Goal: Task Accomplishment & Management: Manage account settings

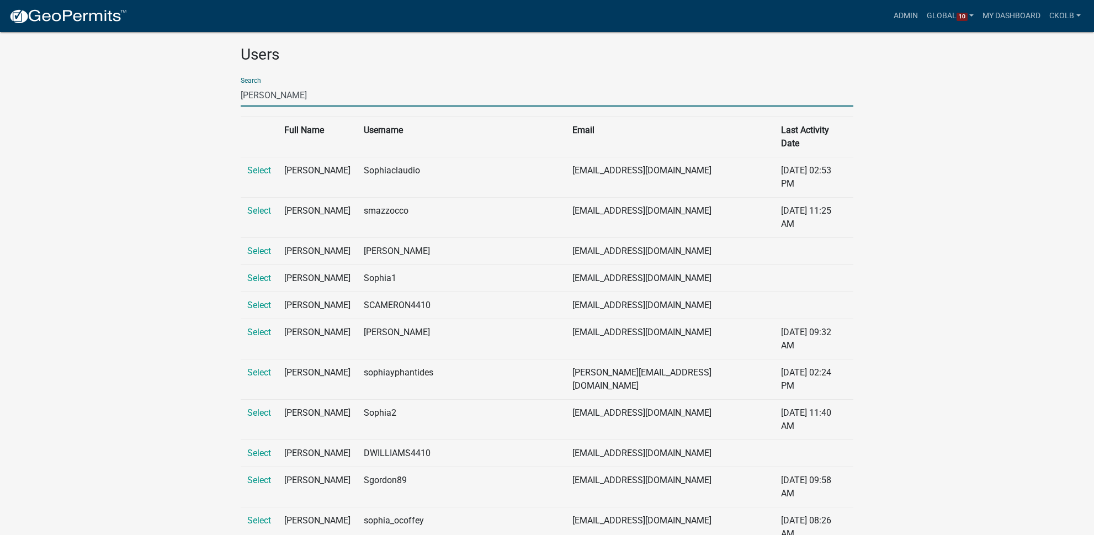
scroll to position [13, 0]
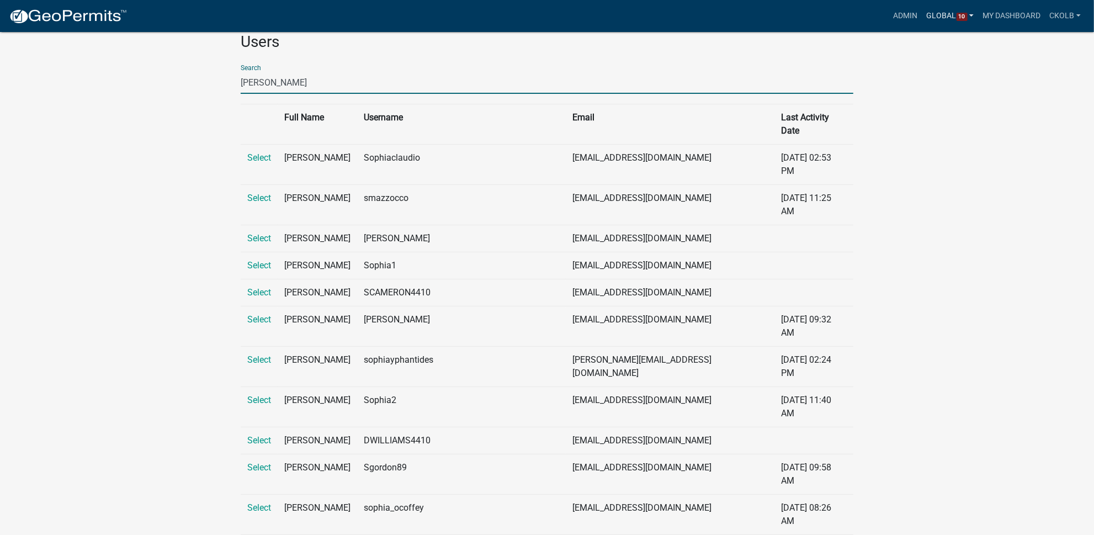
click at [947, 11] on link "Global 10" at bounding box center [950, 16] width 56 height 21
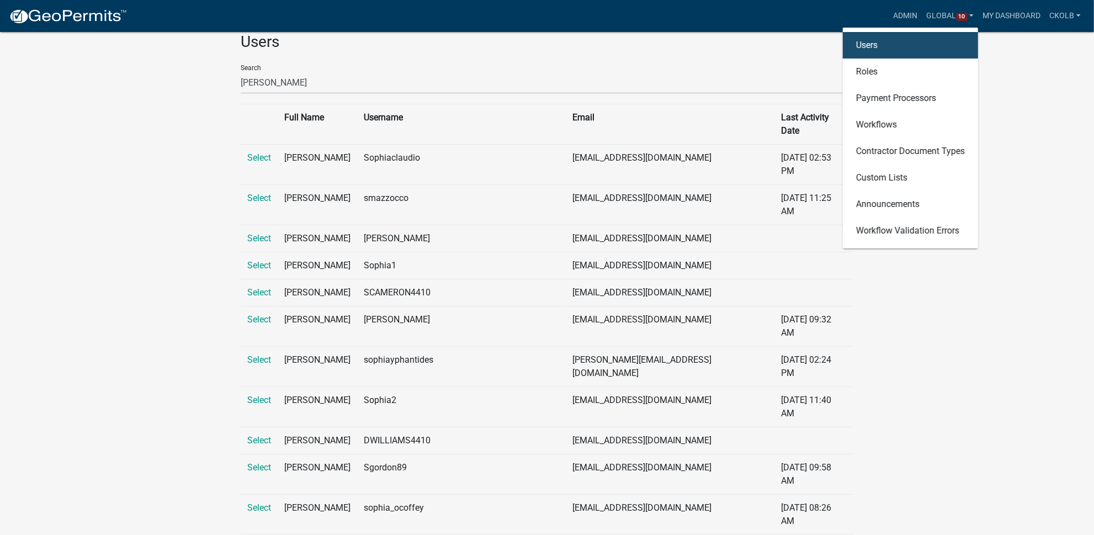
click at [884, 49] on link "Users" at bounding box center [910, 45] width 135 height 26
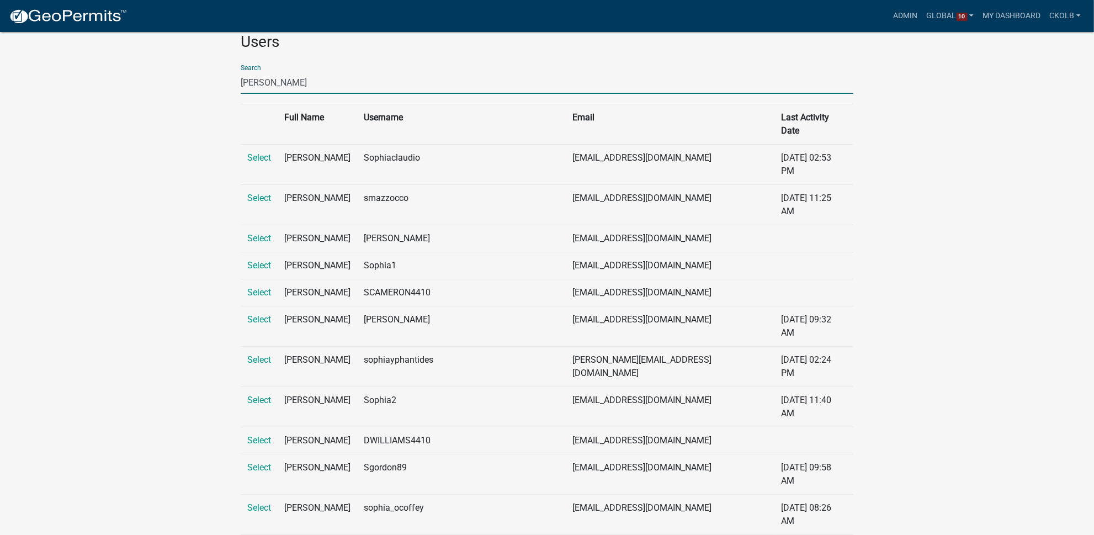
drag, startPoint x: 332, startPoint y: 78, endPoint x: 171, endPoint y: 75, distance: 161.8
click at [171, 75] on app-global-admin "Toggle drawer menu more_horiz Admin Global 10 Users Roles Payment Processors Wo…" at bounding box center [547, 326] width 1094 height 650
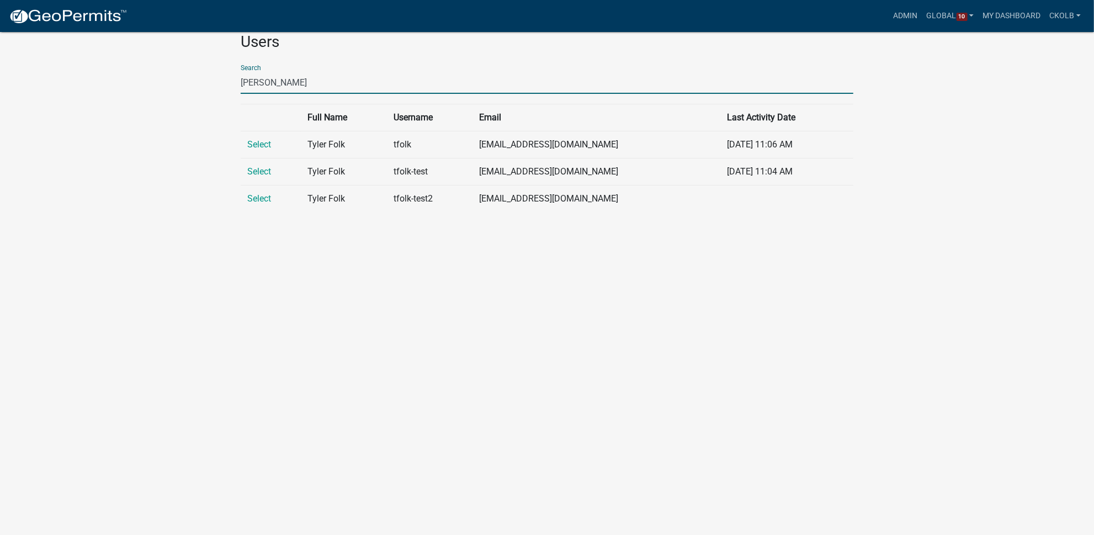
type input "tyler folk"
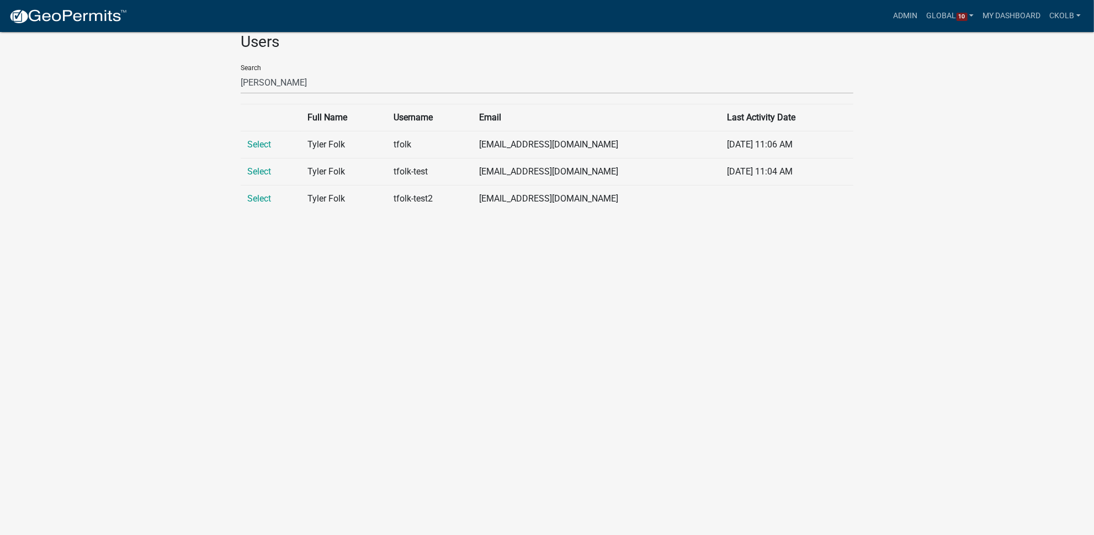
click at [164, 121] on app-global-admin "Toggle drawer menu more_horiz Admin Global 10 Users Roles Payment Processors Wo…" at bounding box center [547, 111] width 1094 height 220
click at [268, 142] on link "Select" at bounding box center [259, 144] width 24 height 10
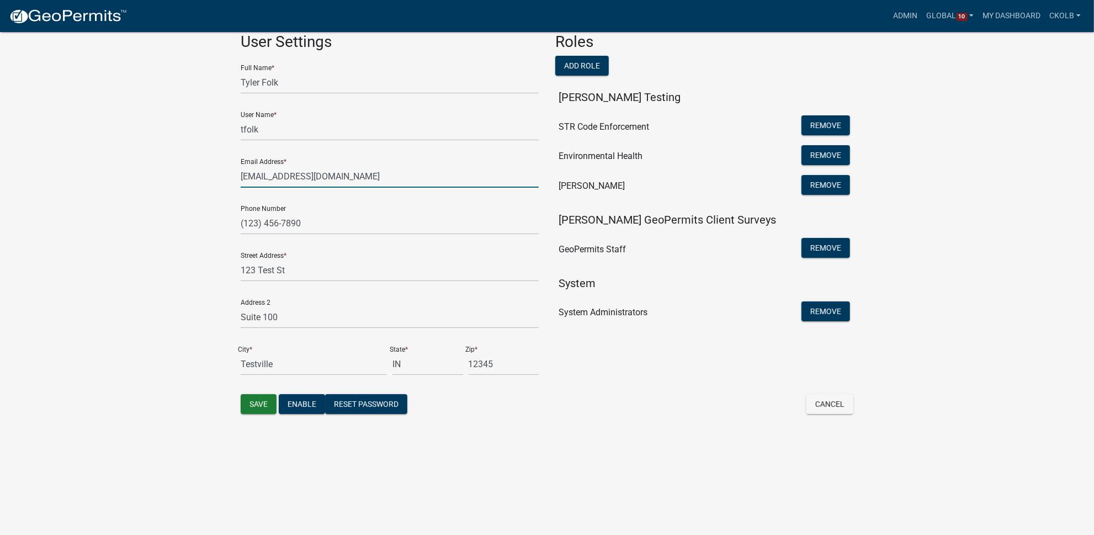
click at [257, 176] on input "tfolk@schneidergis.com" at bounding box center [390, 176] width 298 height 23
drag, startPoint x: 344, startPoint y: 178, endPoint x: 246, endPoint y: 176, distance: 97.7
click at [246, 176] on input "tfolk@schneidergis.com" at bounding box center [390, 176] width 298 height 23
click at [284, 175] on input "tfolk@schneidergis.com" at bounding box center [390, 176] width 298 height 23
drag, startPoint x: 314, startPoint y: 174, endPoint x: 268, endPoint y: 176, distance: 45.8
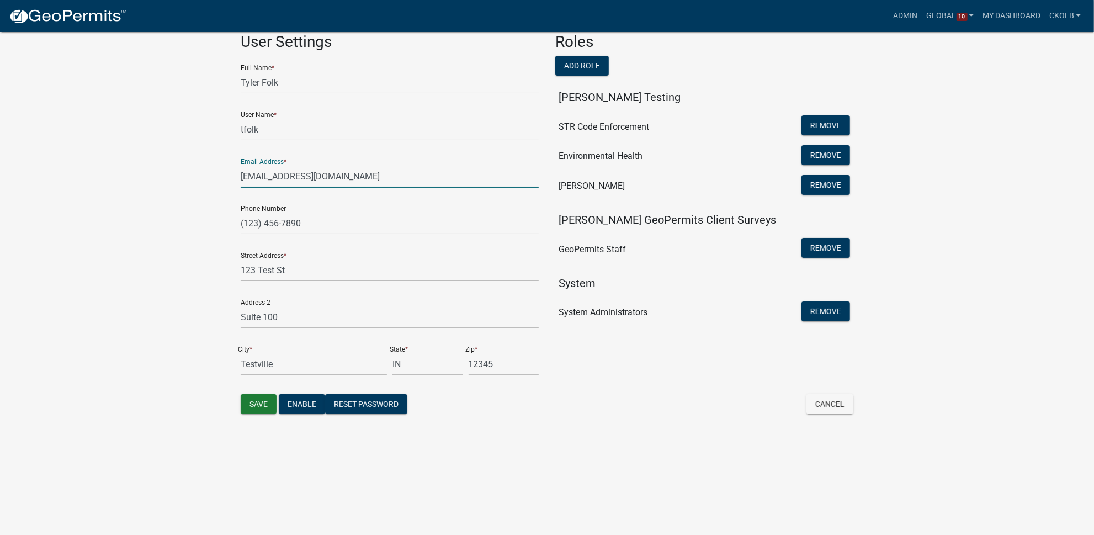
click at [268, 176] on input "tfolk@schneidergis.com" at bounding box center [390, 176] width 298 height 23
drag, startPoint x: 308, startPoint y: 177, endPoint x: 239, endPoint y: 174, distance: 69.0
click at [239, 174] on div "User Settings Full Name * Tyler Folk User Name * tfolk Email Address * tfolk@te…" at bounding box center [389, 214] width 315 height 362
type input "tfolk@test.com"
click at [212, 184] on app-global-admin "Toggle drawer menu more_horiz Admin Global 10 Users Roles Payment Processors Wo…" at bounding box center [547, 214] width 1094 height 426
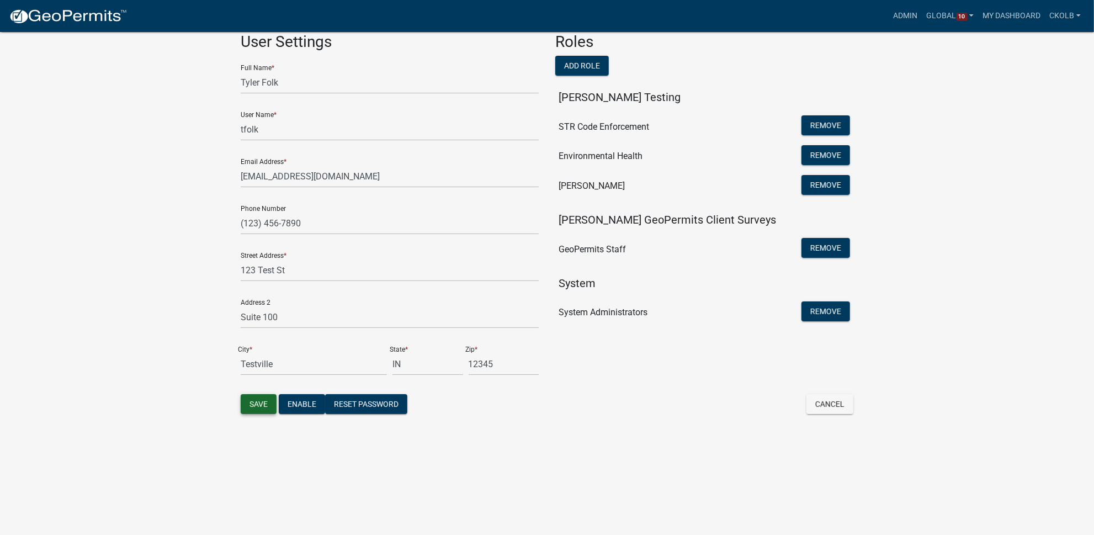
click at [252, 406] on button "Save" at bounding box center [259, 404] width 36 height 20
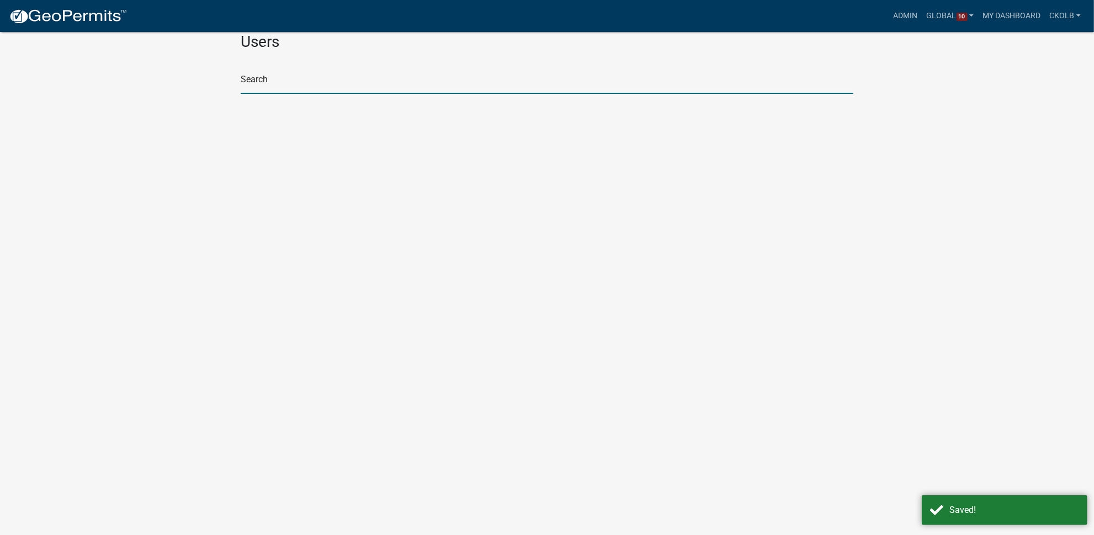
click at [306, 80] on input "text" at bounding box center [547, 82] width 613 height 23
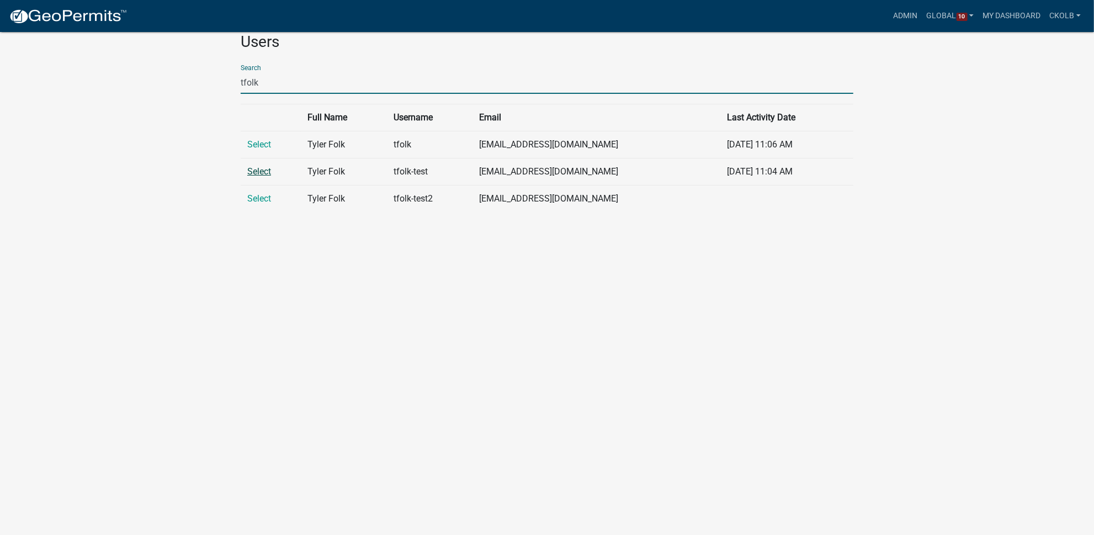
type input "tfolk"
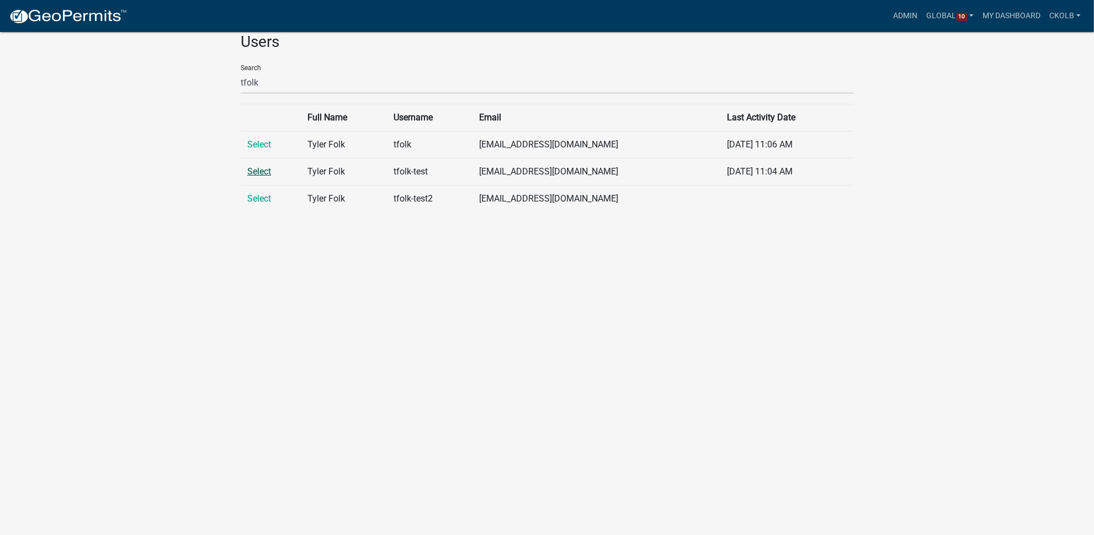
click at [259, 172] on link "Select" at bounding box center [259, 171] width 24 height 10
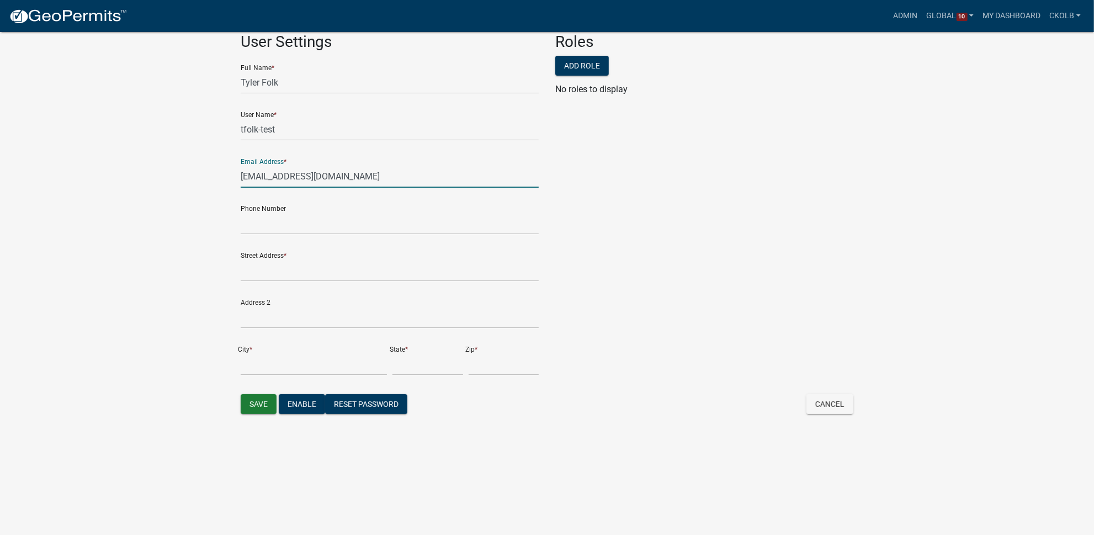
drag, startPoint x: 339, startPoint y: 176, endPoint x: 229, endPoint y: 173, distance: 109.9
click at [229, 173] on app-global-admin "Toggle drawer menu more_horiz Admin Global 10 Users Roles Payment Processors Wo…" at bounding box center [547, 214] width 1094 height 426
paste input "test"
type input "tfolk@test.com"
click at [180, 204] on app-global-admin "Toggle drawer menu more_horiz Admin Global 10 Users Roles Payment Processors Wo…" at bounding box center [547, 214] width 1094 height 426
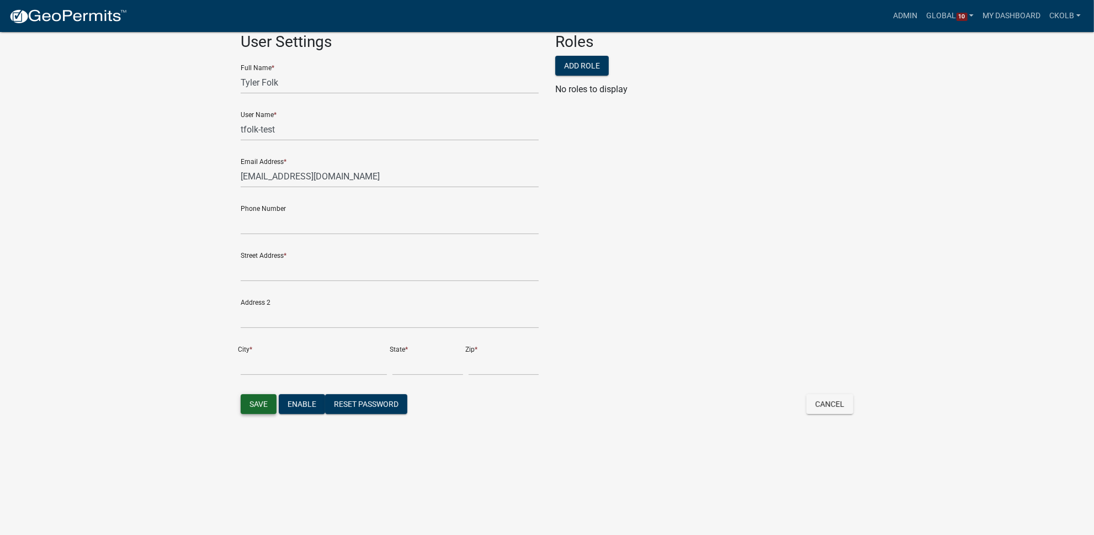
click at [253, 397] on button "Save" at bounding box center [259, 404] width 36 height 20
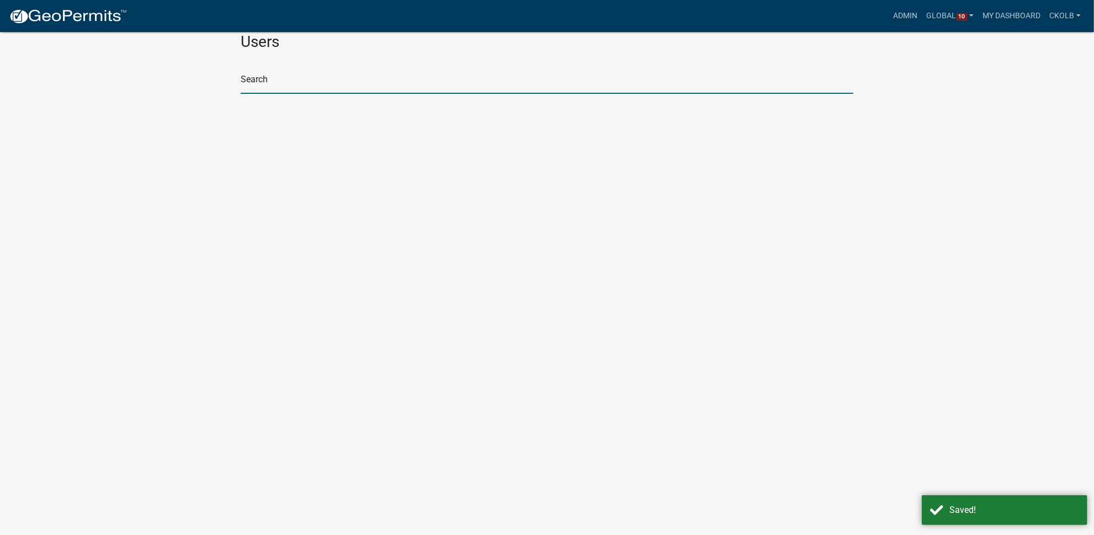
drag, startPoint x: 291, startPoint y: 81, endPoint x: 297, endPoint y: 76, distance: 7.8
click at [291, 81] on input "text" at bounding box center [547, 82] width 613 height 23
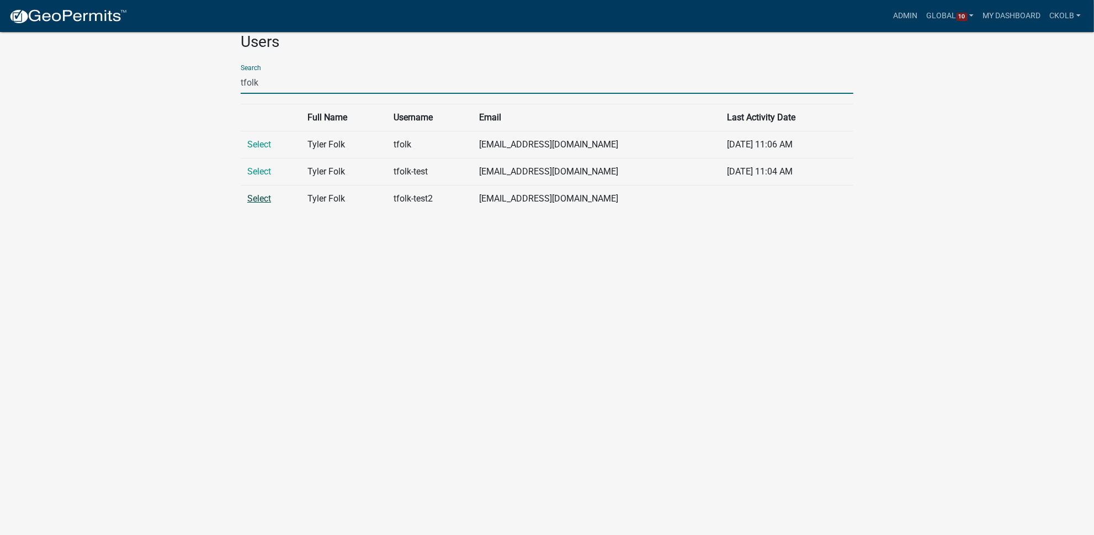
type input "tfolk"
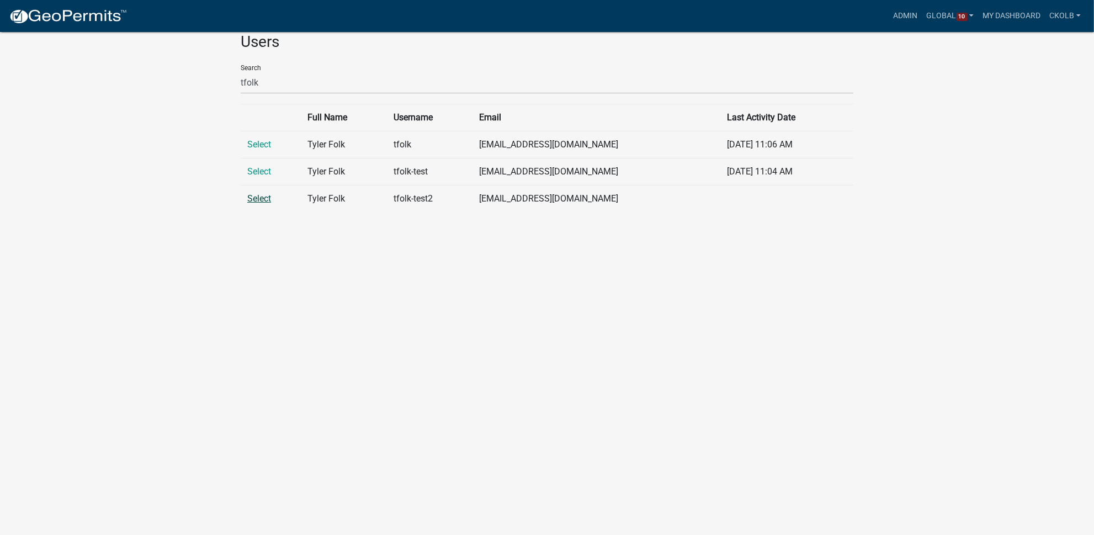
click at [261, 200] on link "Select" at bounding box center [259, 198] width 24 height 10
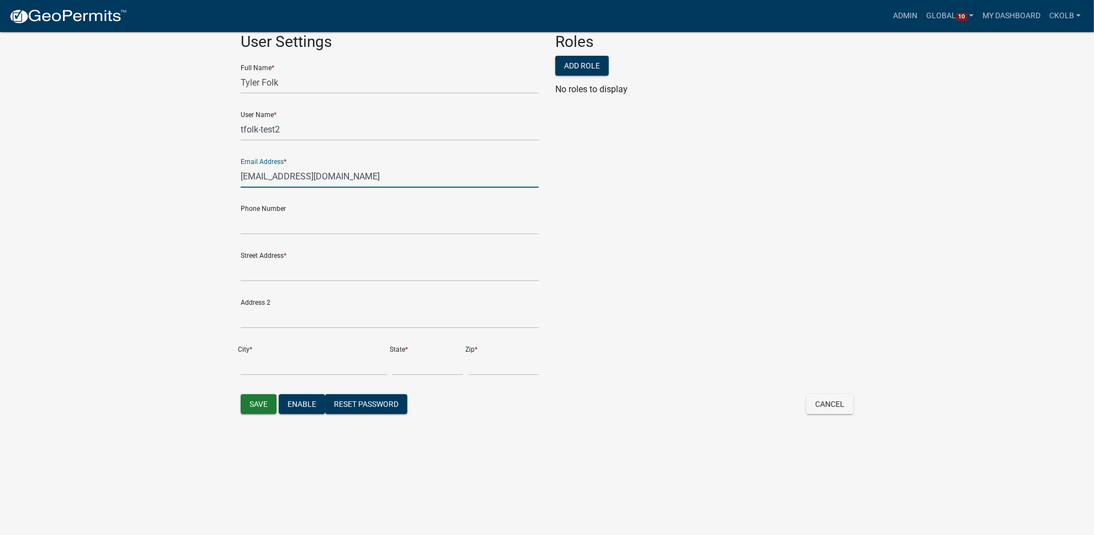
drag, startPoint x: 341, startPoint y: 178, endPoint x: 216, endPoint y: 167, distance: 125.2
click at [216, 167] on app-global-admin "Toggle drawer menu more_horiz Admin Global 10 Users Roles Payment Processors Wo…" at bounding box center [547, 214] width 1094 height 426
paste input "test"
type input "tfolk@test.com"
click at [165, 186] on app-global-admin "Toggle drawer menu more_horiz Admin Global 10 Users Roles Payment Processors Wo…" at bounding box center [547, 214] width 1094 height 426
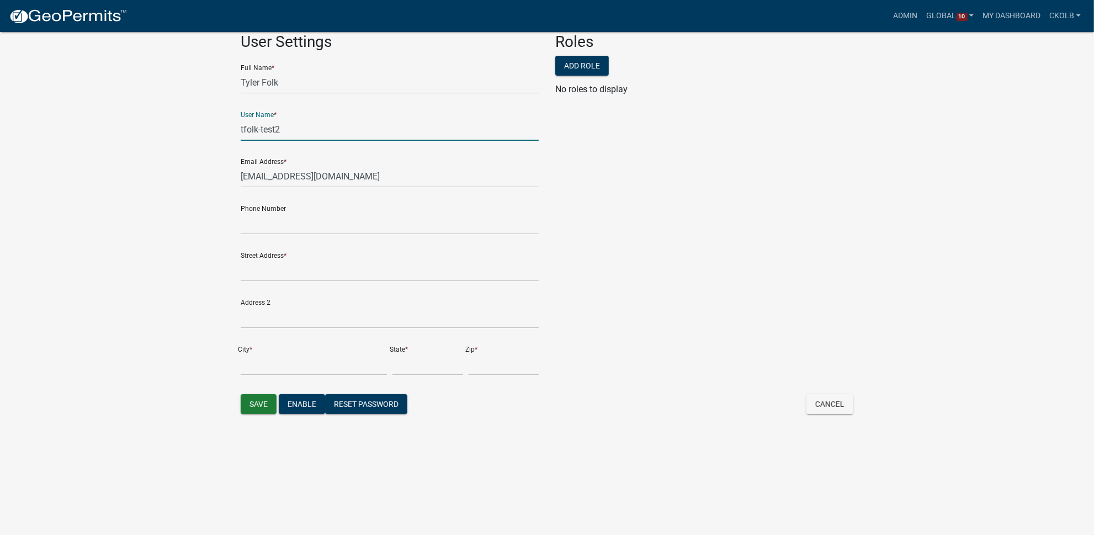
click at [284, 127] on input "tfolk-test2" at bounding box center [390, 129] width 298 height 23
type input "tfolk-test5"
click at [129, 304] on app-global-admin "Toggle drawer menu more_horiz Admin Global 10 Users Roles Payment Processors Wo…" at bounding box center [547, 214] width 1094 height 426
click at [252, 404] on button "Save" at bounding box center [259, 404] width 36 height 20
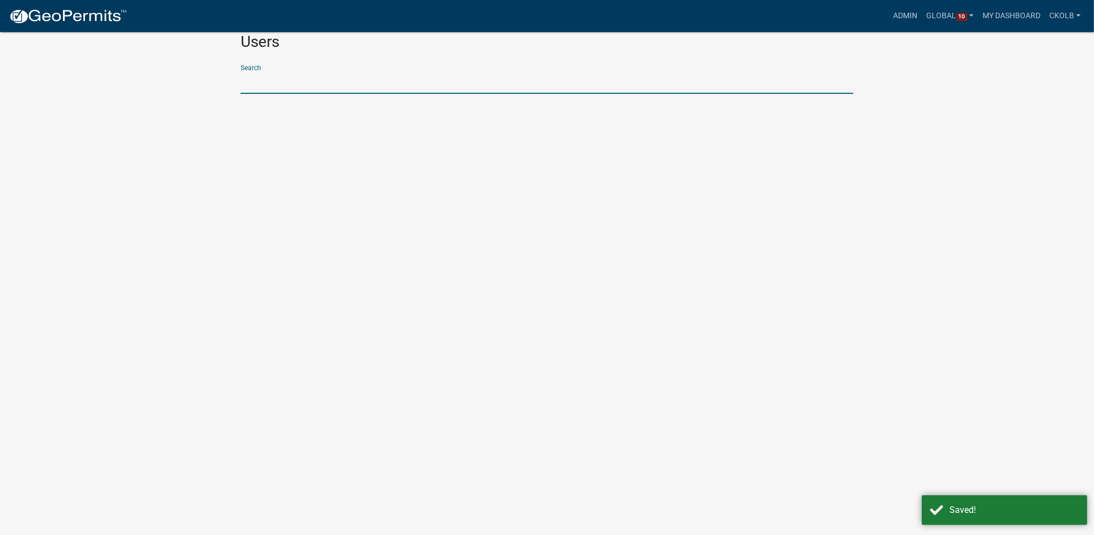
click at [305, 78] on input "text" at bounding box center [547, 82] width 613 height 23
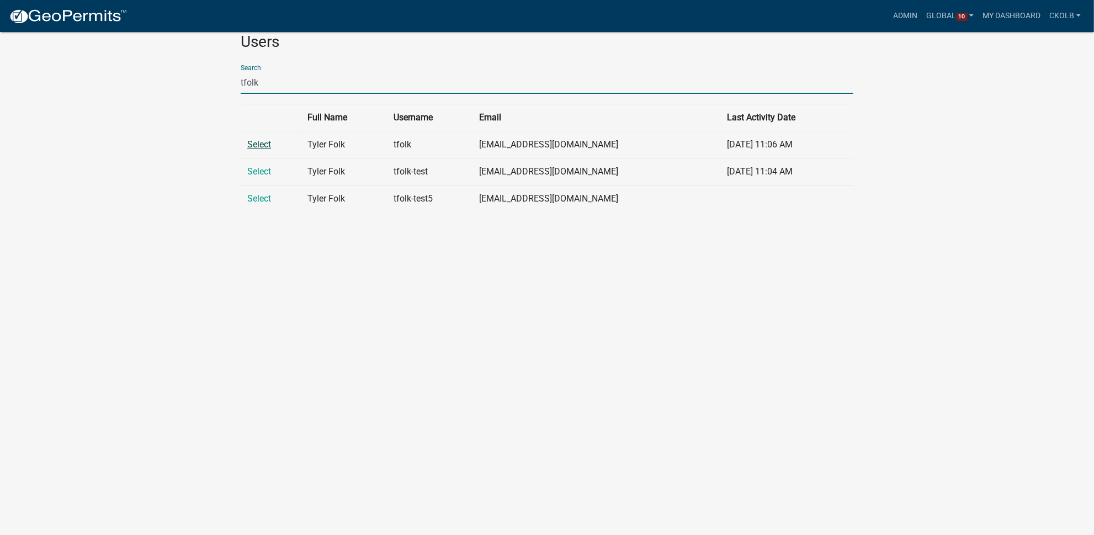
type input "tfolk"
click at [255, 147] on link "Select" at bounding box center [259, 144] width 24 height 10
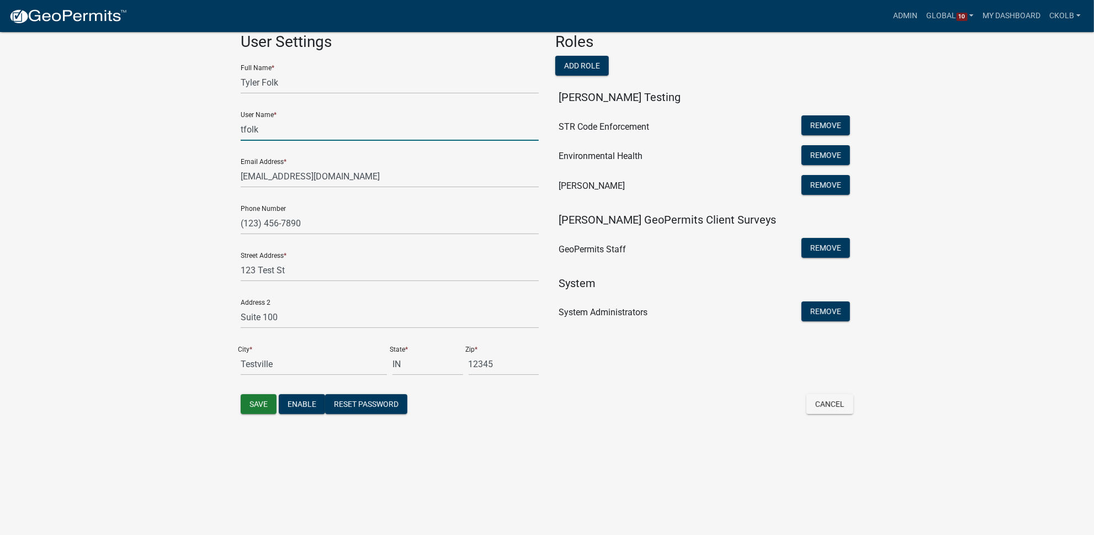
click at [261, 136] on input "tfolk" at bounding box center [390, 129] width 298 height 23
type input "tfolk6"
click at [157, 155] on app-global-admin "Toggle drawer menu more_horiz Admin Global 10 Users Roles Payment Processors Wo…" at bounding box center [547, 214] width 1094 height 426
click at [259, 405] on button "Save" at bounding box center [259, 404] width 36 height 20
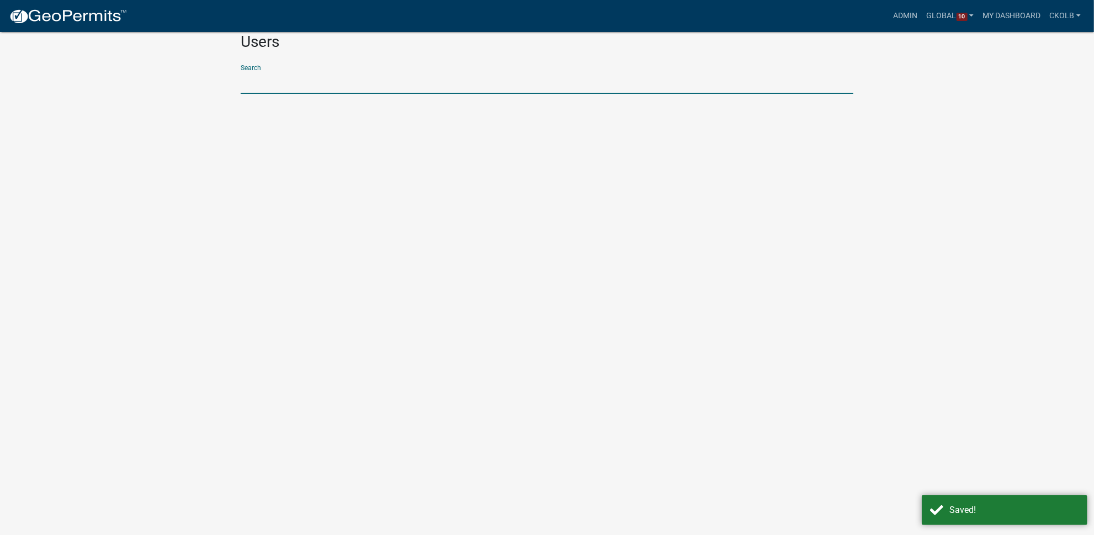
click at [304, 82] on input "text" at bounding box center [547, 82] width 613 height 23
type input "tfolk"
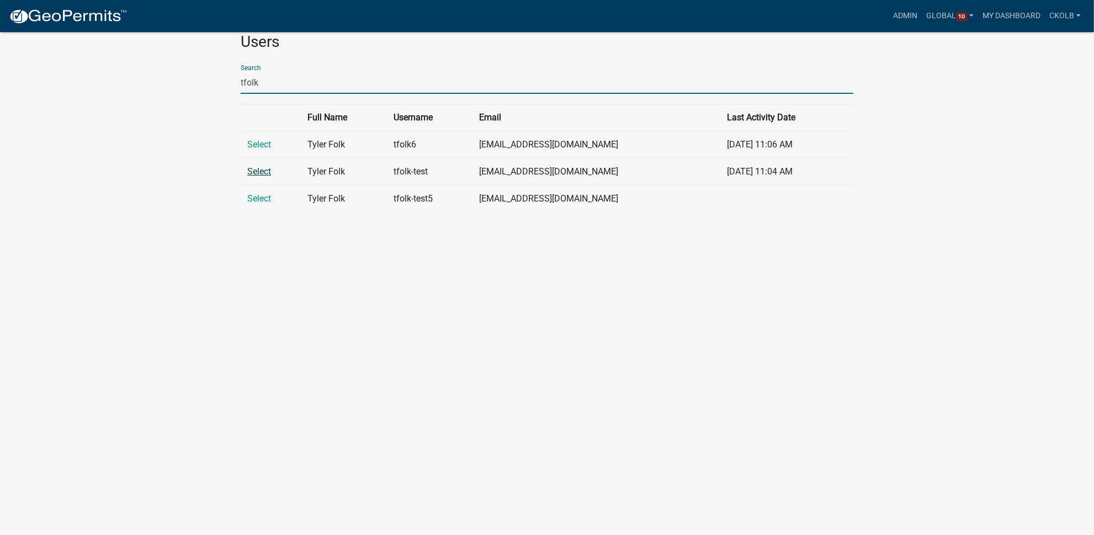
click at [256, 171] on link "Select" at bounding box center [259, 171] width 24 height 10
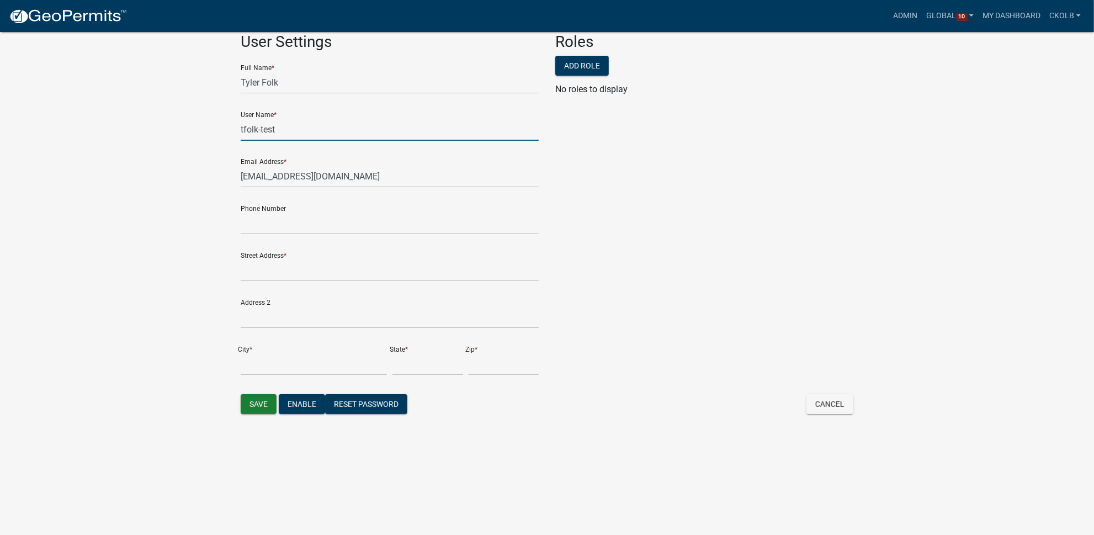
click at [284, 132] on input "tfolk-test" at bounding box center [390, 129] width 298 height 23
type input "tfolk-test7"
click at [173, 198] on app-global-admin "Toggle drawer menu more_horiz Admin Global 10 Users Roles Payment Processors Wo…" at bounding box center [547, 214] width 1094 height 426
click at [254, 403] on button "Save" at bounding box center [259, 404] width 36 height 20
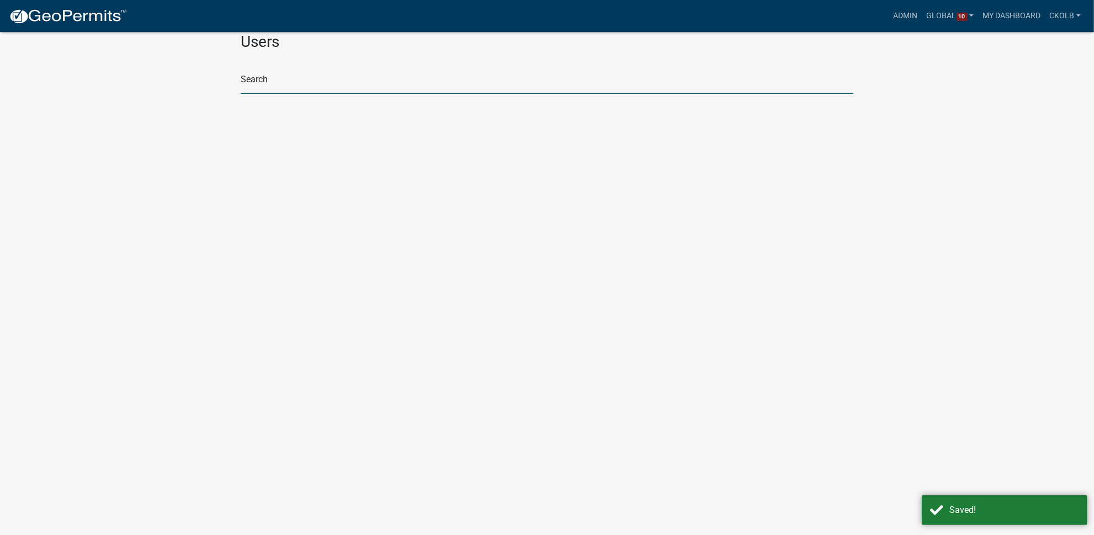
click at [328, 78] on input "text" at bounding box center [547, 82] width 613 height 23
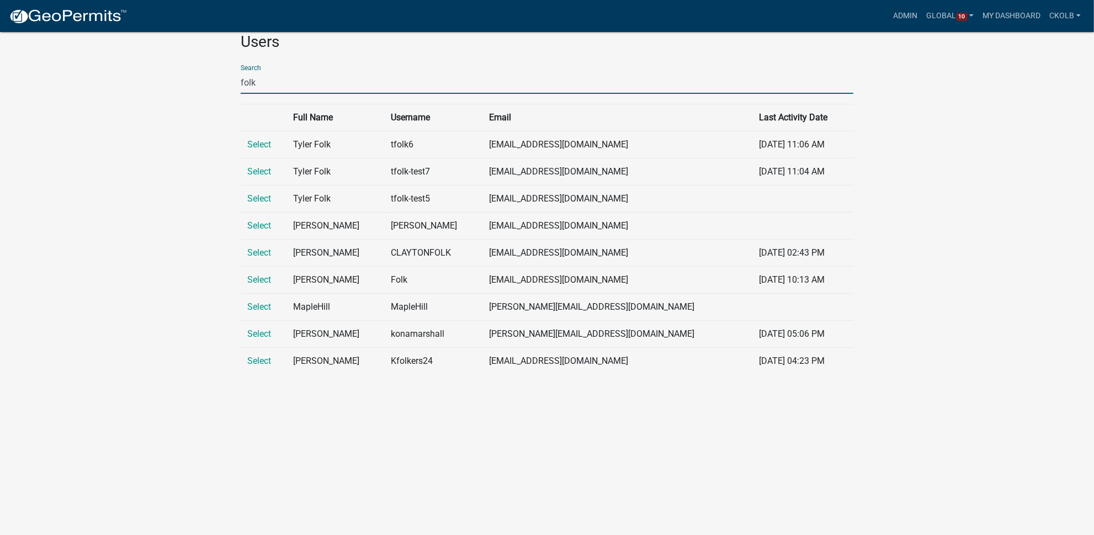
type input "folk"
drag, startPoint x: 270, startPoint y: 81, endPoint x: 229, endPoint y: 80, distance: 41.4
click at [229, 80] on app-global-admin "Toggle drawer menu more_horiz Admin Global 10 Users Roles Payment Processors Wo…" at bounding box center [547, 192] width 1094 height 383
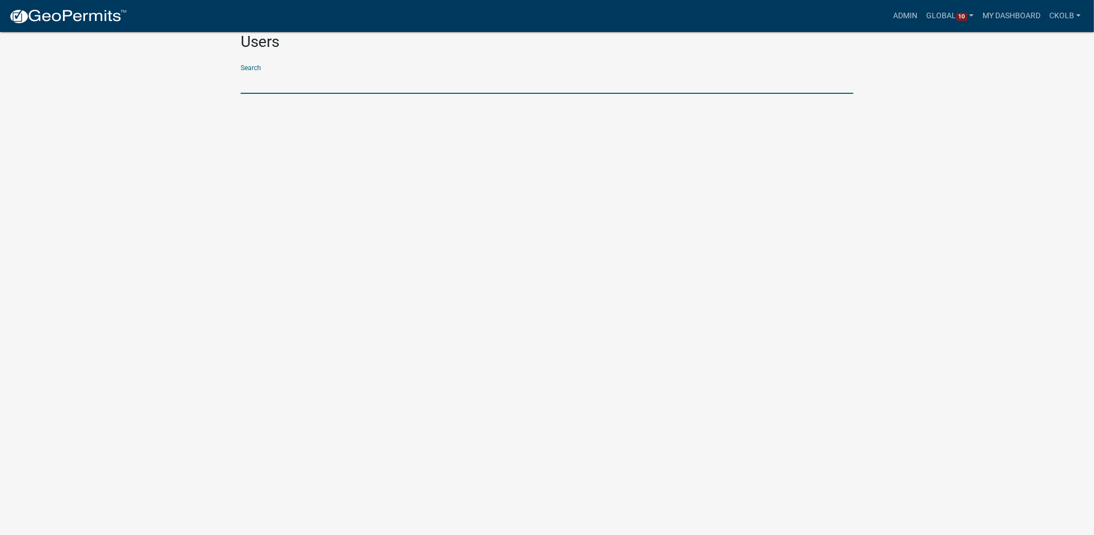
click at [925, 191] on body "Internet Explorer does NOT work with GeoPermits. Get a new browser for more sec…" at bounding box center [547, 268] width 1094 height 535
click at [287, 78] on input "text" at bounding box center [547, 82] width 613 height 23
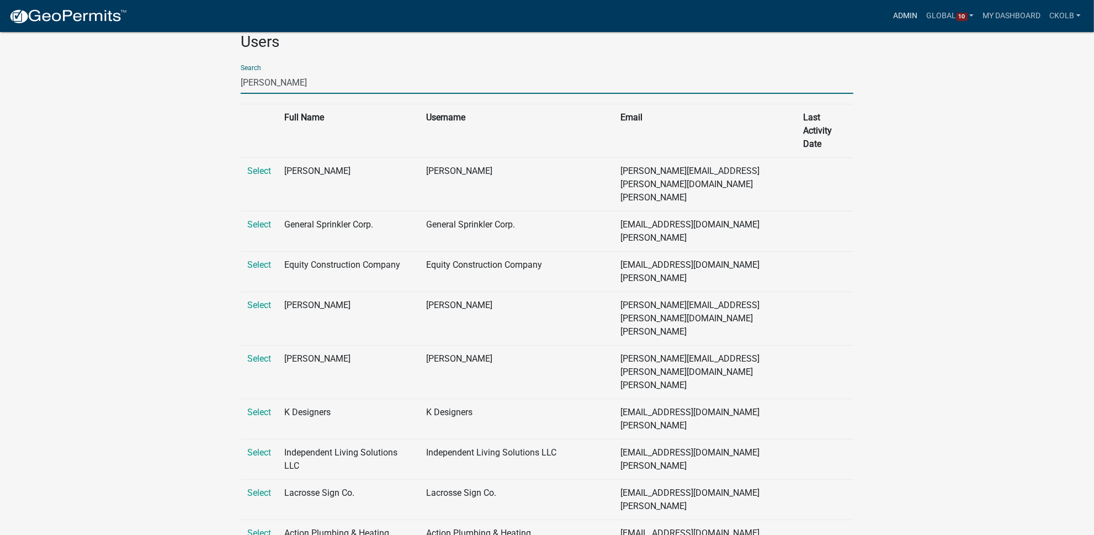
type input "[PERSON_NAME]"
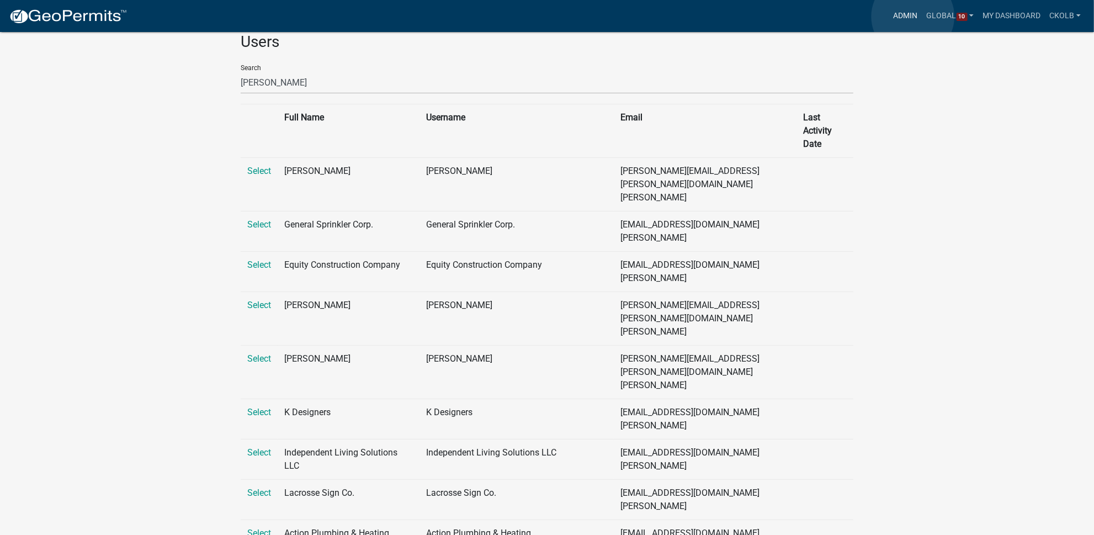
click at [913, 17] on link "Admin" at bounding box center [905, 16] width 33 height 21
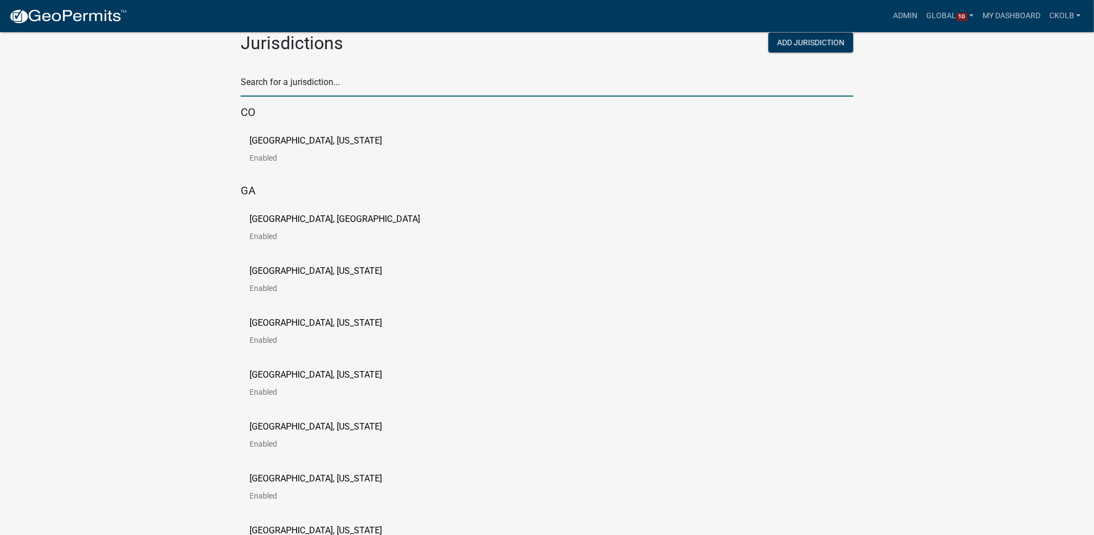
click at [380, 77] on input "text" at bounding box center [547, 85] width 613 height 23
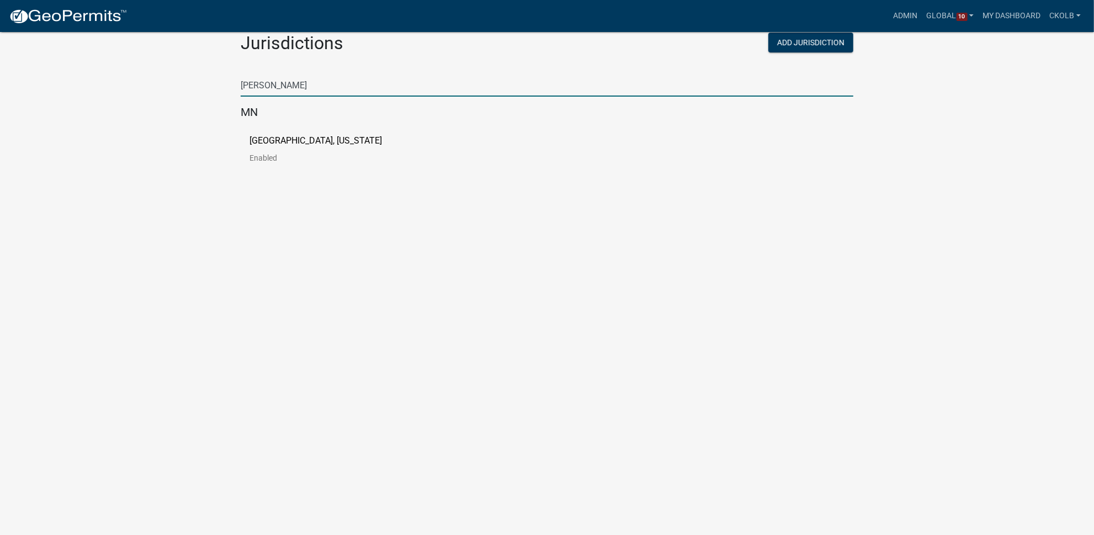
type input "[PERSON_NAME]"
click at [318, 145] on p "[GEOGRAPHIC_DATA], [US_STATE]" at bounding box center [315, 140] width 132 height 9
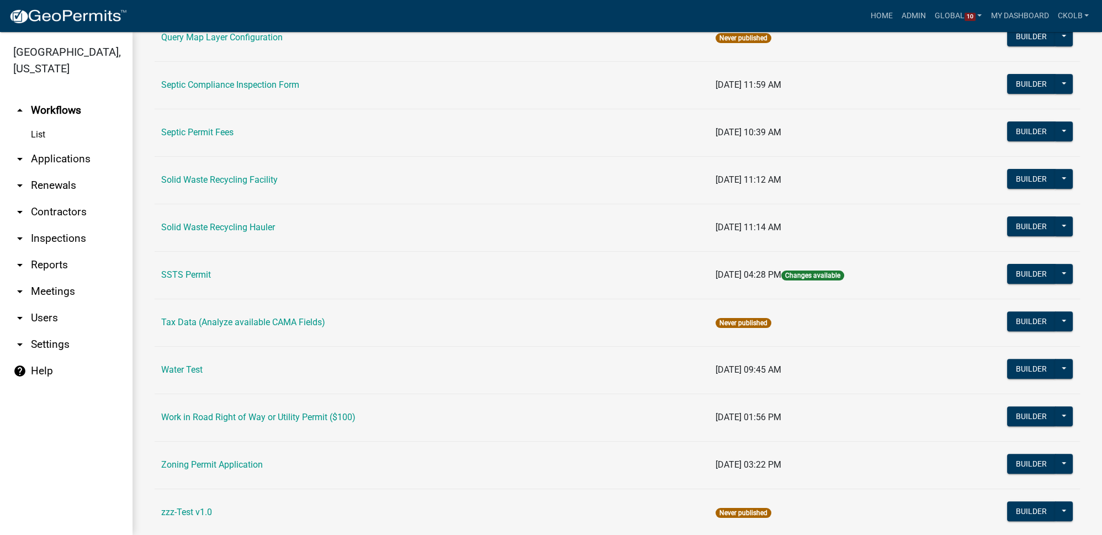
scroll to position [677, 0]
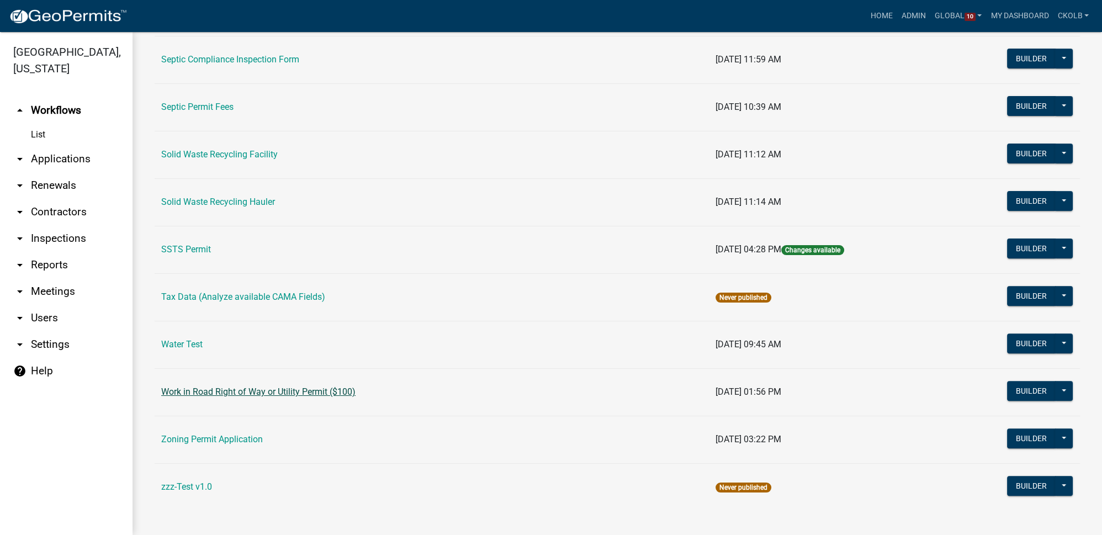
click at [333, 386] on link "Work in Road Right of Way or Utility Permit ($100)" at bounding box center [258, 391] width 194 height 10
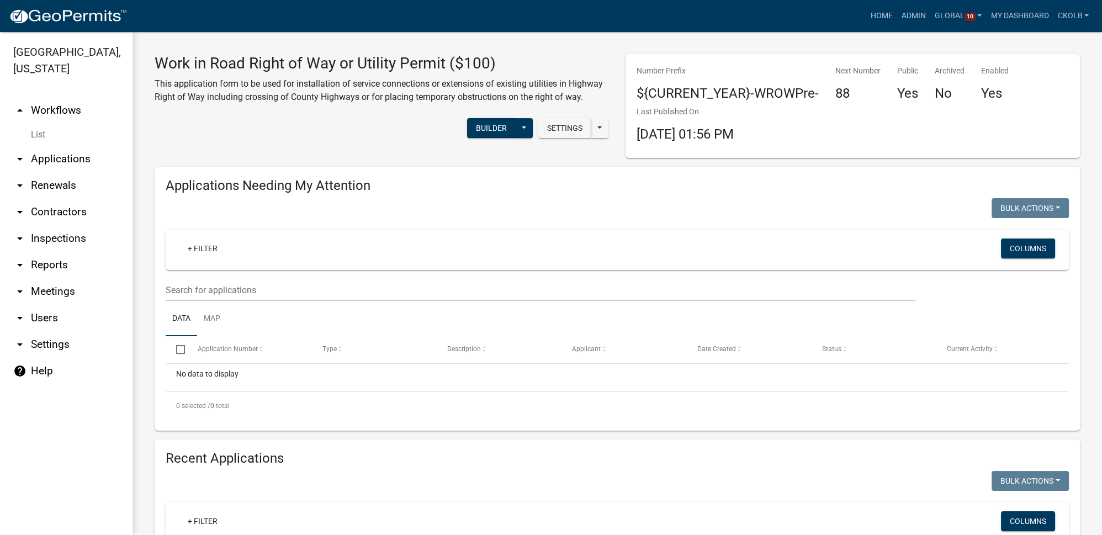
select select "3: 100"
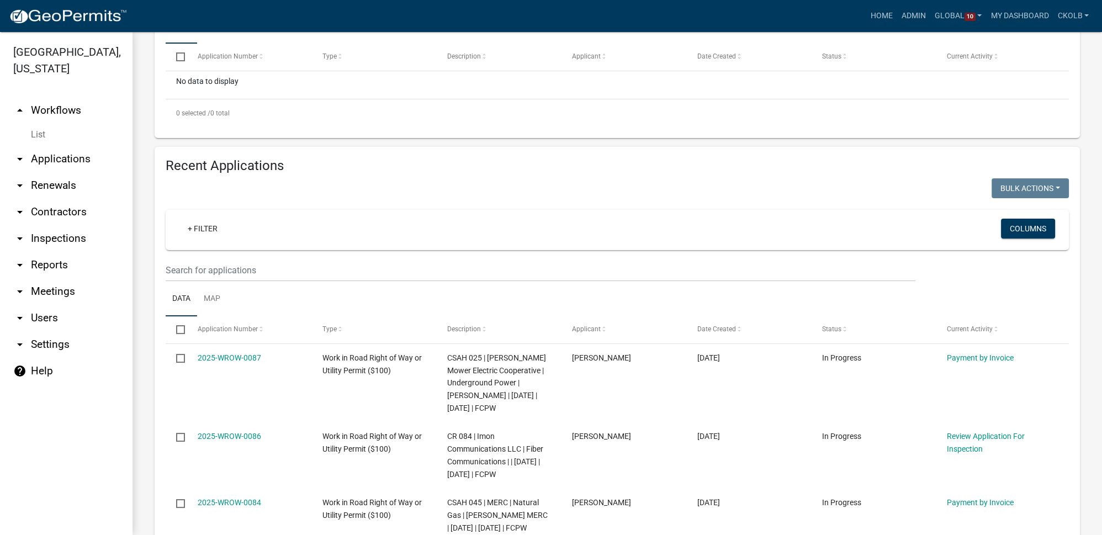
scroll to position [351, 0]
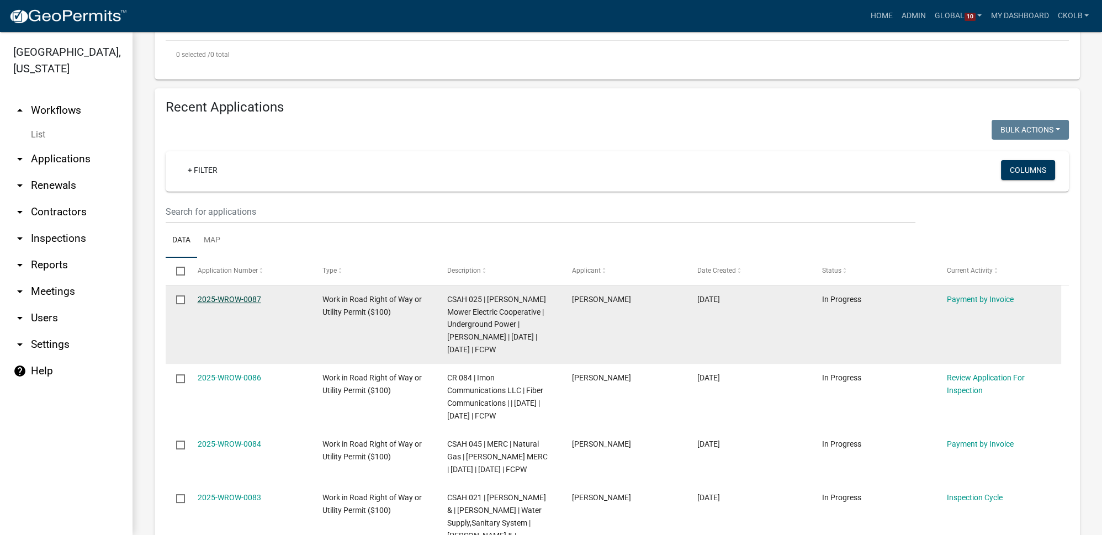
click at [241, 299] on link "2025-WROW-0087" at bounding box center [229, 299] width 63 height 9
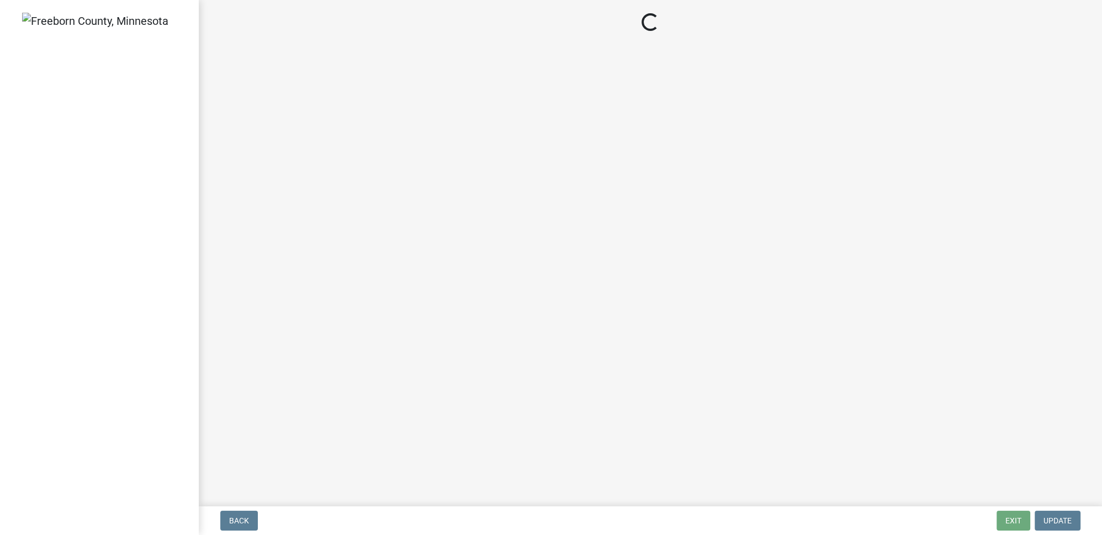
select select "3: 3"
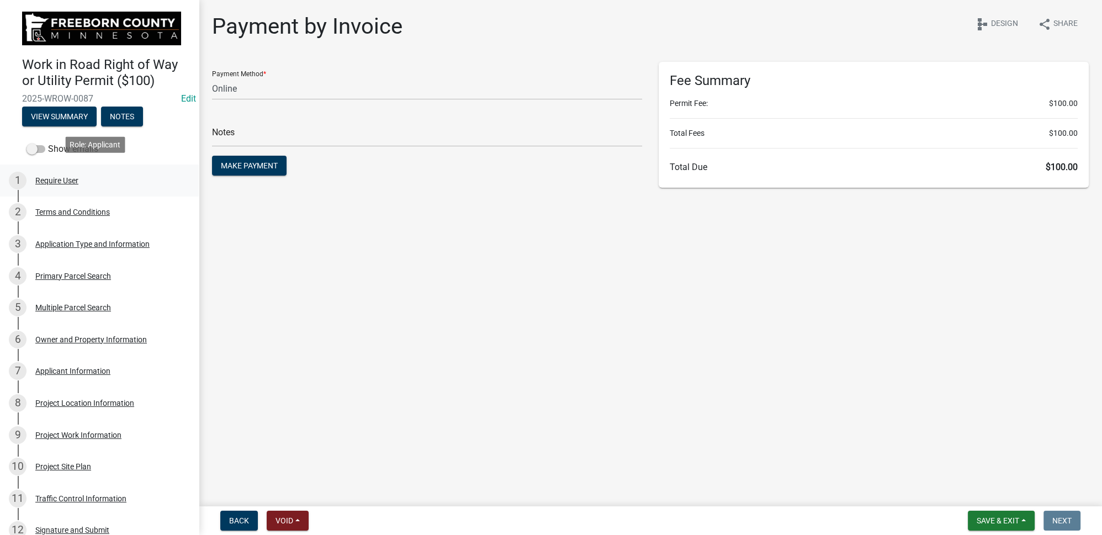
scroll to position [50, 0]
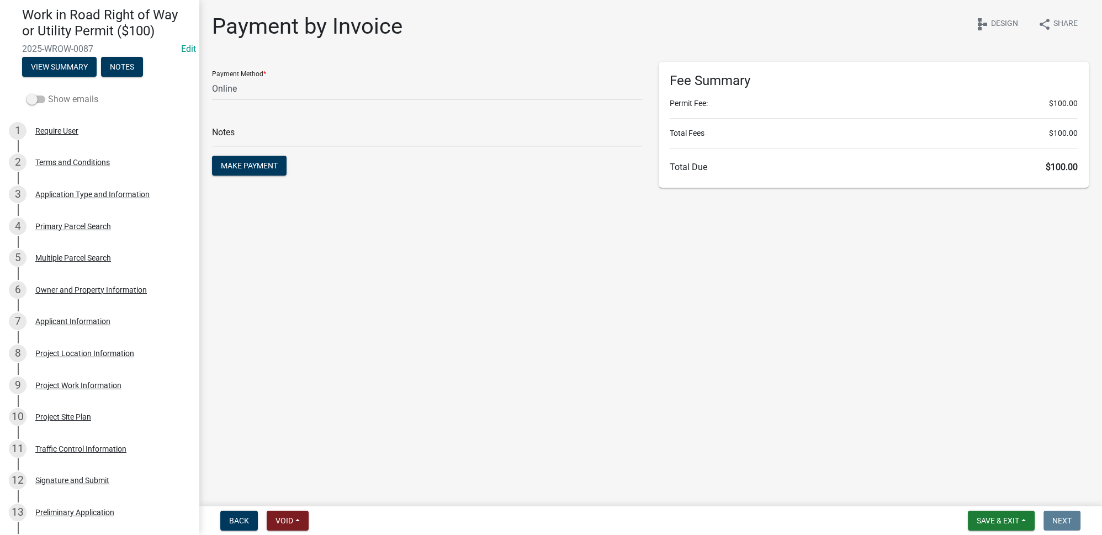
click at [43, 96] on span at bounding box center [35, 99] width 19 height 8
click at [48, 93] on input "Show emails" at bounding box center [48, 93] width 0 height 0
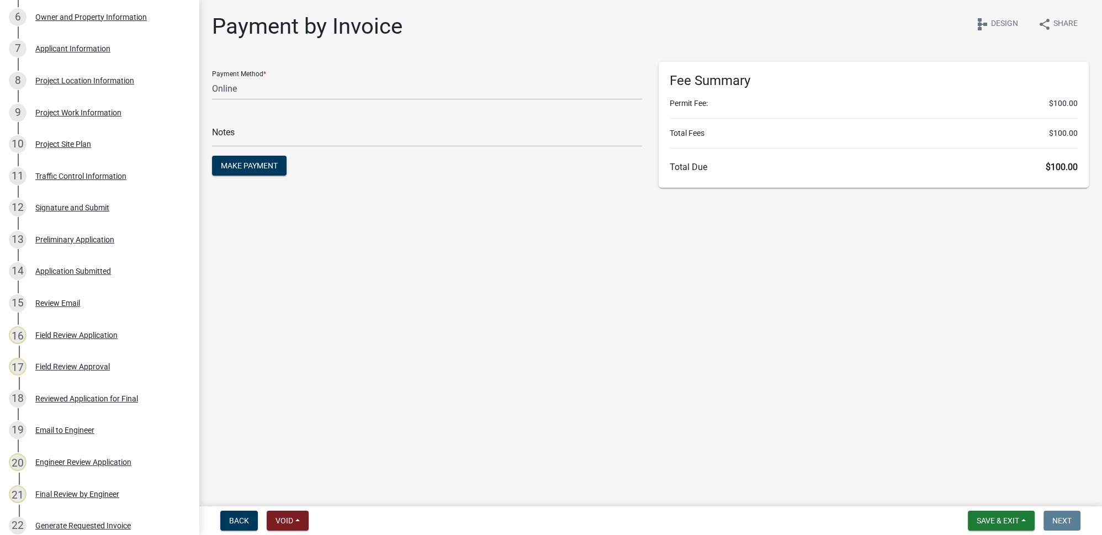
scroll to position [336, 0]
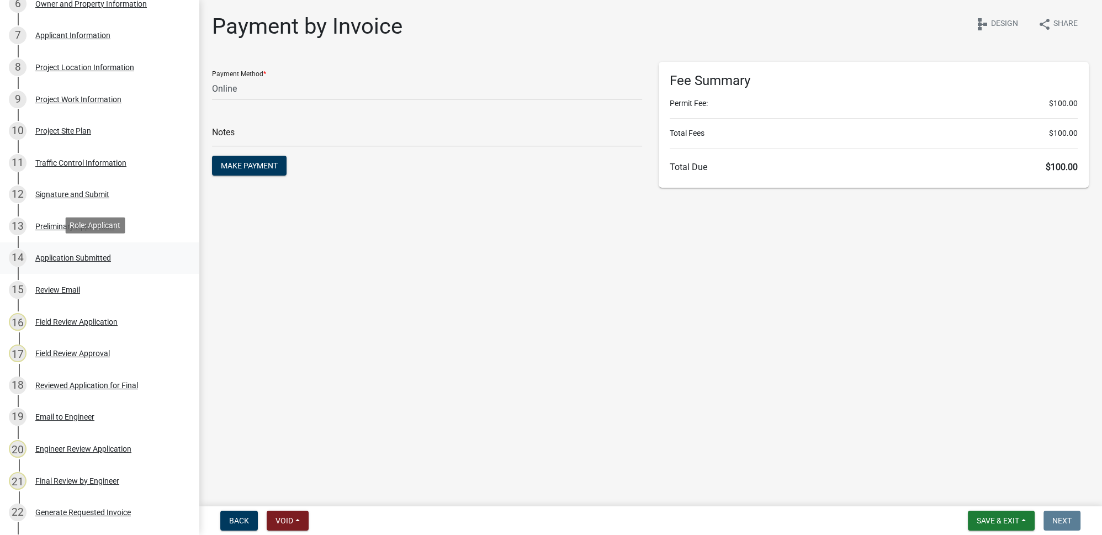
click at [90, 258] on div "Application Submitted" at bounding box center [73, 258] width 76 height 8
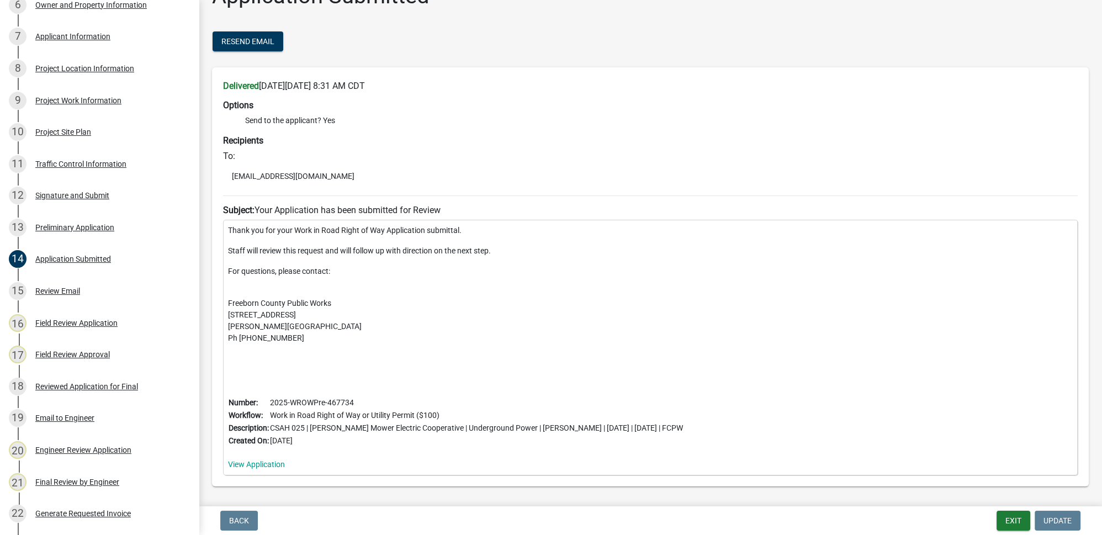
scroll to position [0, 0]
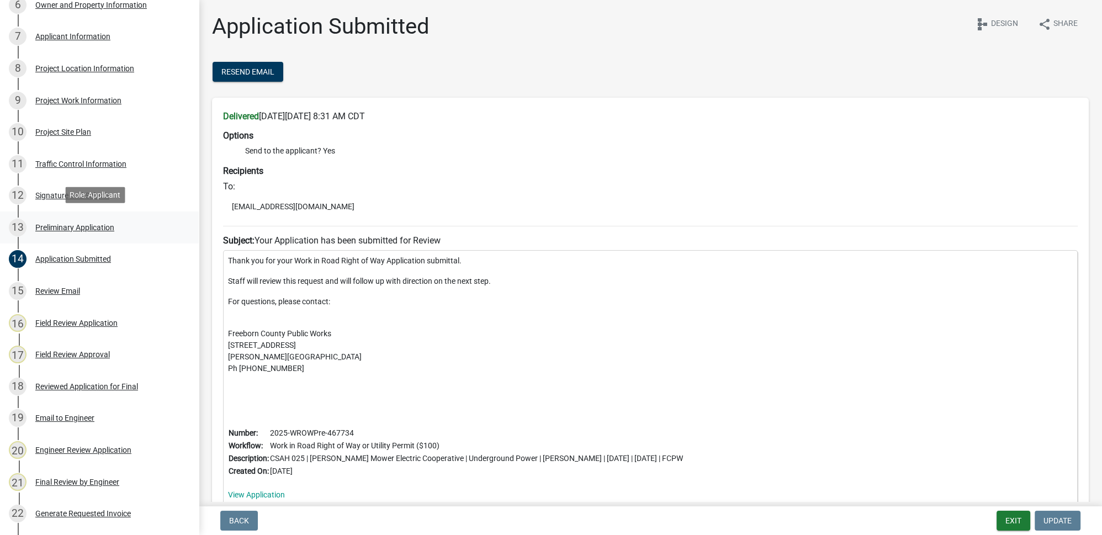
click at [69, 224] on div "Preliminary Application" at bounding box center [74, 228] width 79 height 8
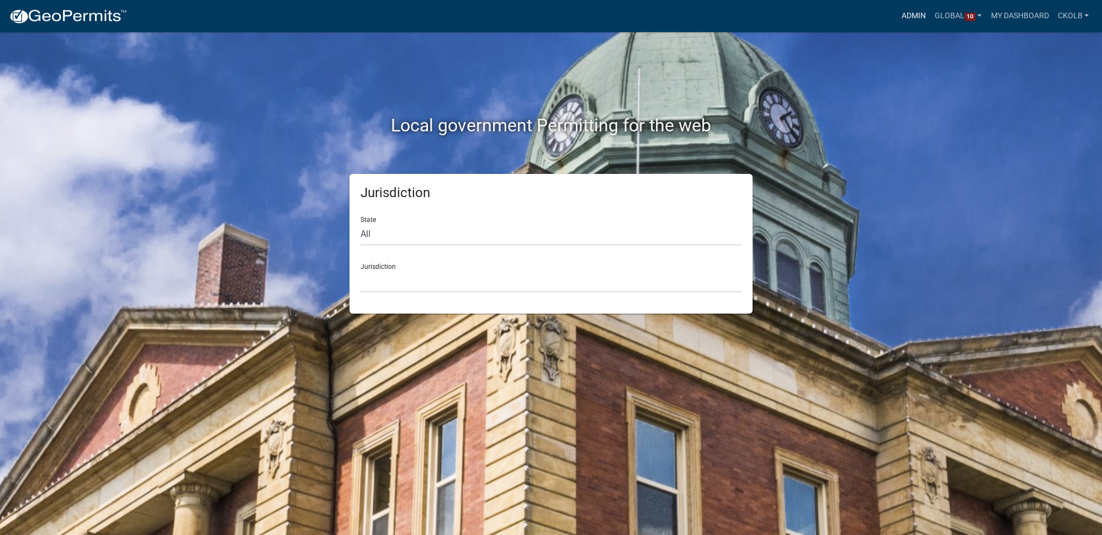
click at [918, 15] on link "Admin" at bounding box center [913, 16] width 33 height 21
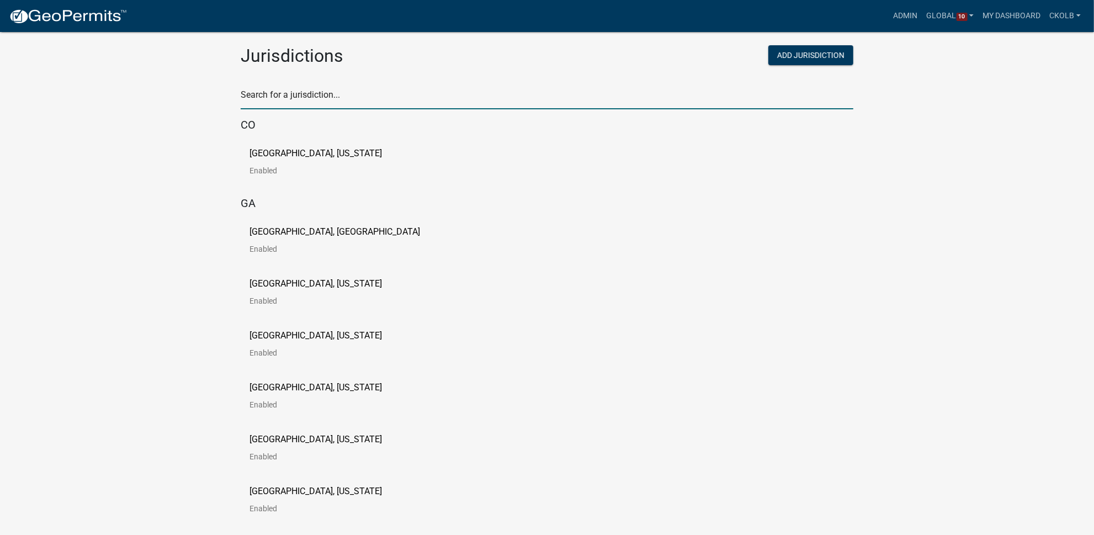
click at [311, 99] on input "text" at bounding box center [547, 98] width 613 height 23
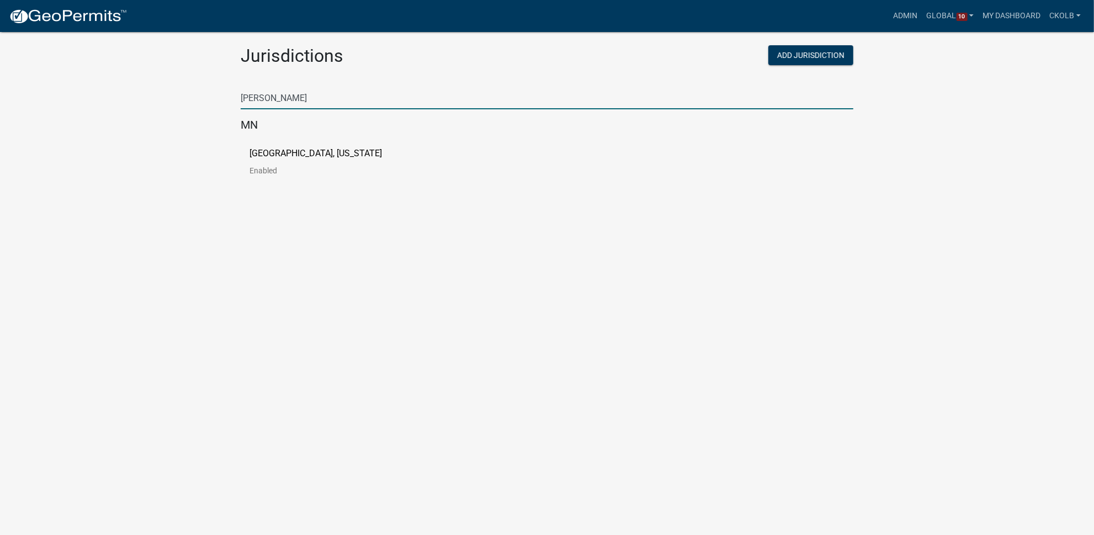
type input "[PERSON_NAME]"
click at [307, 155] on p "[GEOGRAPHIC_DATA], [US_STATE]" at bounding box center [315, 153] width 132 height 9
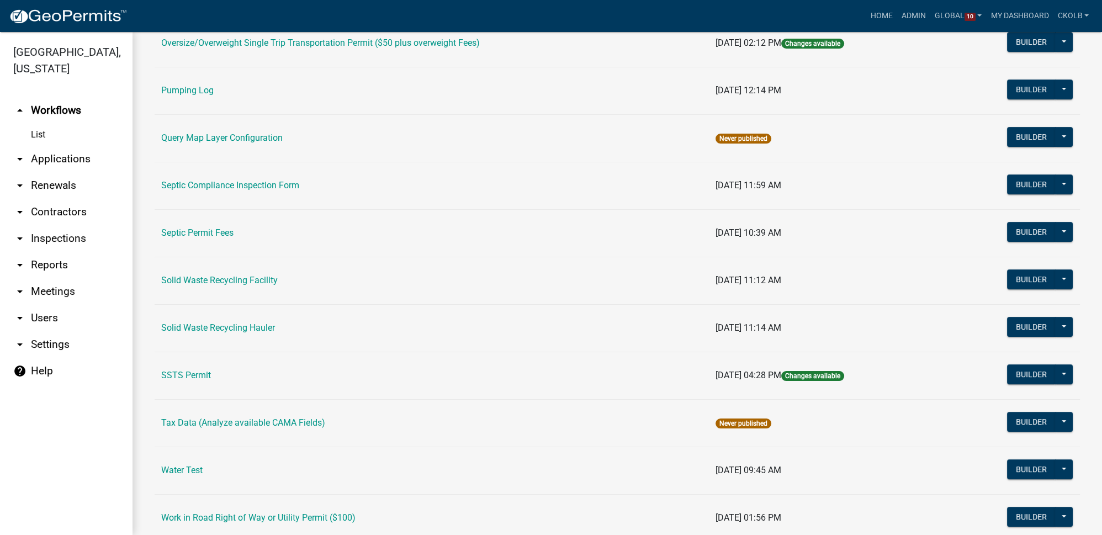
scroll to position [677, 0]
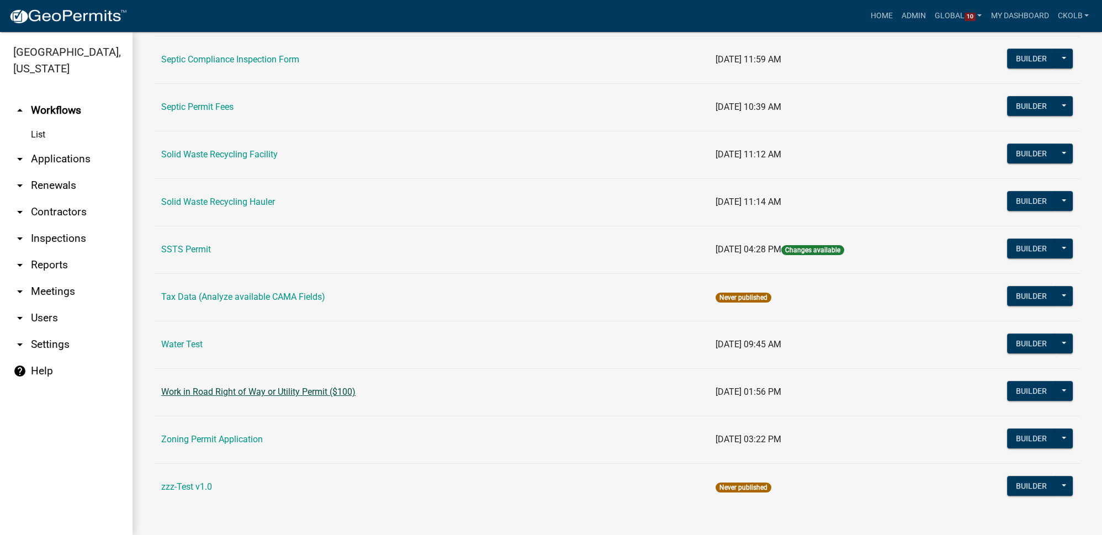
click at [261, 386] on link "Work in Road Right of Way or Utility Permit ($100)" at bounding box center [258, 391] width 194 height 10
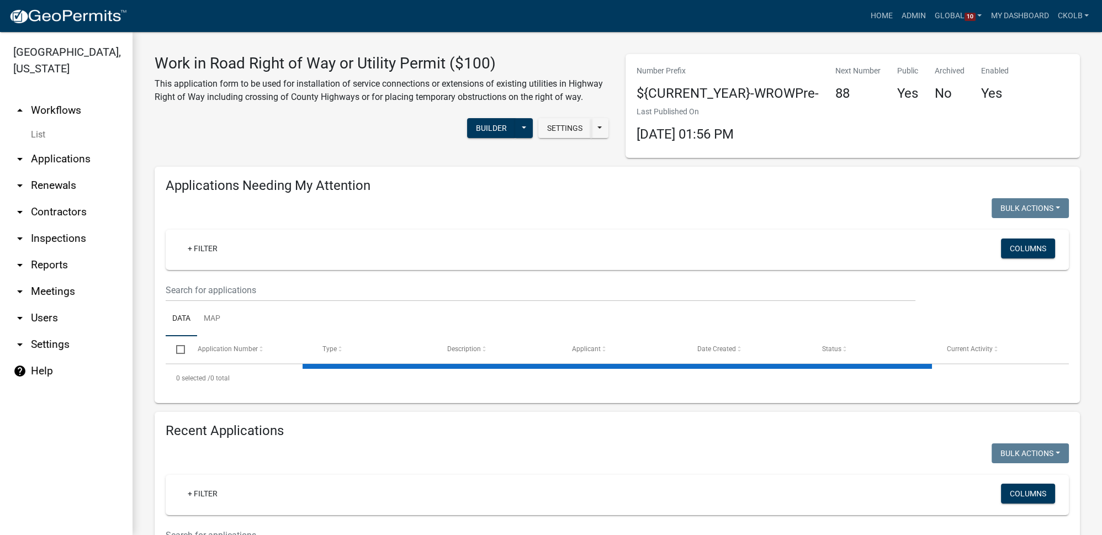
select select "3: 100"
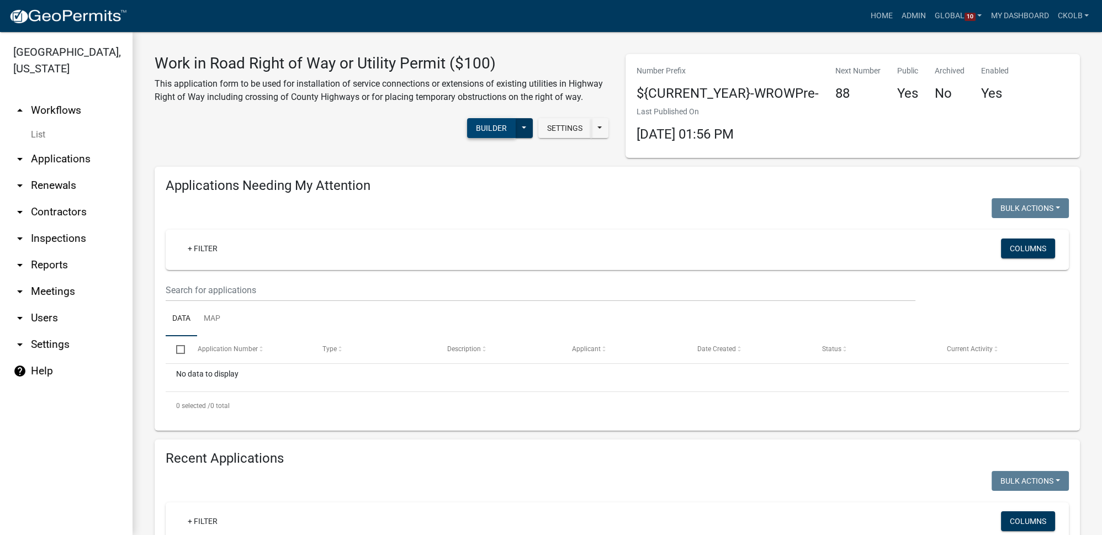
click at [484, 121] on button "Builder" at bounding box center [491, 128] width 49 height 20
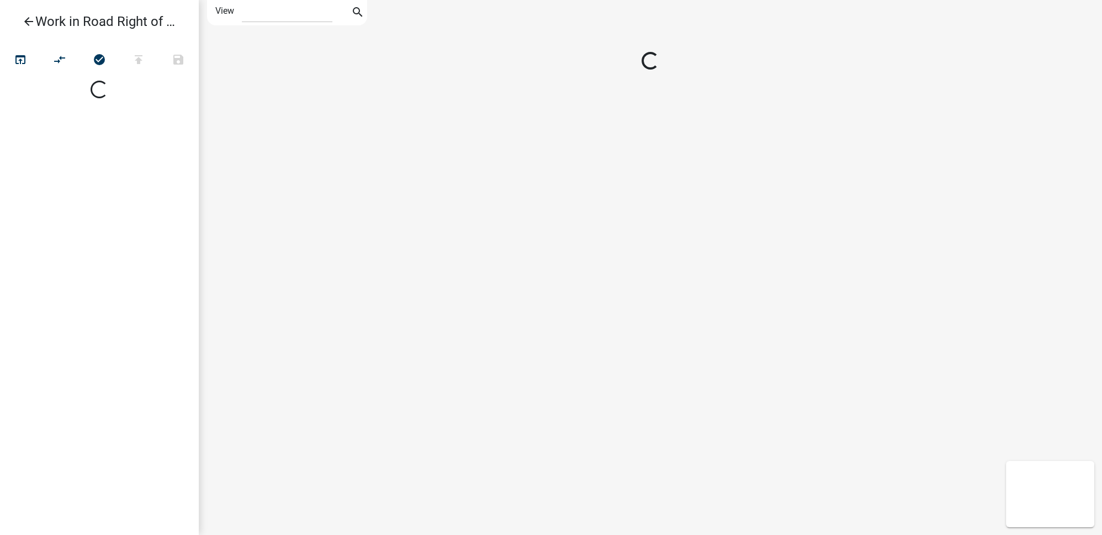
select select "1"
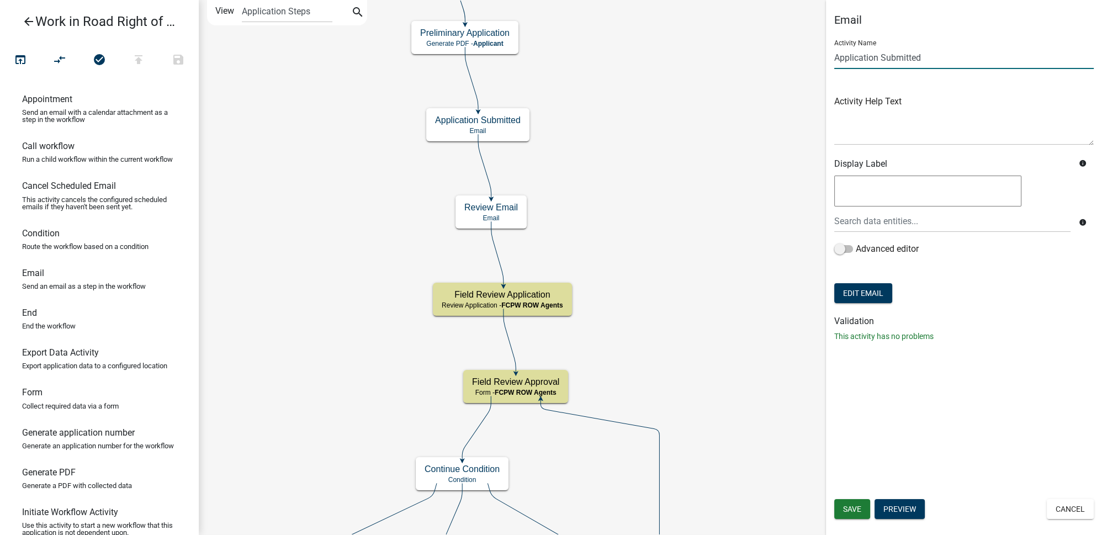
click at [934, 59] on input "Application Submitted" at bounding box center [963, 57] width 259 height 23
type input "Application Submitted Email"
click at [996, 335] on p "This activity has no problems" at bounding box center [963, 337] width 259 height 12
click at [846, 503] on button "Save" at bounding box center [852, 509] width 36 height 20
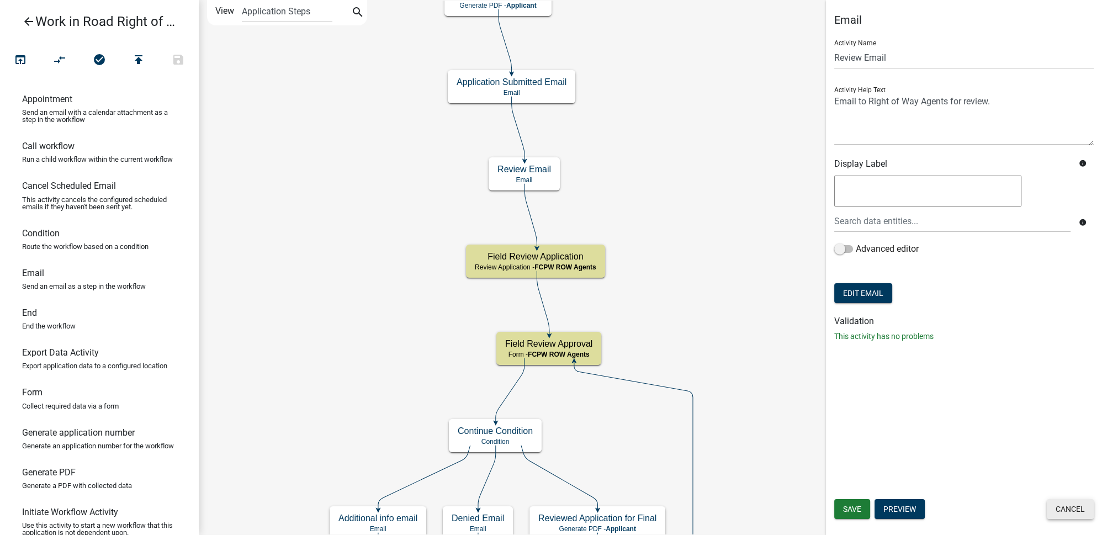
click at [1085, 510] on button "Cancel" at bounding box center [1070, 509] width 47 height 20
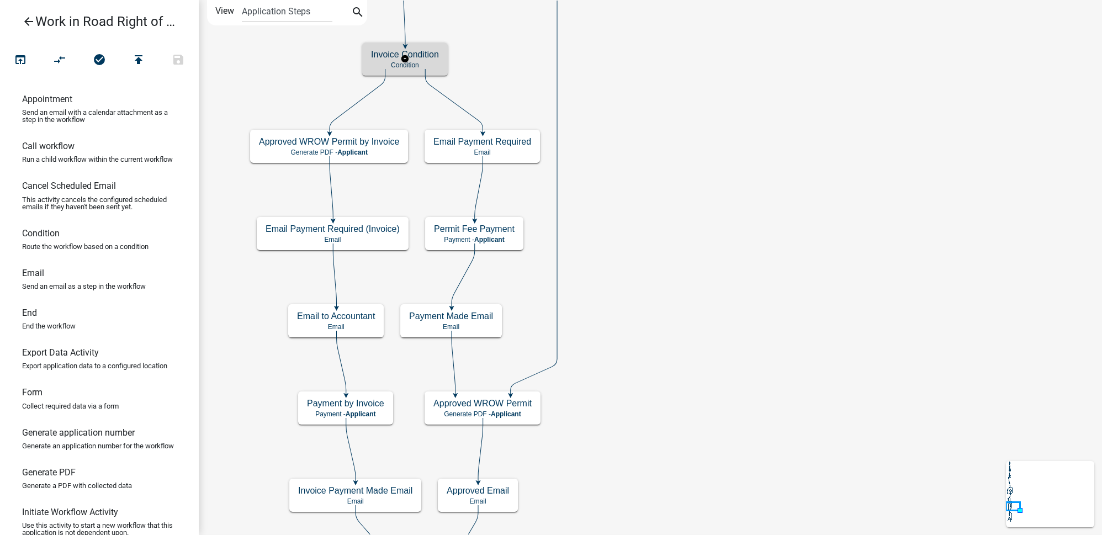
click at [436, 56] on h5 "Invoice Condition" at bounding box center [405, 54] width 68 height 10
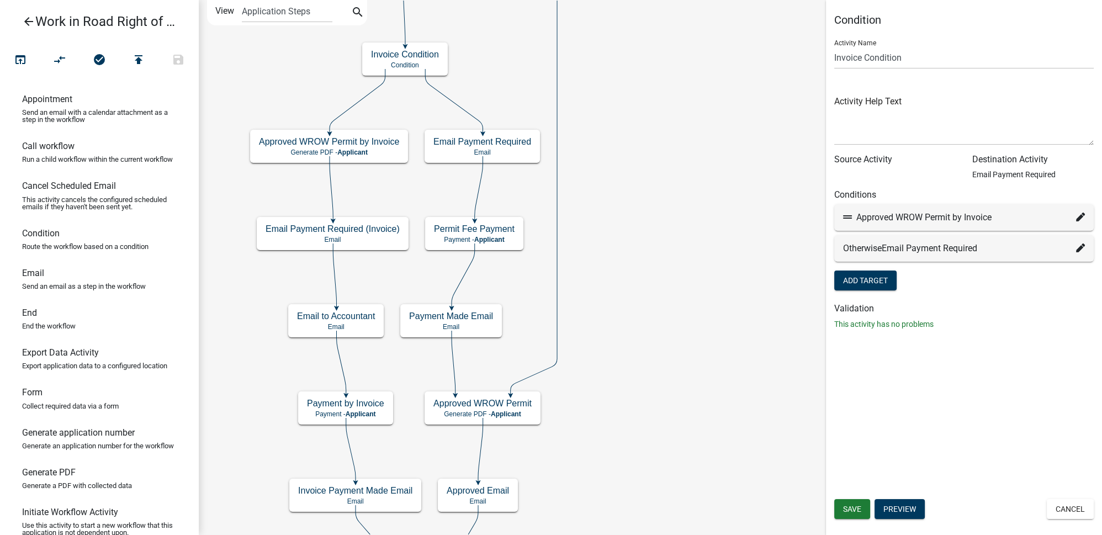
click at [1079, 220] on icon at bounding box center [1080, 217] width 9 height 9
select select "52: ee8e8865-0141-4689-8f08-af7968081bba"
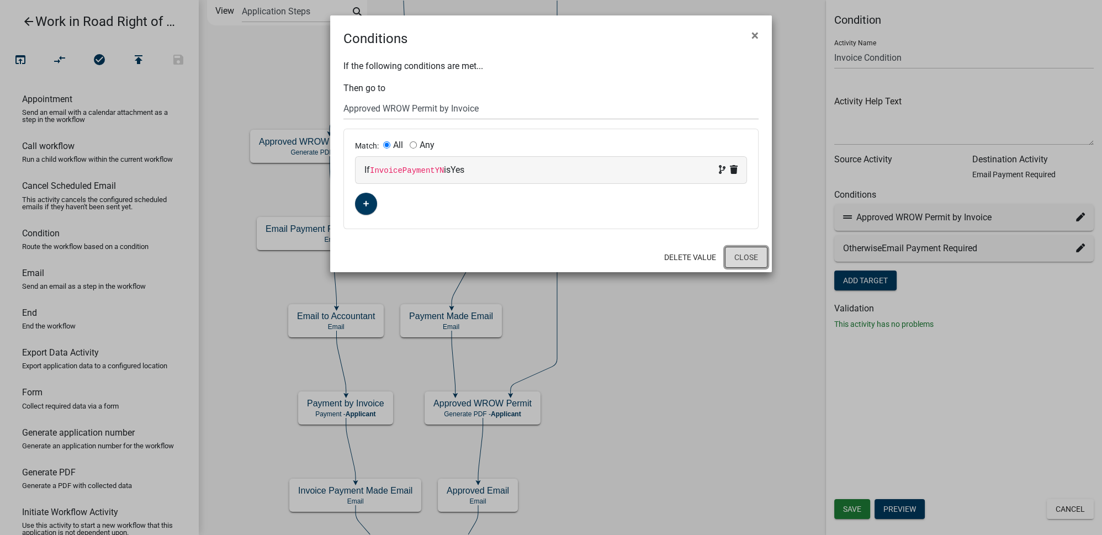
click at [747, 259] on button "Close" at bounding box center [746, 257] width 43 height 21
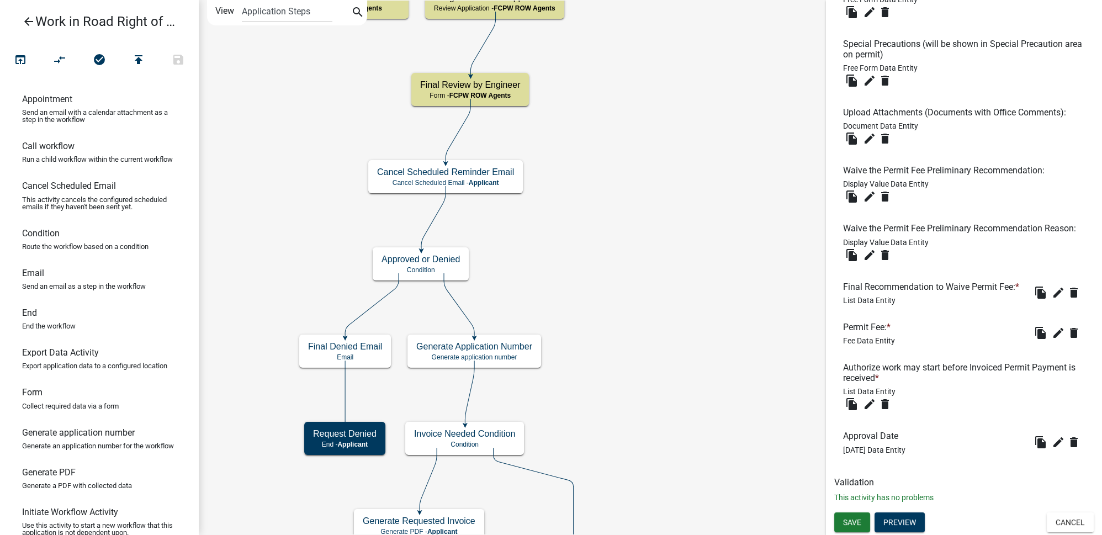
scroll to position [599, 0]
click at [868, 401] on icon "edit" at bounding box center [869, 403] width 13 height 13
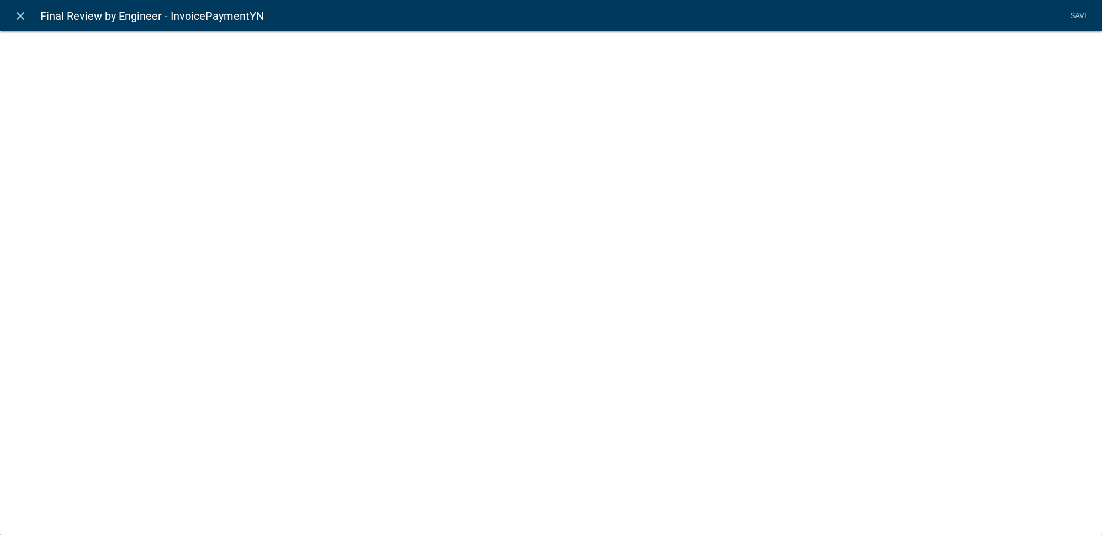
select select "list-data"
select select
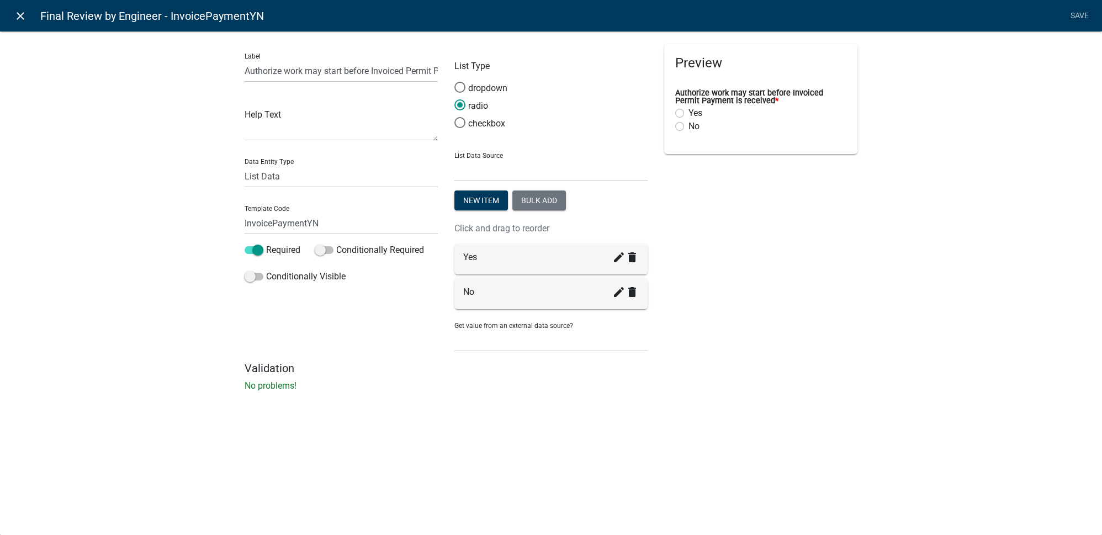
click at [24, 22] on icon "close" at bounding box center [20, 15] width 13 height 13
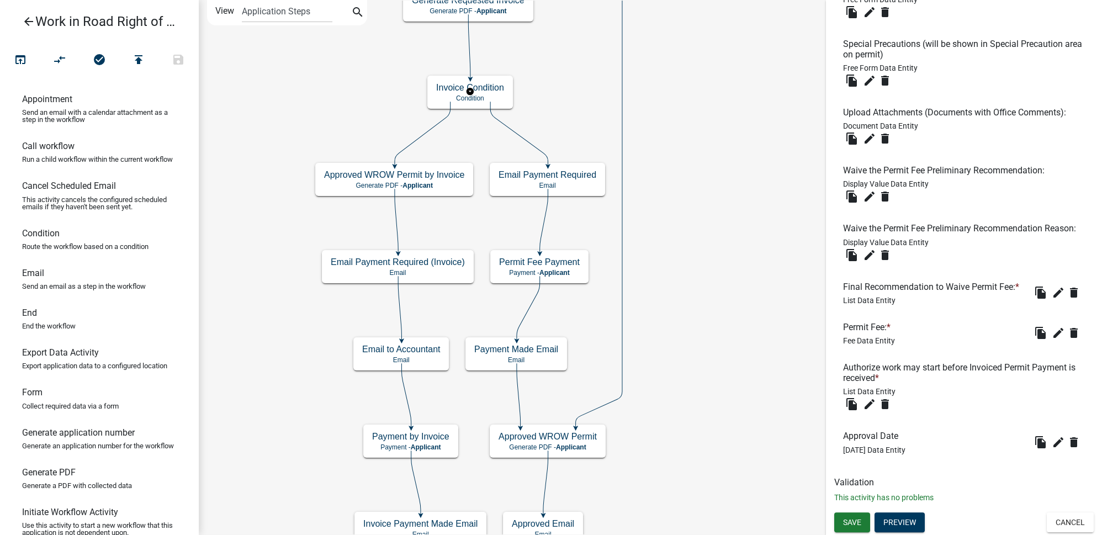
scroll to position [0, 0]
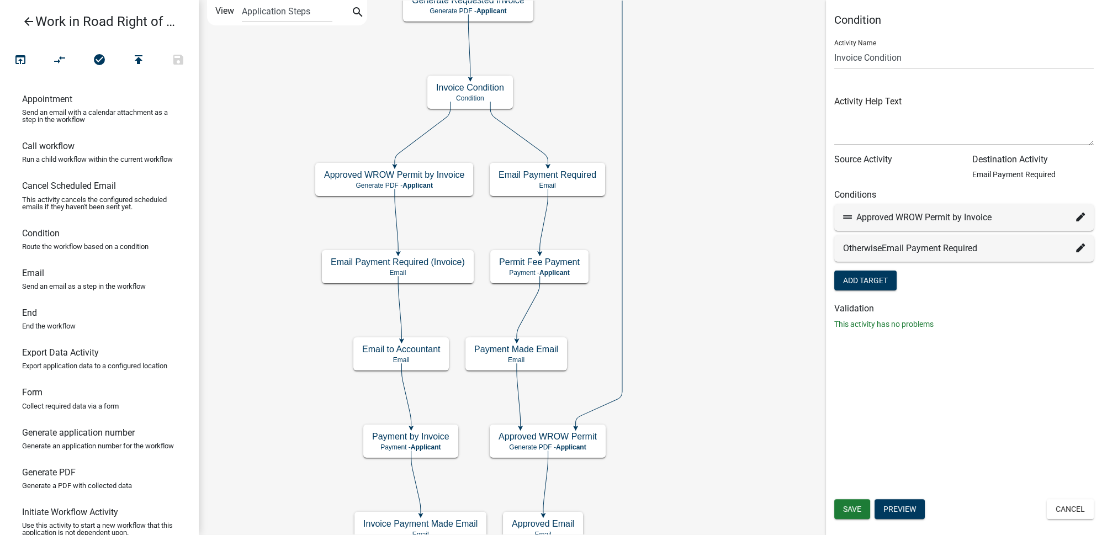
click at [1077, 216] on icon at bounding box center [1080, 217] width 9 height 9
select select "52: ee8e8865-0141-4689-8f08-af7968081bba"
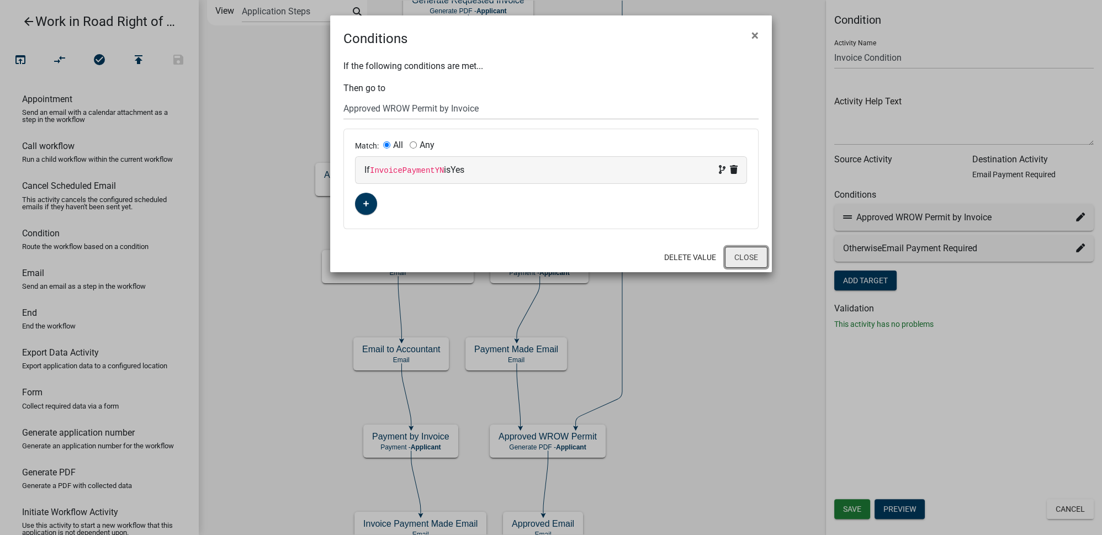
click at [748, 258] on button "Close" at bounding box center [746, 257] width 43 height 21
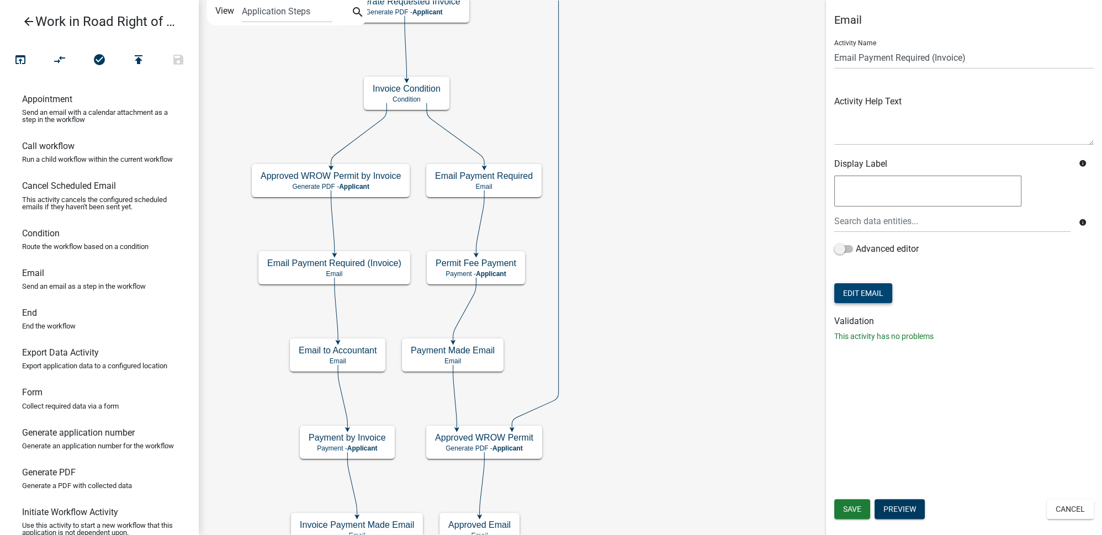
click at [866, 291] on button "Edit Email" at bounding box center [863, 293] width 58 height 20
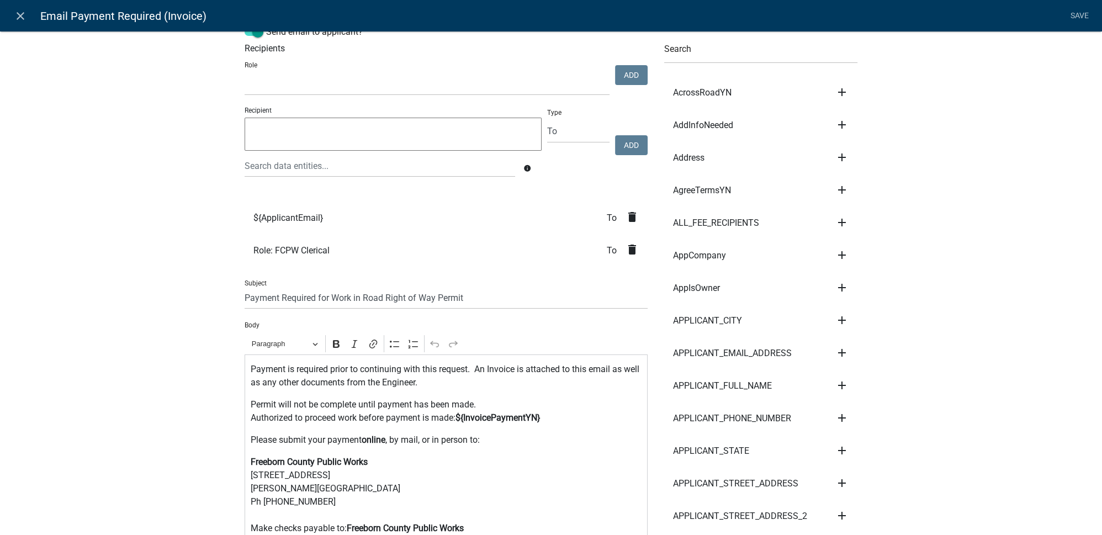
scroll to position [50, 0]
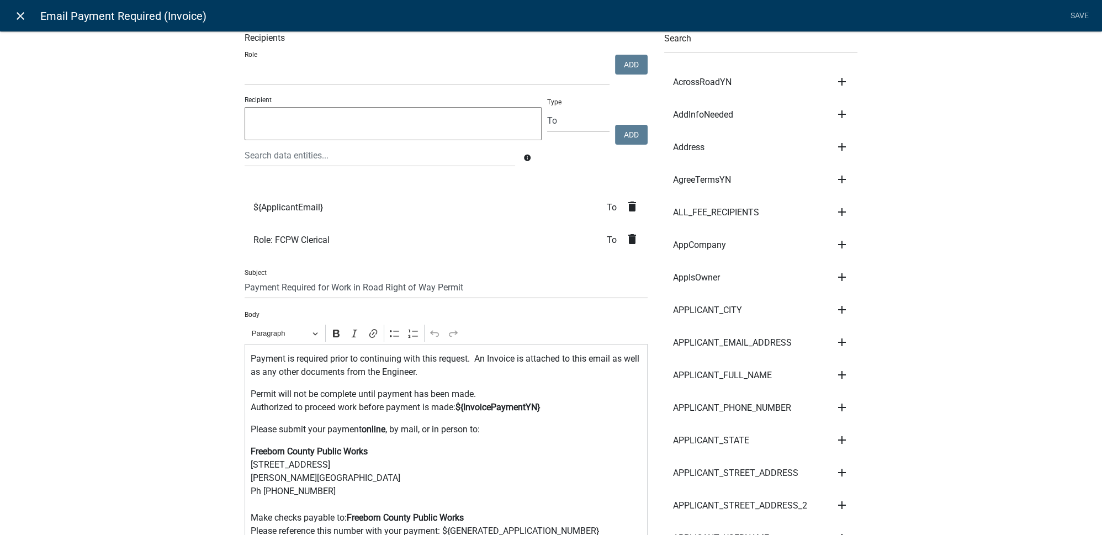
click at [25, 12] on icon "close" at bounding box center [20, 15] width 13 height 13
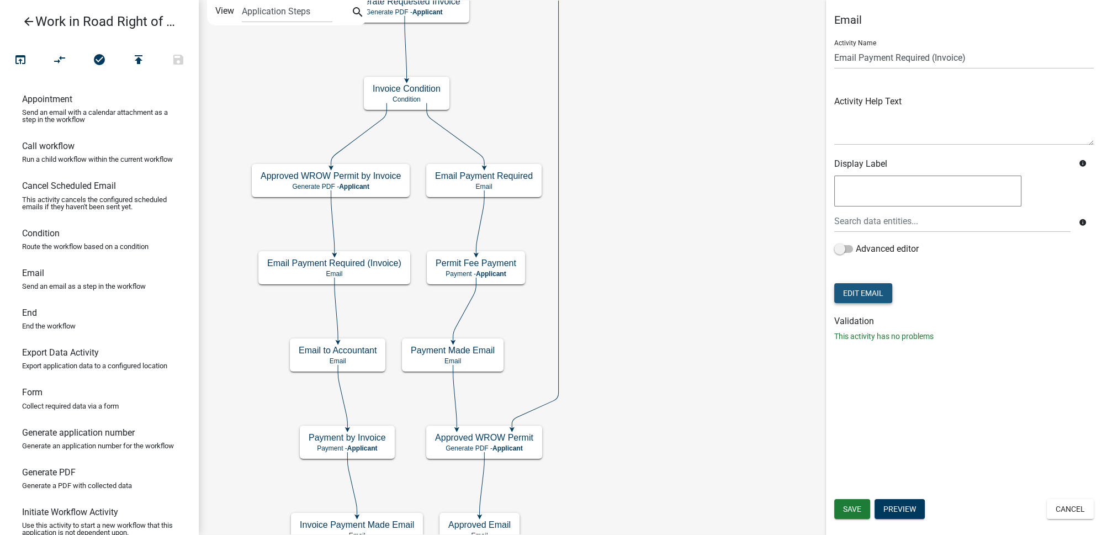
click at [873, 296] on button "Edit Email" at bounding box center [863, 293] width 58 height 20
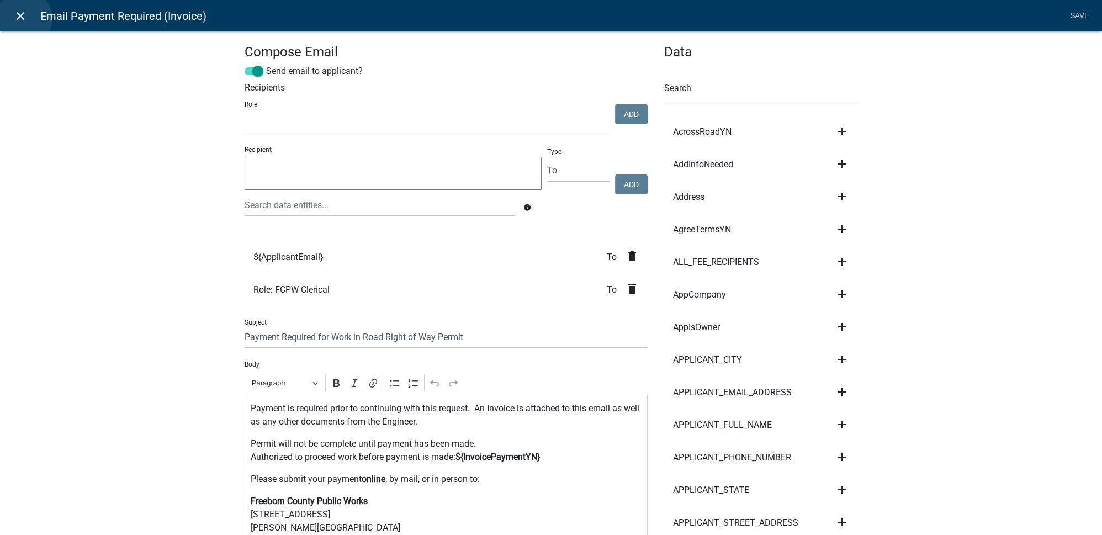
click at [24, 18] on icon "close" at bounding box center [20, 15] width 13 height 13
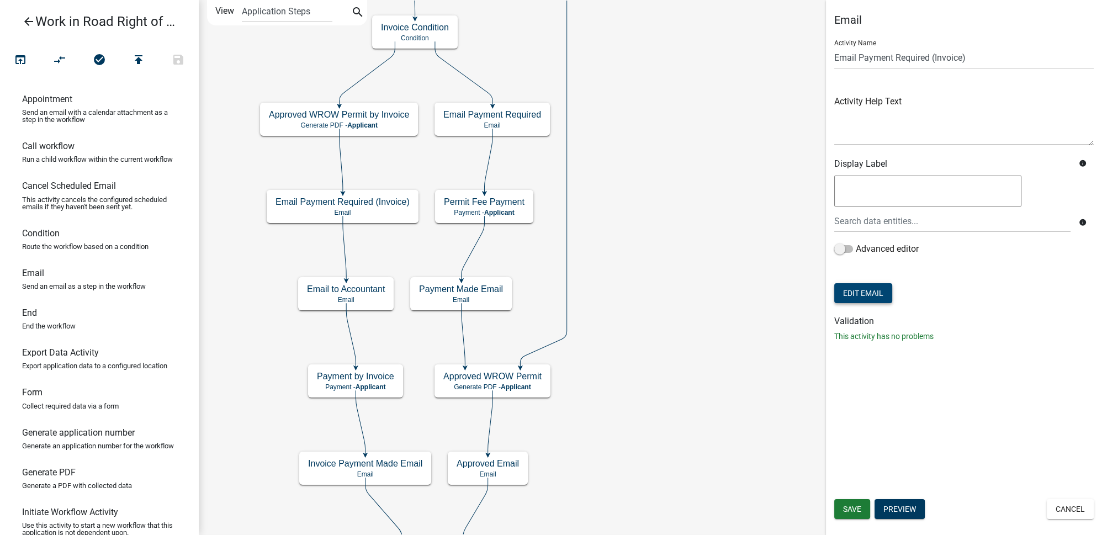
click at [869, 294] on button "Edit Email" at bounding box center [863, 293] width 58 height 20
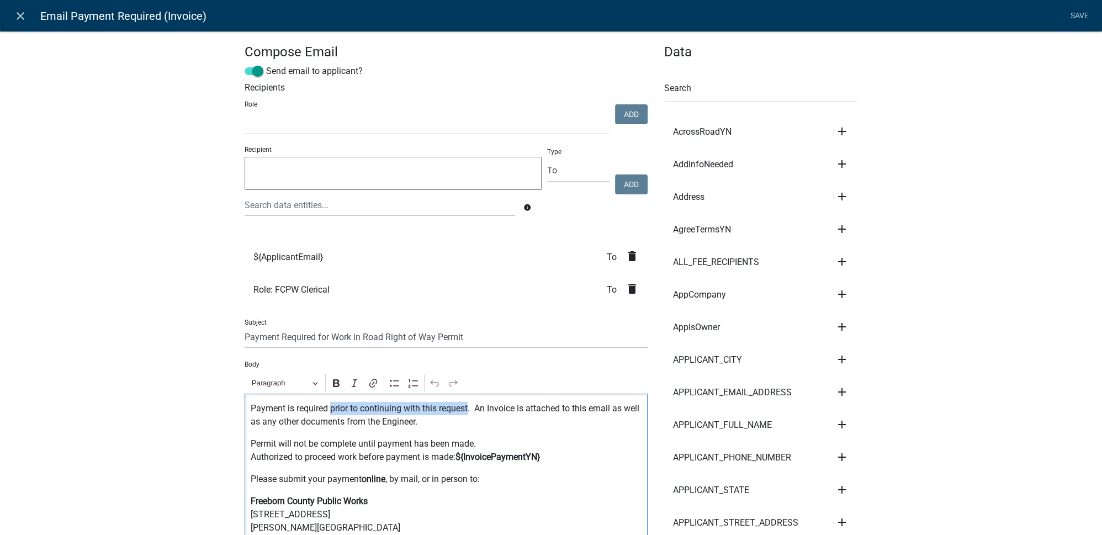
drag, startPoint x: 464, startPoint y: 407, endPoint x: 328, endPoint y: 406, distance: 135.8
click at [328, 406] on p "Payment is required prior to continuing with this request. An Invoice is attach…" at bounding box center [446, 415] width 391 height 26
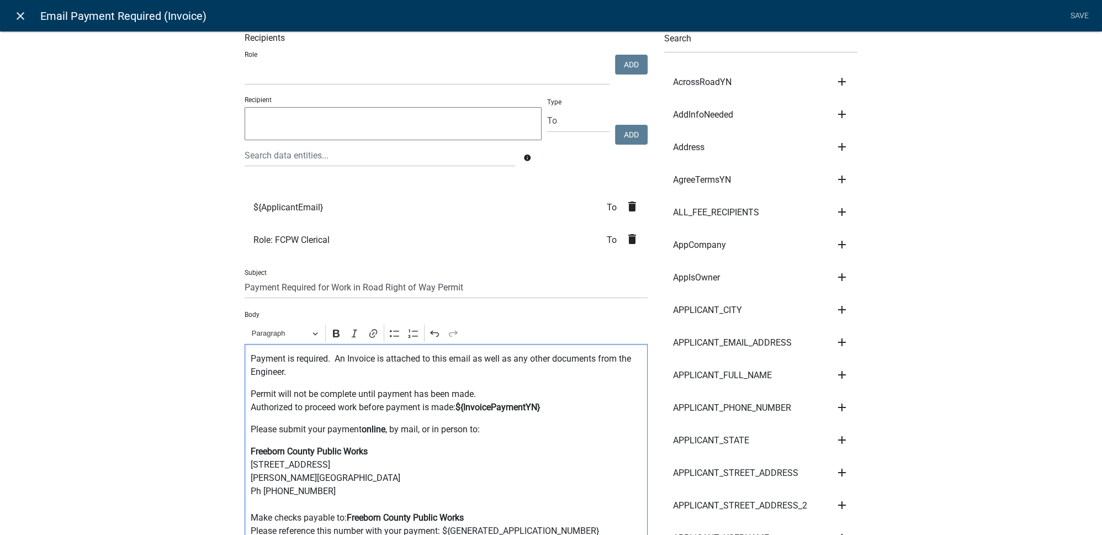
click at [21, 20] on icon "close" at bounding box center [20, 15] width 13 height 13
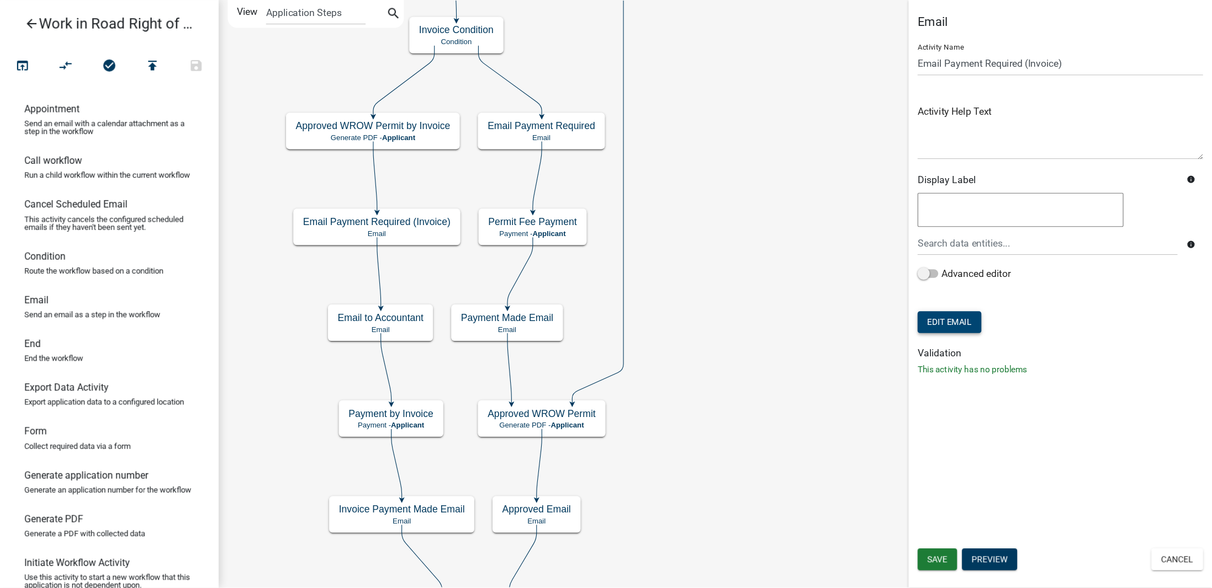
scroll to position [0, 0]
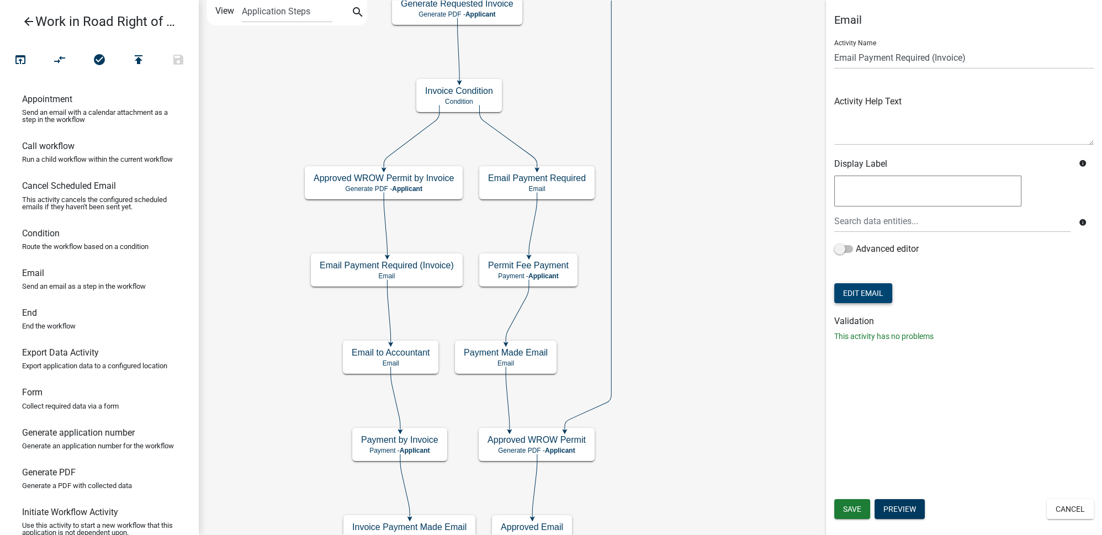
click at [881, 292] on button "Edit Email" at bounding box center [863, 293] width 58 height 20
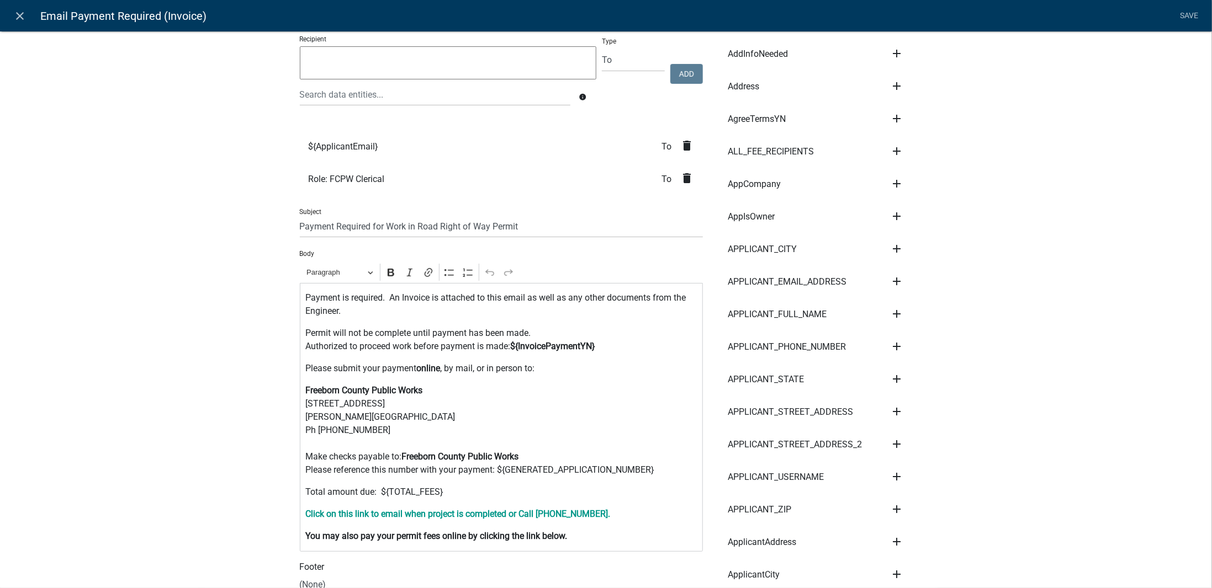
scroll to position [166, 0]
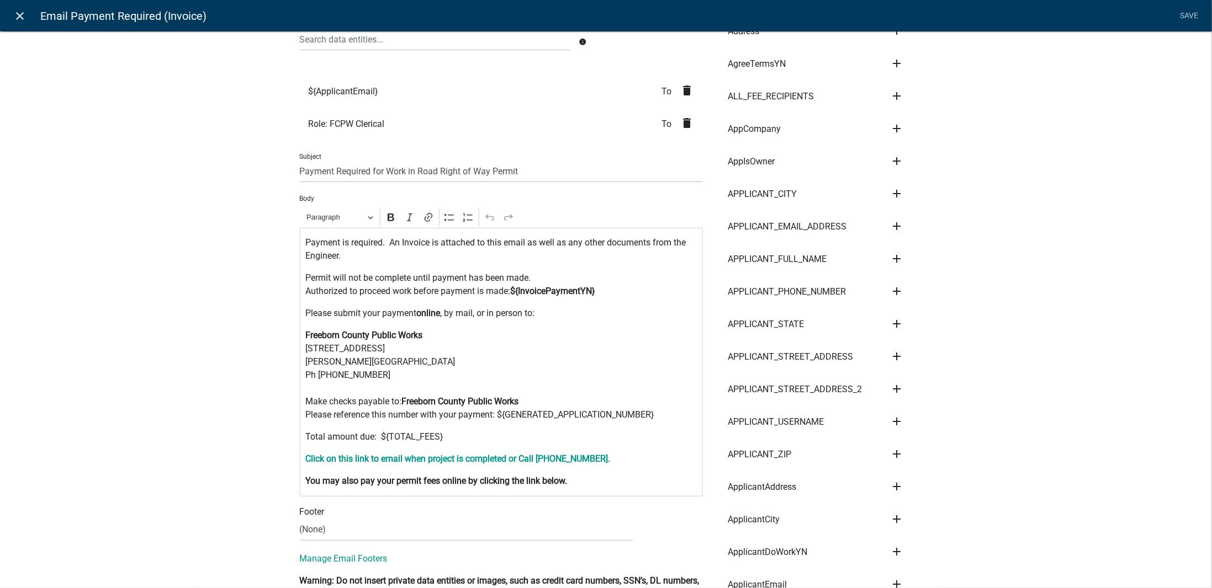
click at [23, 18] on icon "close" at bounding box center [20, 15] width 13 height 13
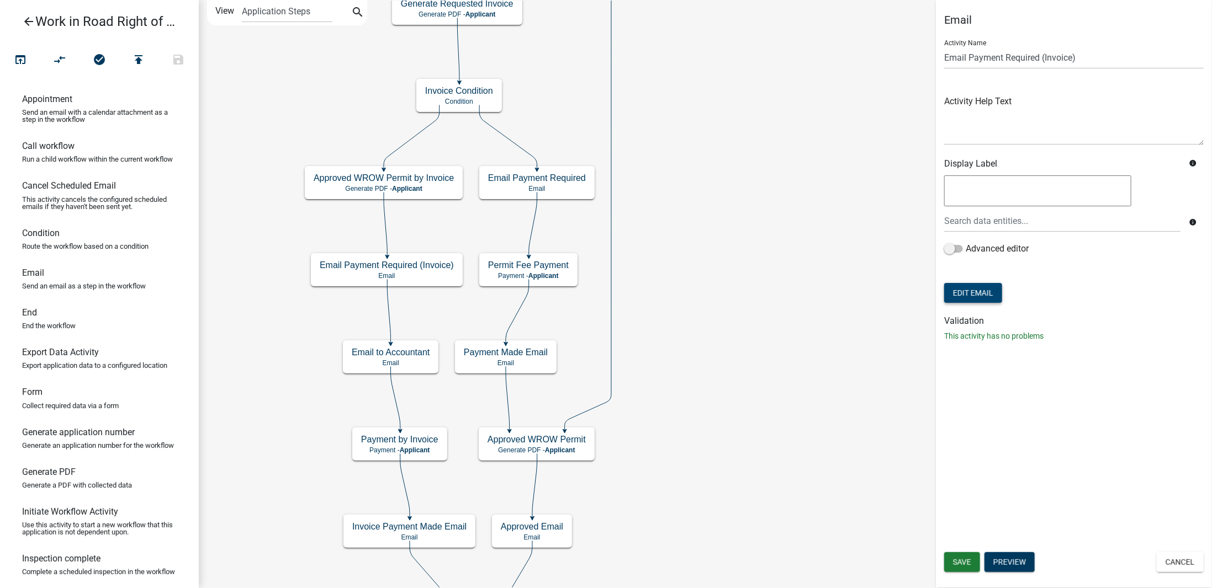
scroll to position [0, 0]
click at [23, 18] on icon "arrow_back" at bounding box center [28, 22] width 13 height 15
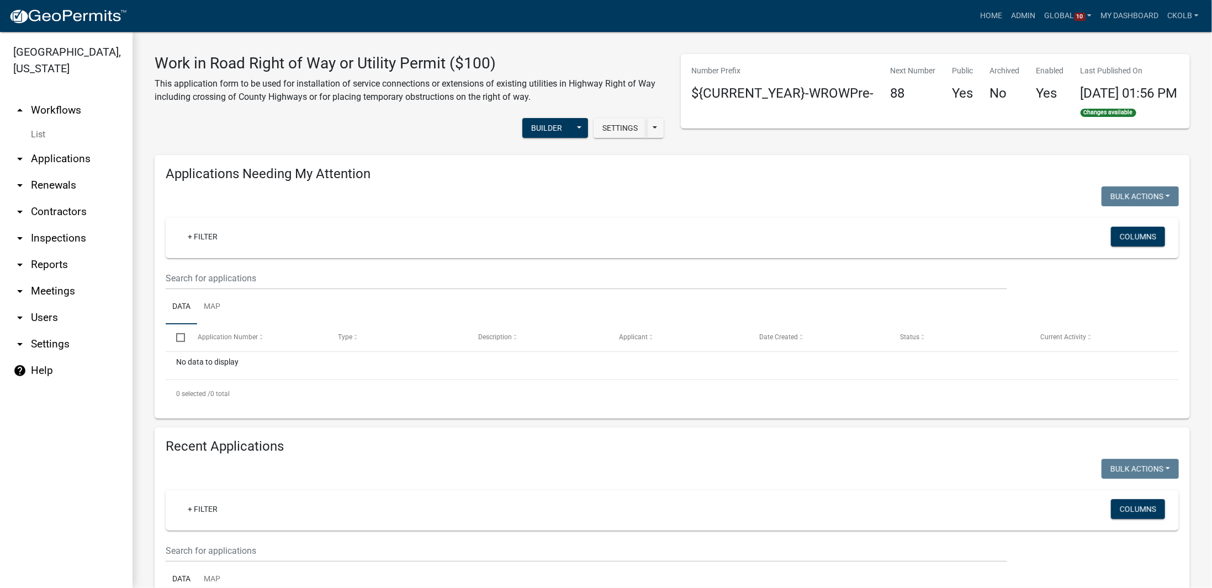
select select "3: 100"
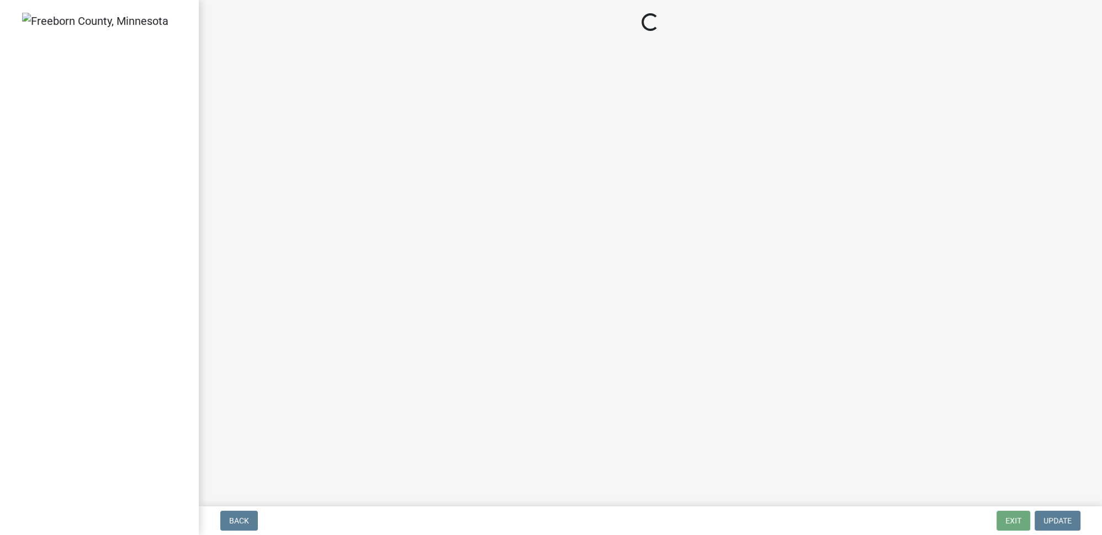
select select "3: 3"
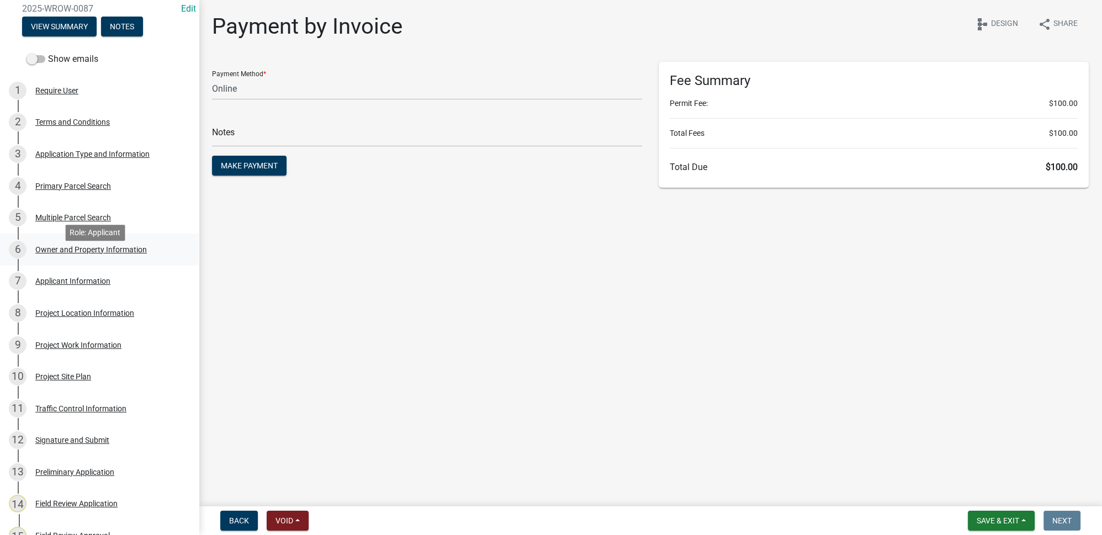
scroll to position [53, 0]
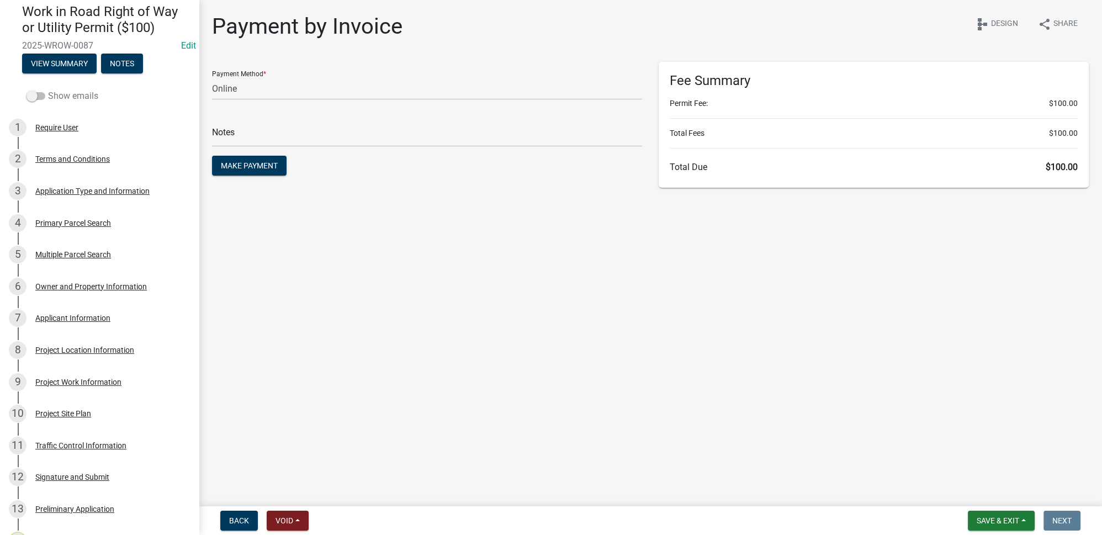
click at [38, 96] on span at bounding box center [35, 96] width 19 height 8
click at [48, 89] on input "Show emails" at bounding box center [48, 89] width 0 height 0
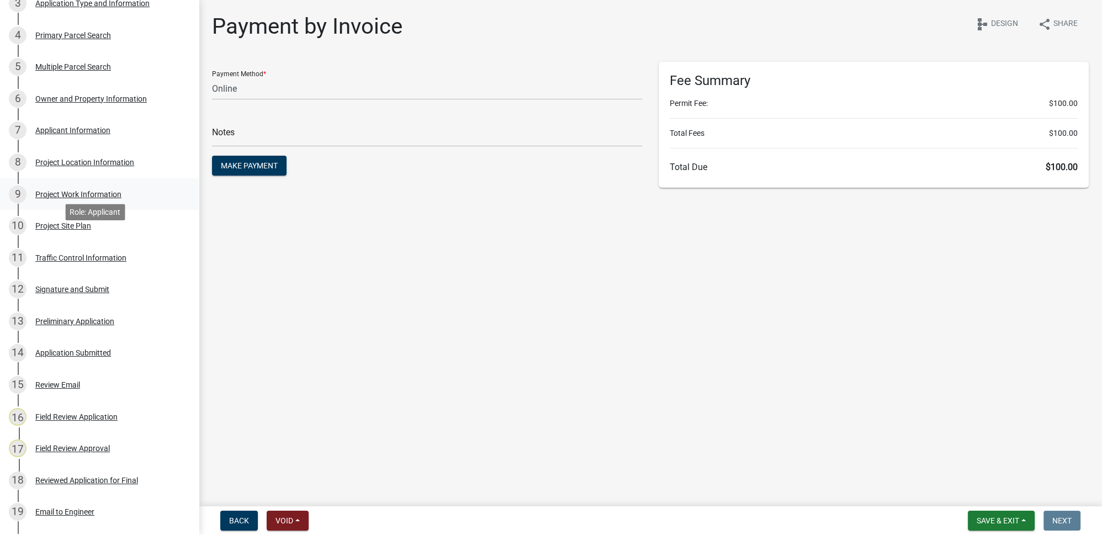
scroll to position [254, 0]
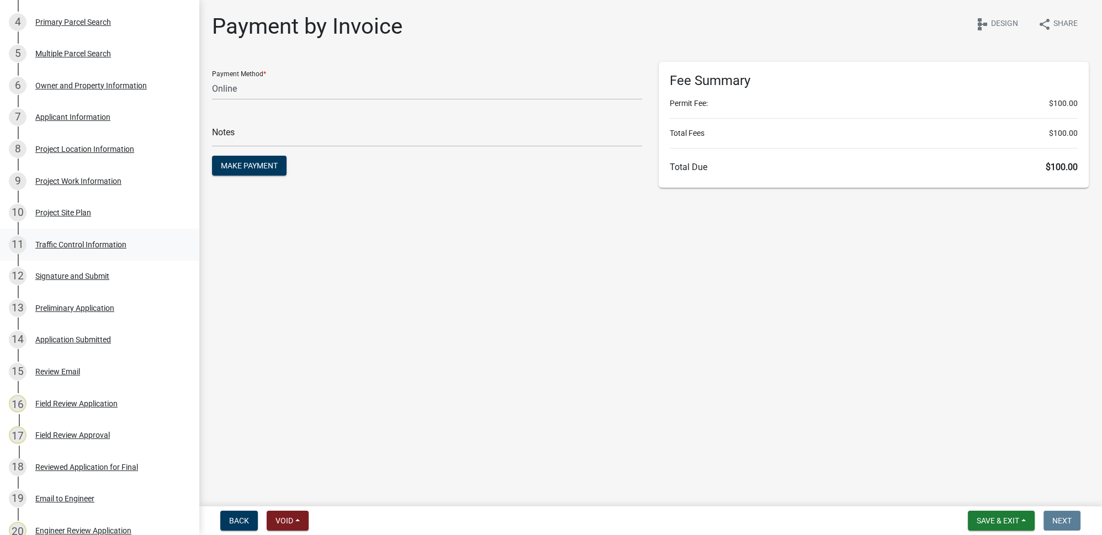
click at [81, 246] on div "Traffic Control Information" at bounding box center [80, 245] width 91 height 8
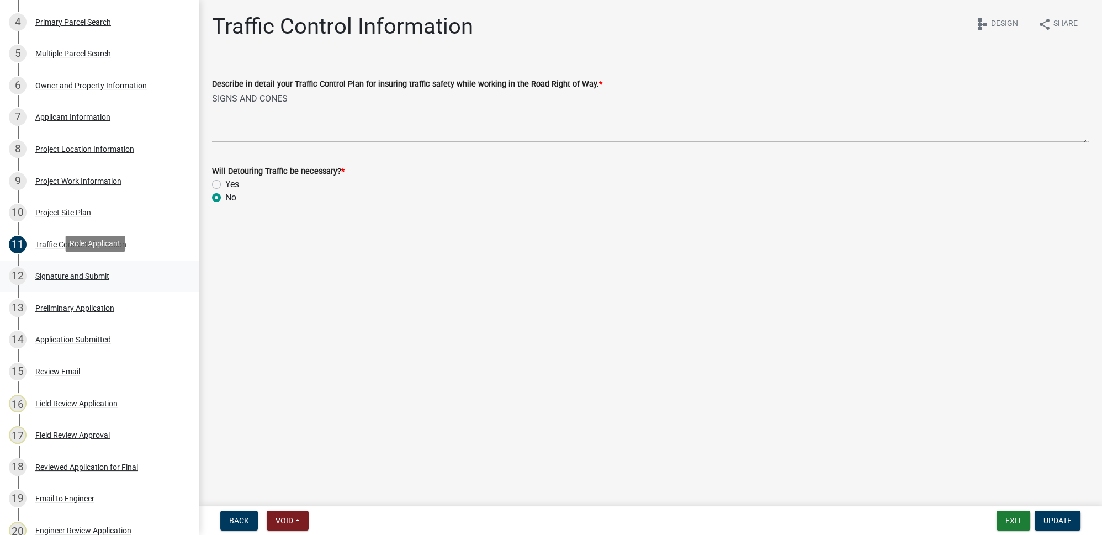
click at [71, 277] on div "Signature and Submit" at bounding box center [72, 276] width 74 height 8
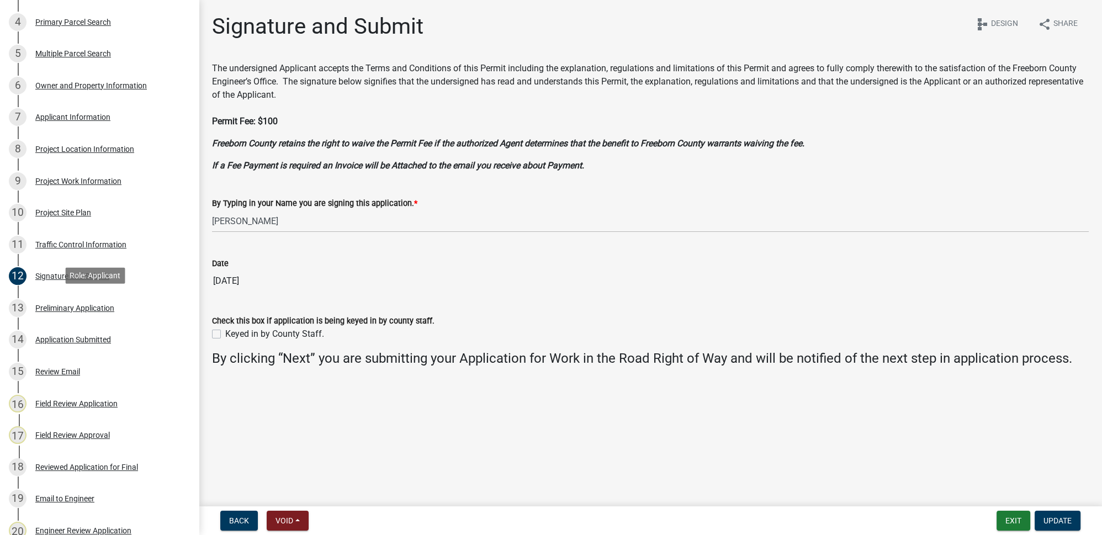
click at [68, 304] on div "Preliminary Application" at bounding box center [74, 308] width 79 height 8
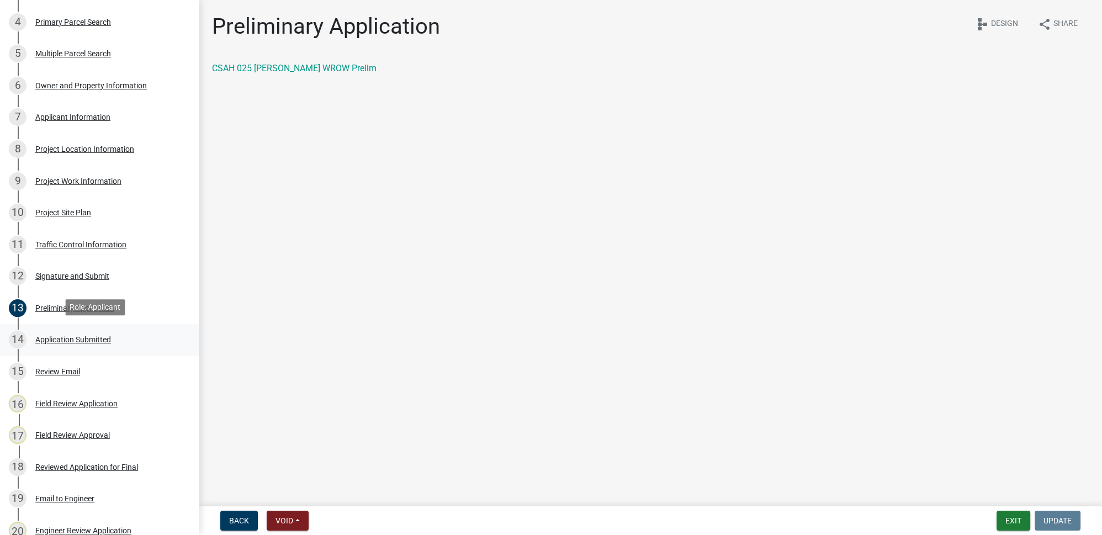
click at [63, 339] on div "Application Submitted" at bounding box center [73, 340] width 76 height 8
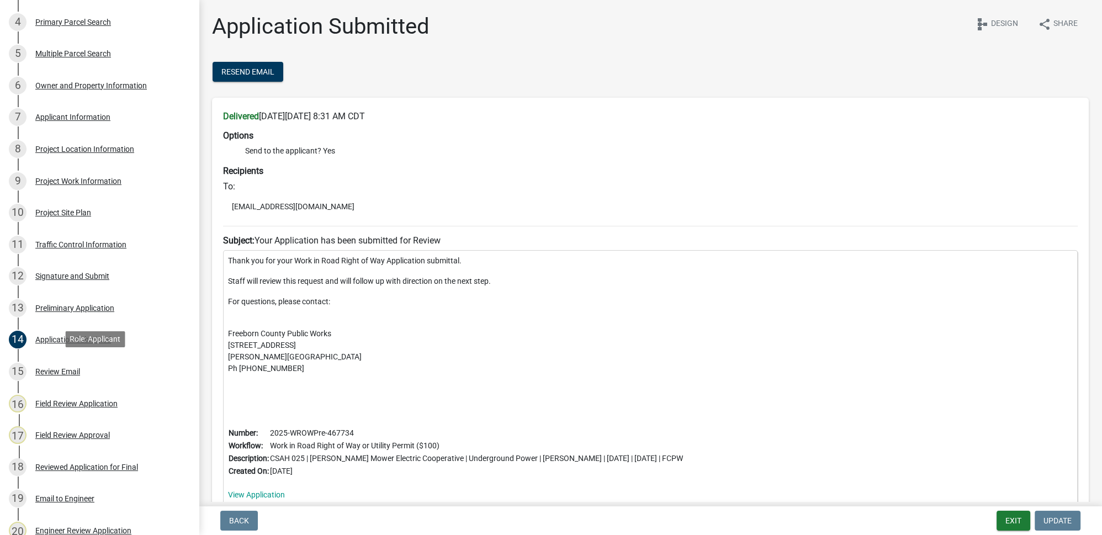
click at [55, 368] on div "Review Email" at bounding box center [57, 372] width 45 height 8
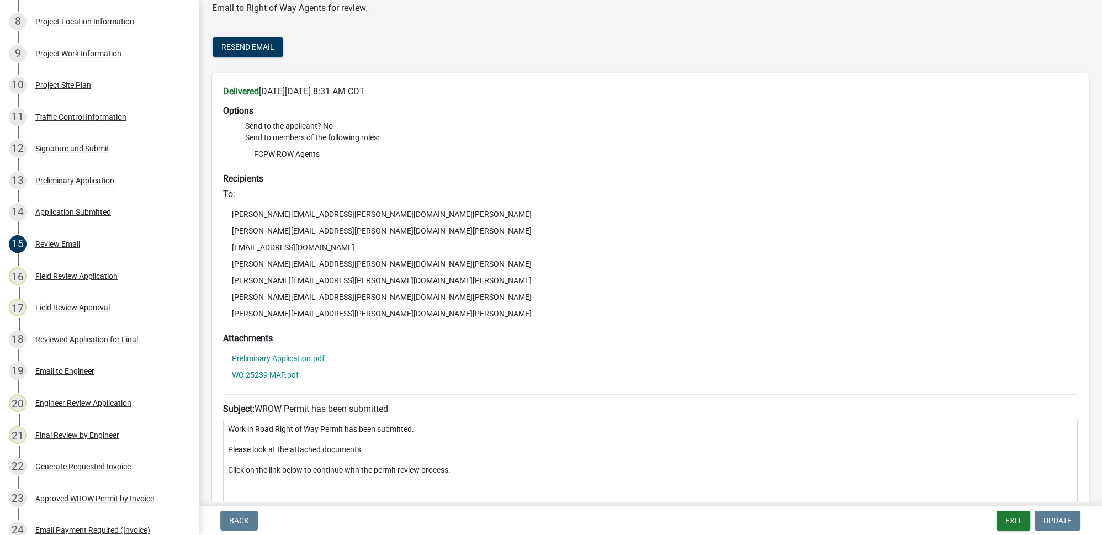
scroll to position [93, 0]
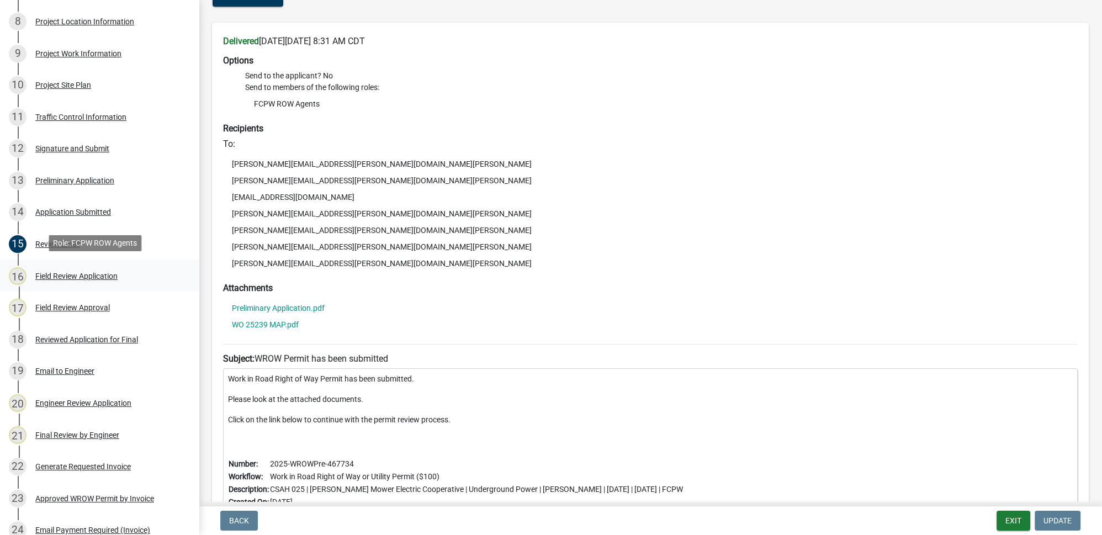
click at [73, 275] on div "Field Review Application" at bounding box center [76, 276] width 82 height 8
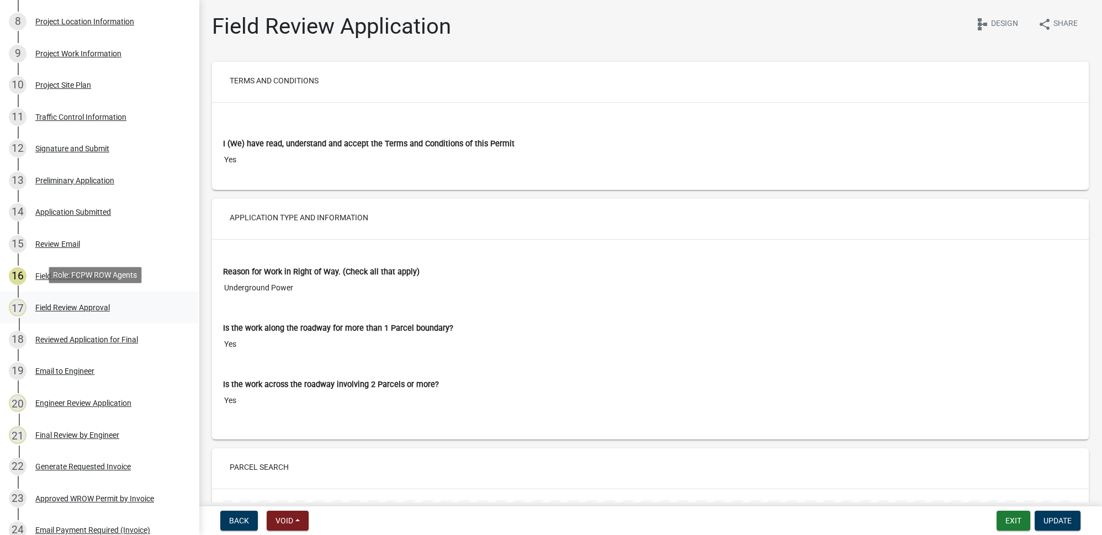
click at [82, 306] on div "Field Review Approval" at bounding box center [72, 308] width 75 height 8
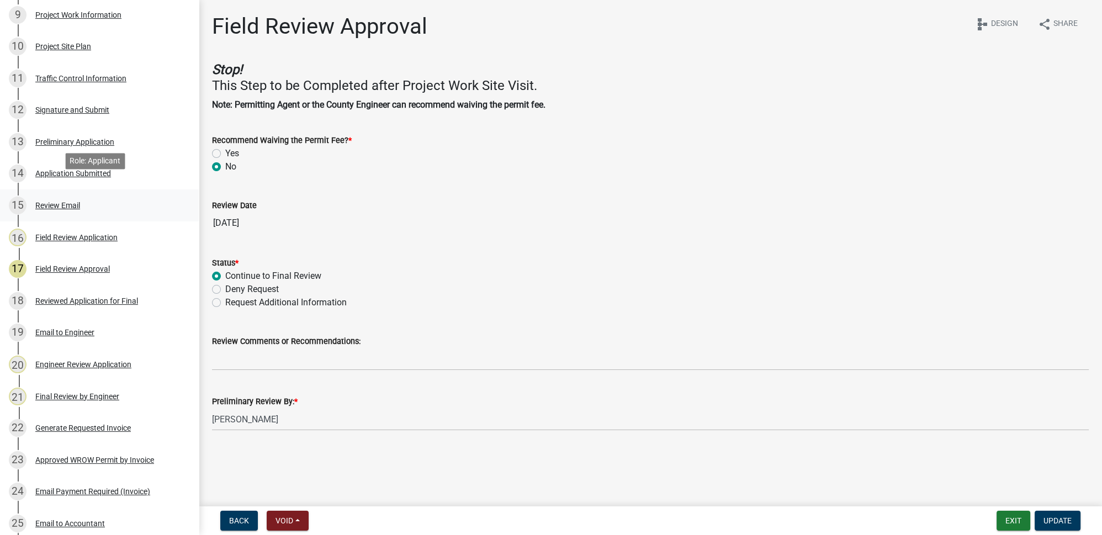
scroll to position [432, 0]
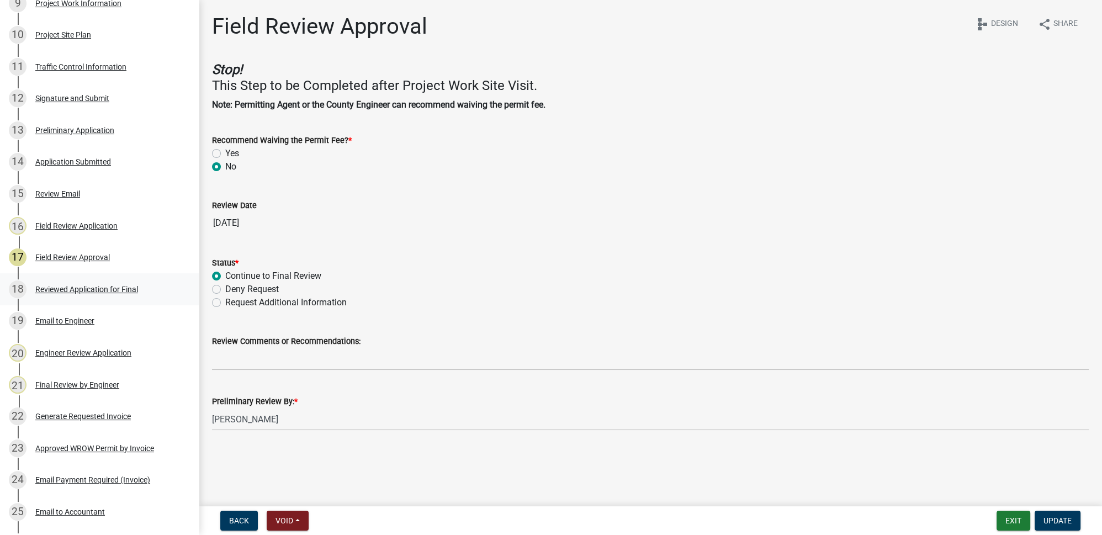
click at [89, 290] on div "Reviewed Application for Final" at bounding box center [86, 289] width 103 height 8
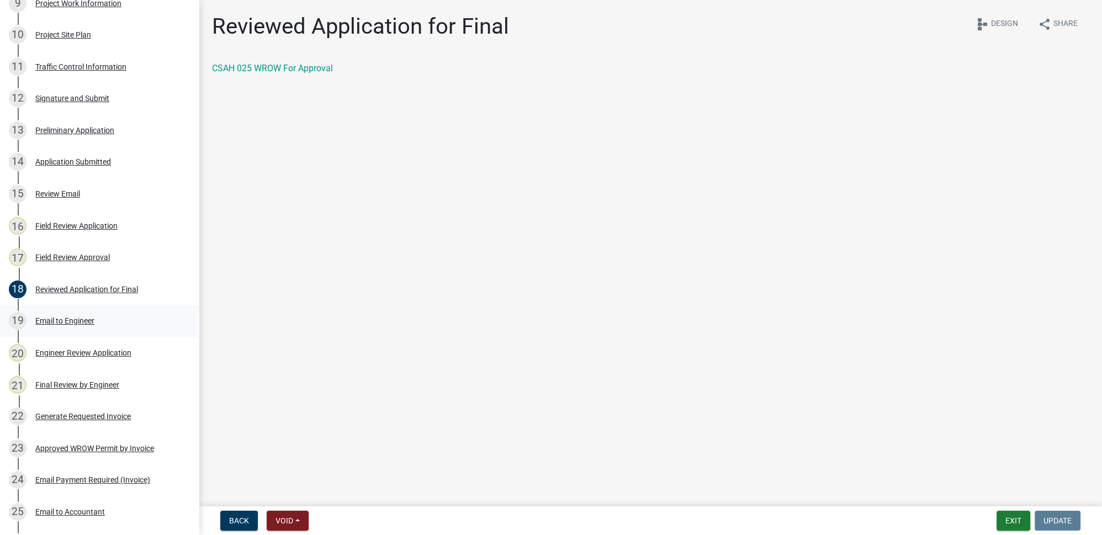
click at [70, 322] on div "Email to Engineer" at bounding box center [64, 321] width 59 height 8
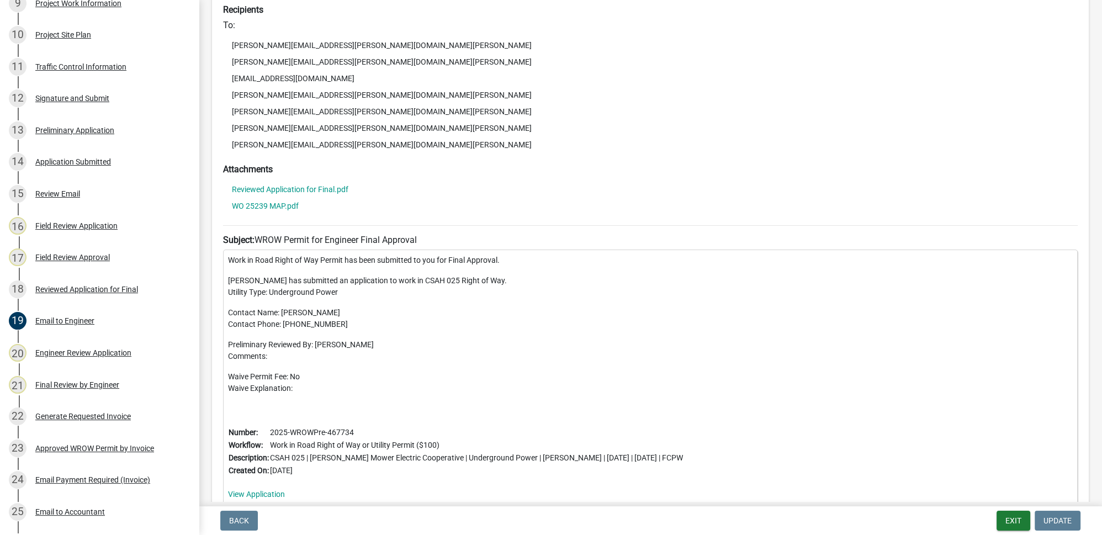
scroll to position [213, 0]
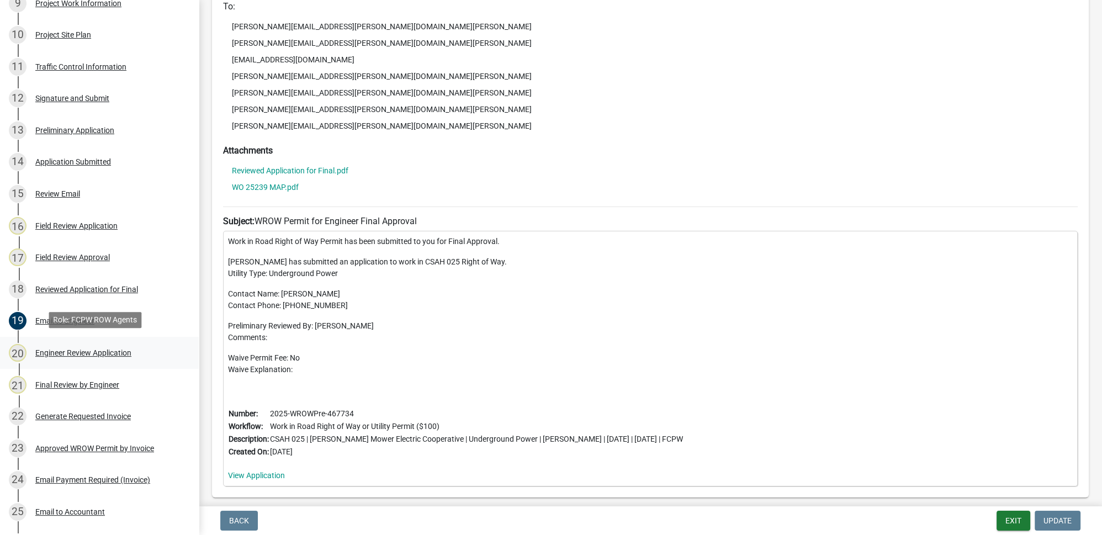
click at [68, 353] on div "Engineer Review Application" at bounding box center [83, 353] width 96 height 8
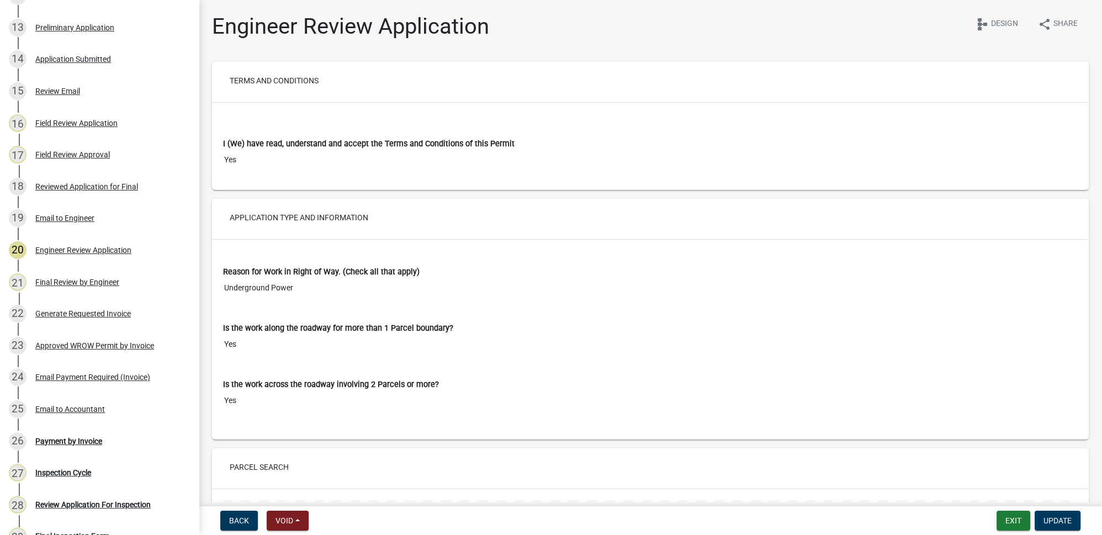
scroll to position [568, 0]
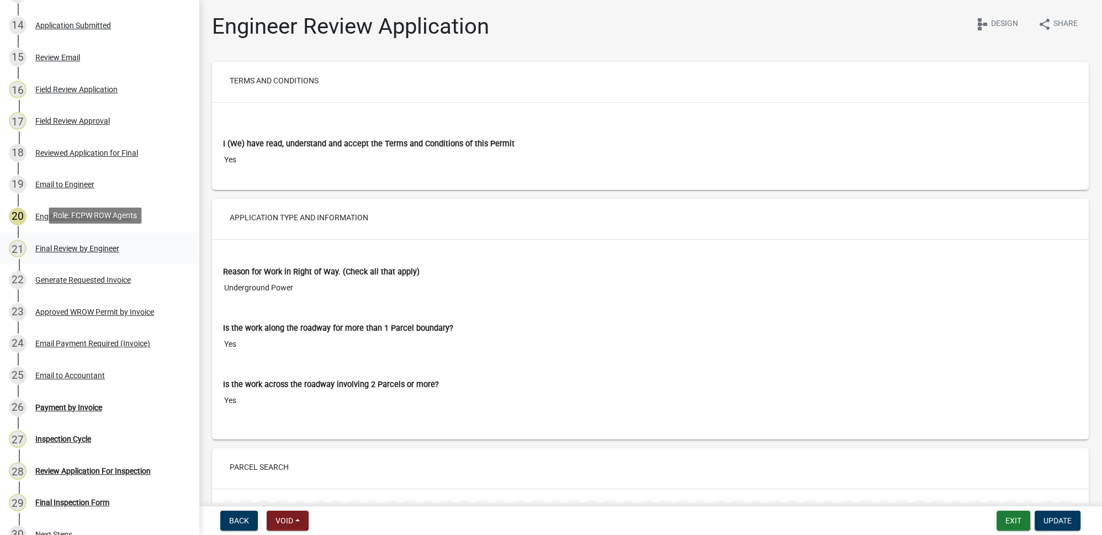
click at [63, 251] on div "21 Final Review by Engineer" at bounding box center [95, 249] width 172 height 18
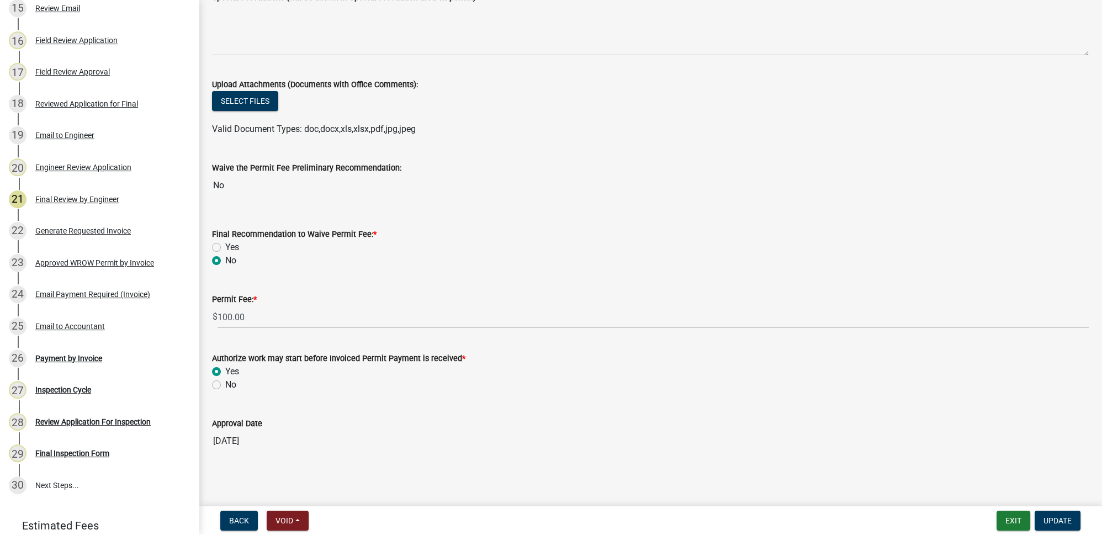
scroll to position [628, 0]
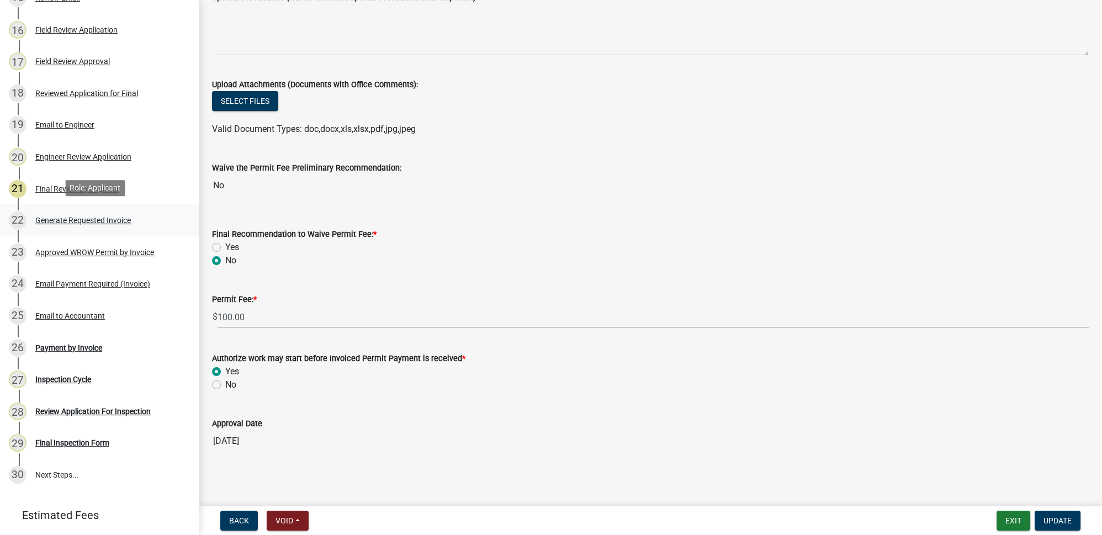
click at [94, 216] on div "Generate Requested Invoice" at bounding box center [82, 220] width 95 height 8
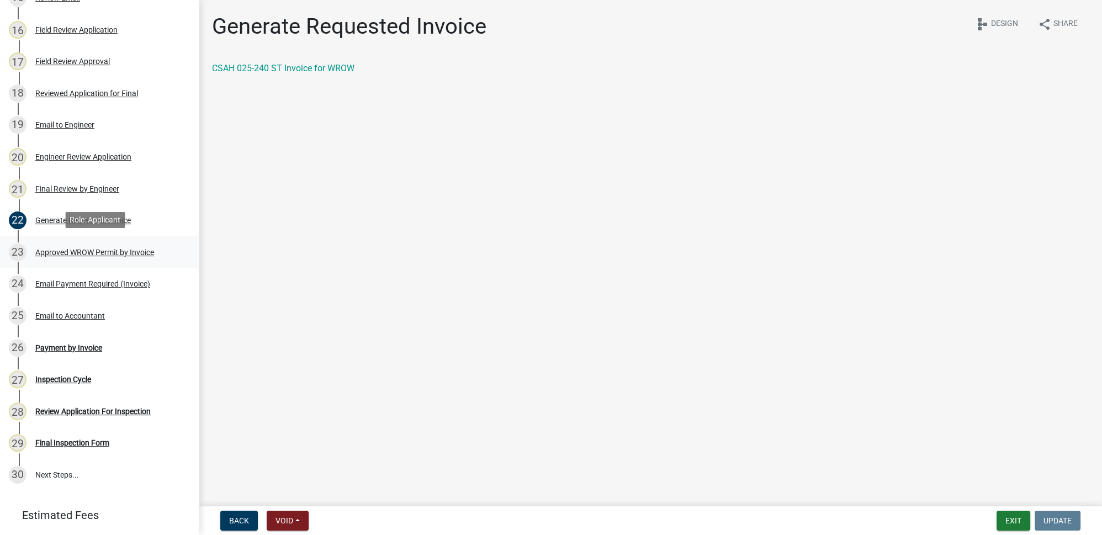
click at [98, 248] on div "Approved WROW Permit by Invoice" at bounding box center [94, 252] width 119 height 8
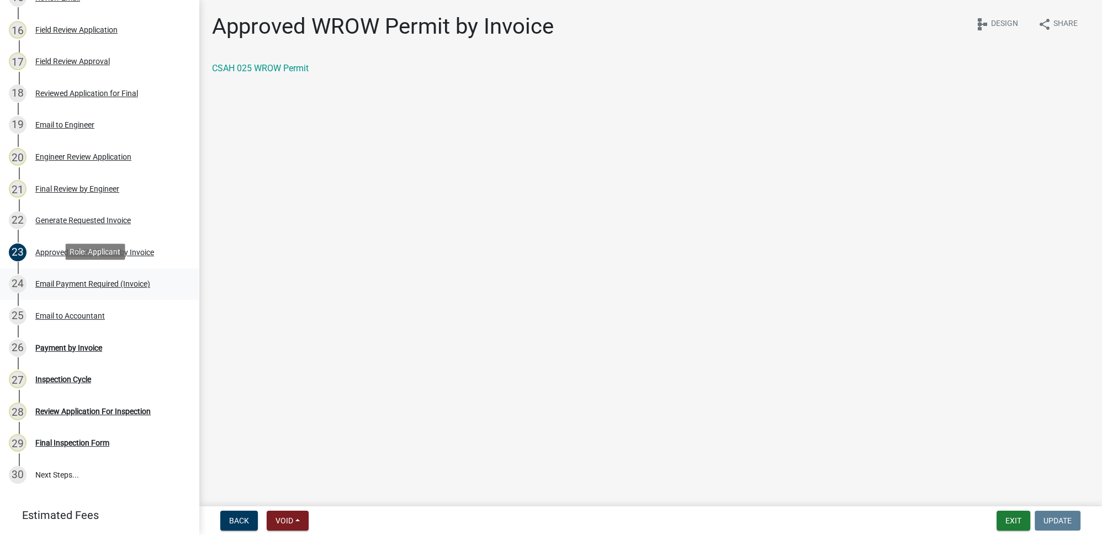
click at [95, 281] on div "Email Payment Required (Invoice)" at bounding box center [92, 284] width 115 height 8
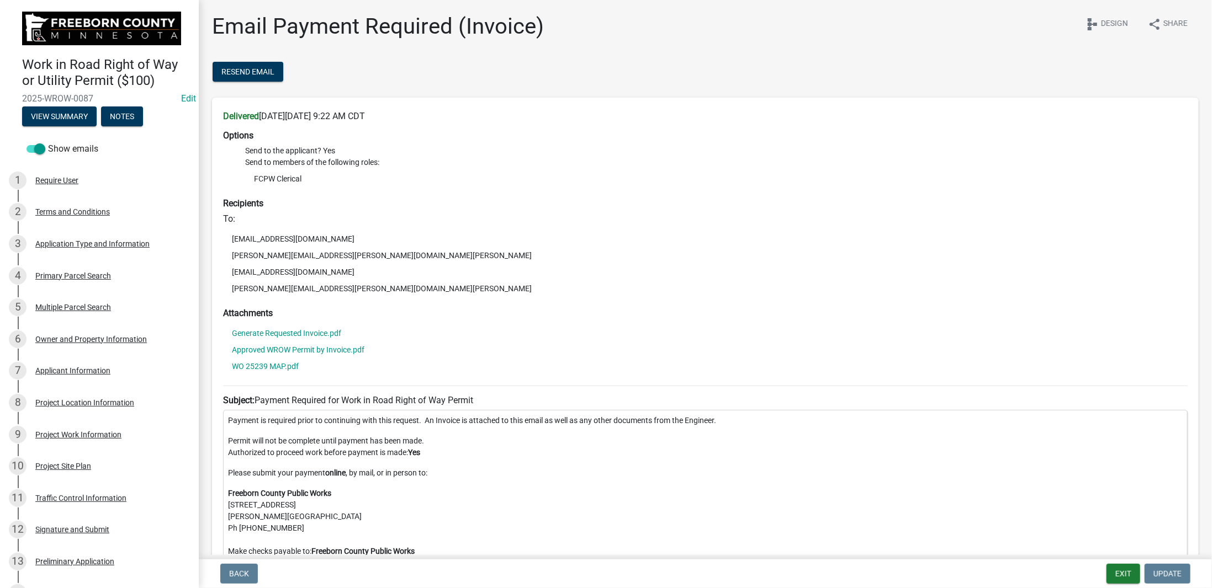
scroll to position [628, 0]
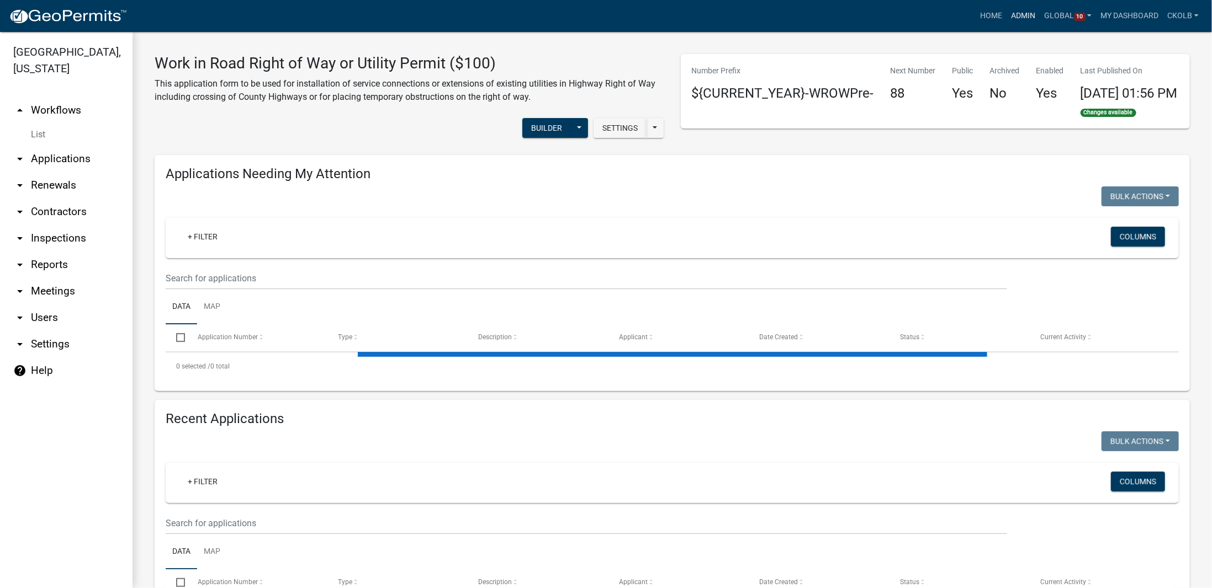
select select "3: 100"
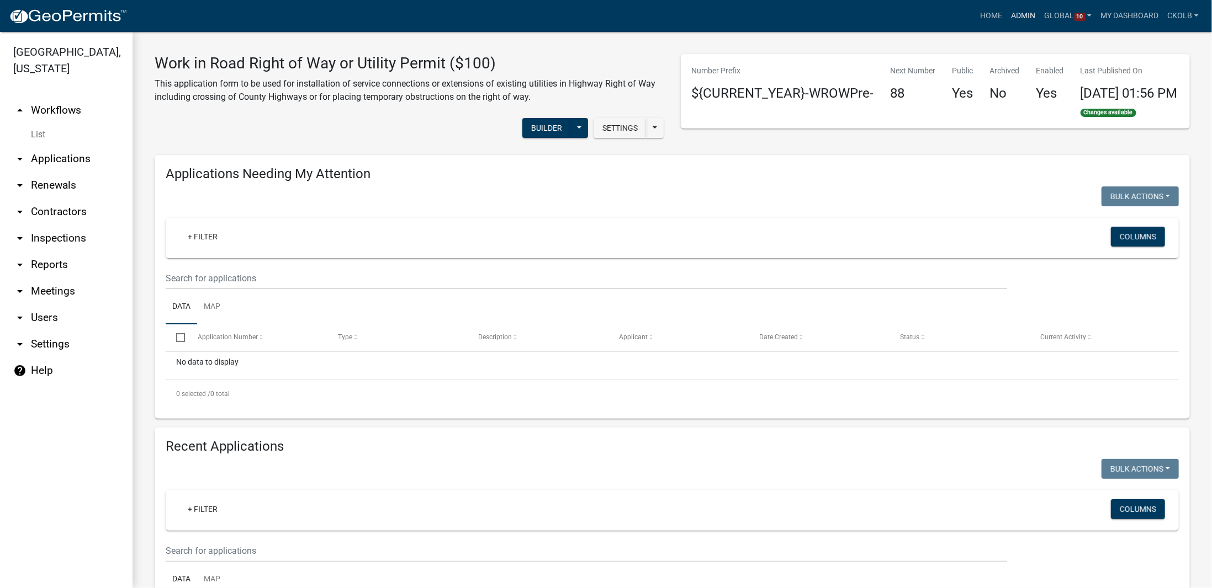
click at [1025, 18] on link "Admin" at bounding box center [1023, 16] width 33 height 21
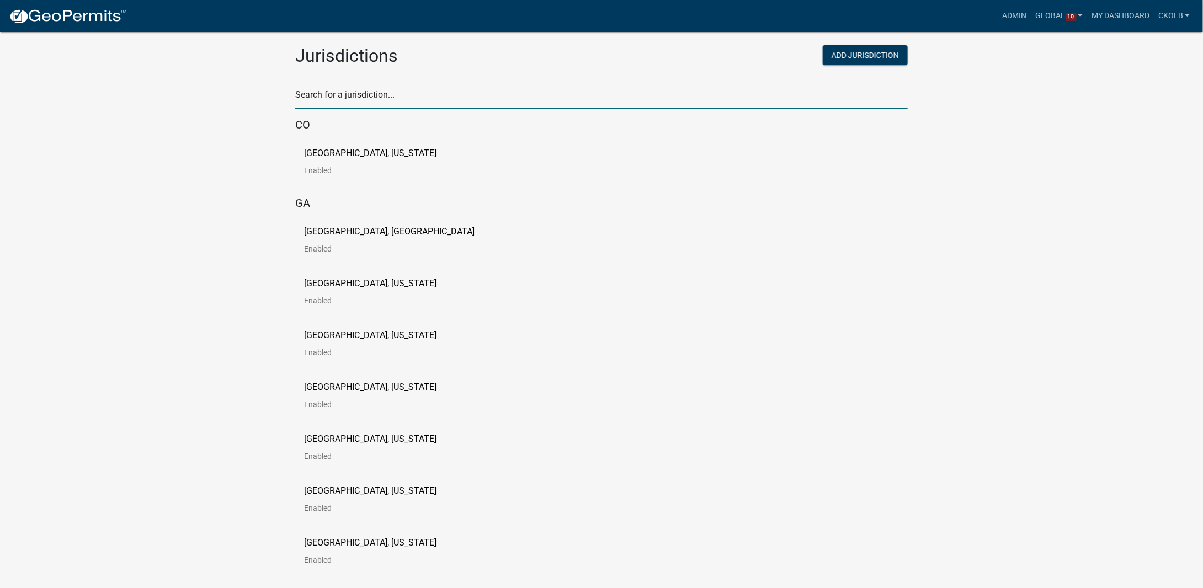
click at [346, 93] on input "text" at bounding box center [601, 98] width 613 height 23
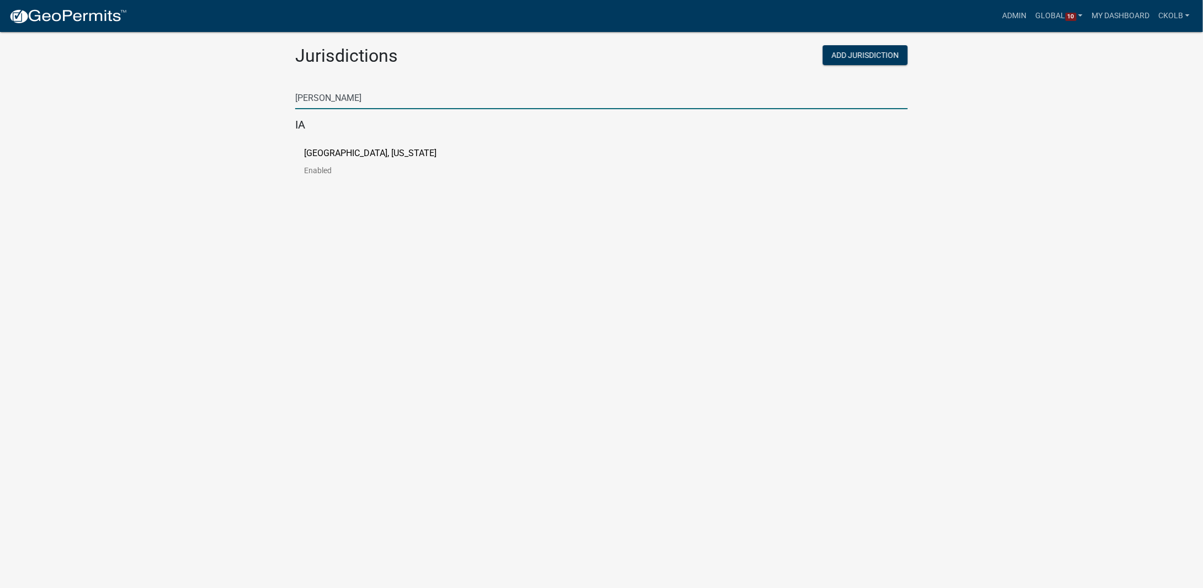
type input "johnson"
click at [330, 156] on p "[GEOGRAPHIC_DATA], [US_STATE]" at bounding box center [370, 153] width 132 height 9
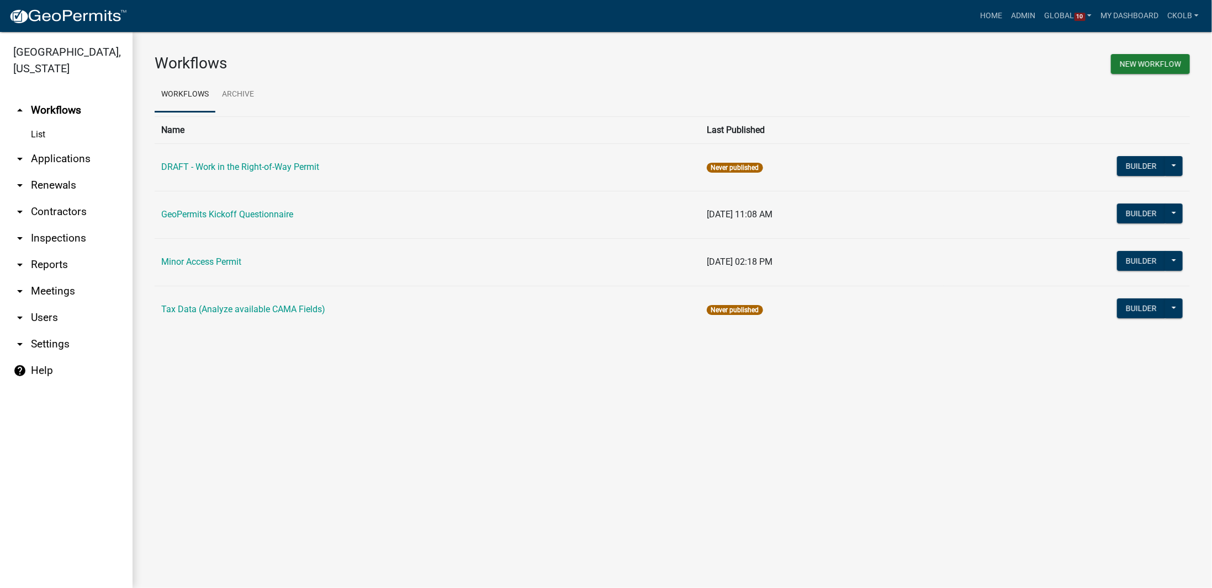
click at [38, 334] on link "arrow_drop_down Settings" at bounding box center [66, 344] width 132 height 26
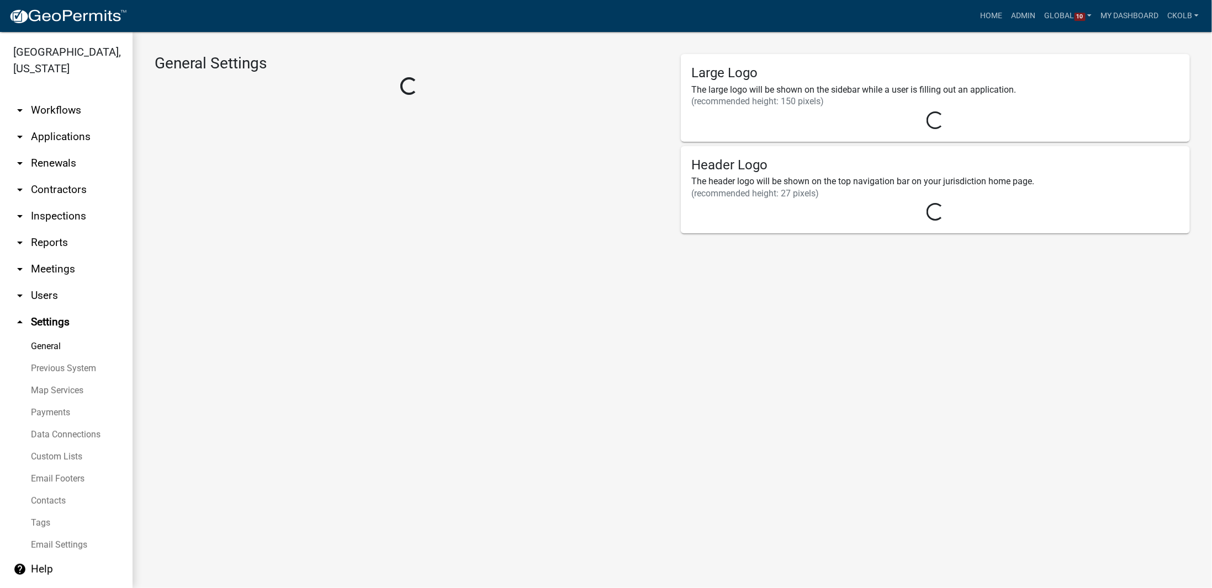
select select "50b25367-5678-4d8f-b2f4-de291ffb4430"
select select "IA"
select select "Central Standard Time"
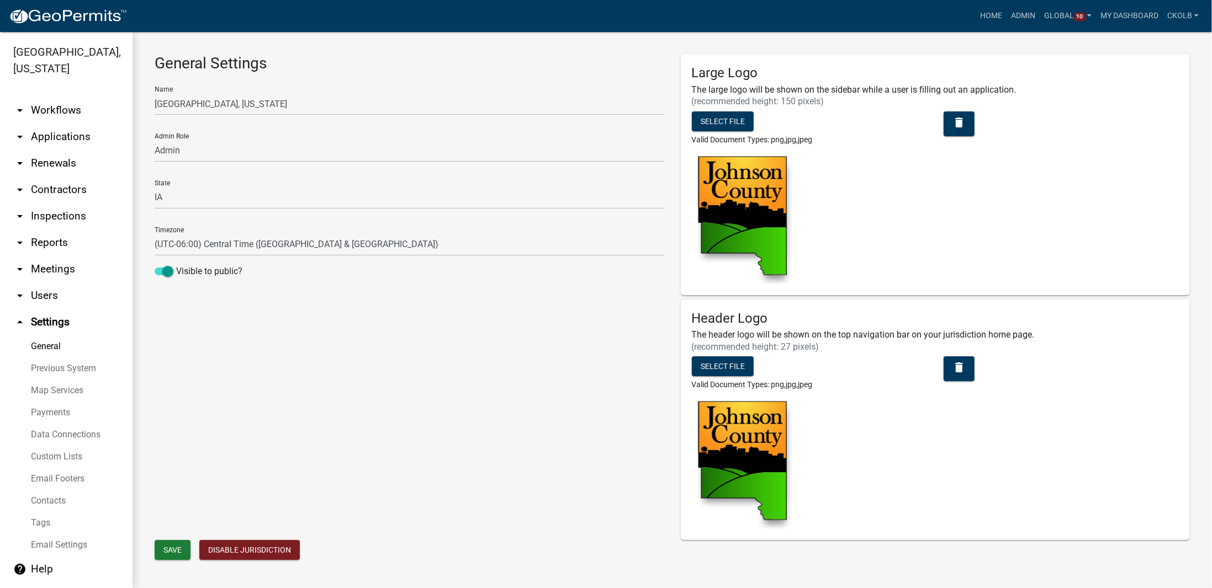
click at [54, 402] on link "Payments" at bounding box center [66, 413] width 132 height 22
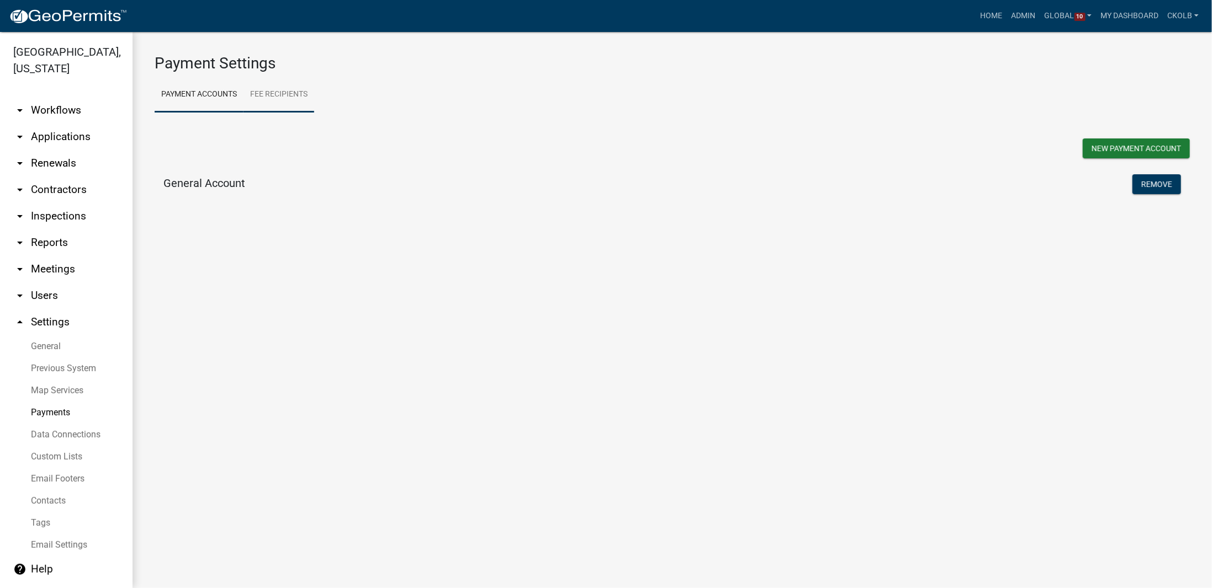
click at [302, 95] on link "Fee Recipients" at bounding box center [278, 94] width 71 height 35
